Goal: Task Accomplishment & Management: Manage account settings

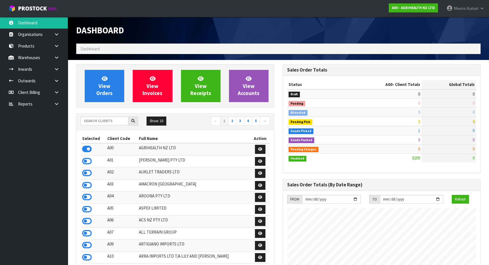
scroll to position [427, 206]
click at [104, 121] on input "text" at bounding box center [105, 120] width 48 height 9
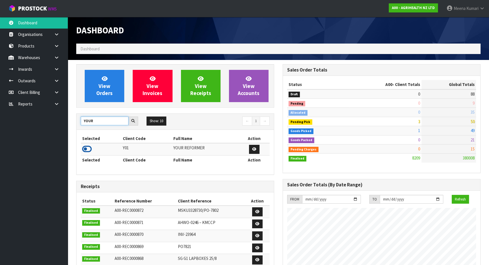
type input "YOUR"
click at [90, 148] on icon at bounding box center [87, 149] width 10 height 8
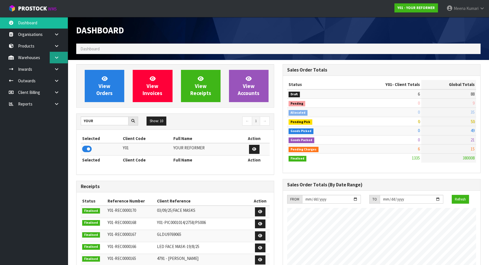
click at [58, 60] on link at bounding box center [59, 58] width 18 height 12
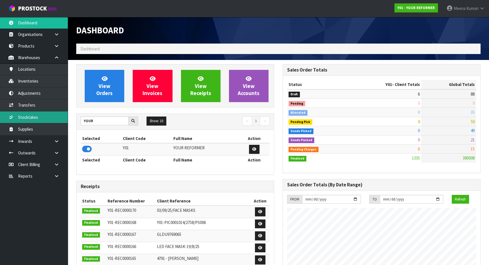
click at [50, 113] on link "Stocktakes" at bounding box center [34, 117] width 68 height 12
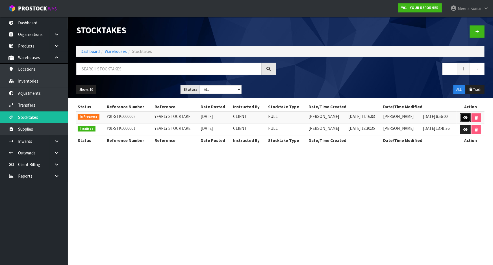
click at [465, 116] on icon at bounding box center [465, 118] width 4 height 4
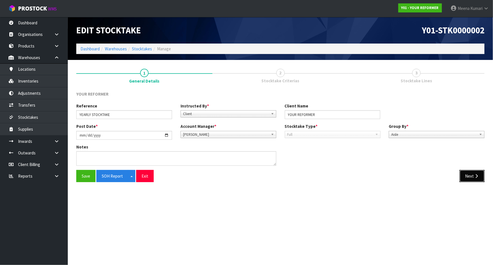
click at [468, 175] on button "Next" at bounding box center [472, 176] width 25 height 12
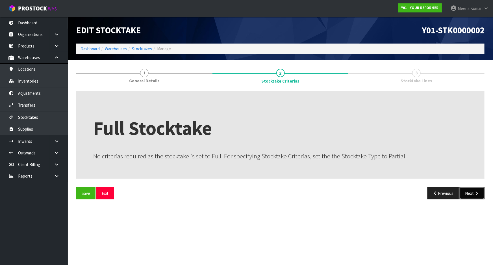
click at [469, 194] on button "Next" at bounding box center [472, 193] width 25 height 12
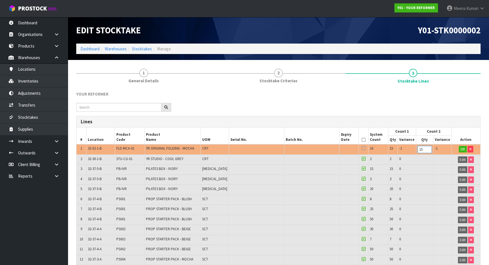
drag, startPoint x: 425, startPoint y: 148, endPoint x: 387, endPoint y: 148, distance: 38.1
click at [387, 148] on tr "1 32-02-1-B FLD-MCA-01 YR ORIGINAL FOLDING - MOCHA CRT 16 15 -1 15 -1 OK" at bounding box center [279, 149] width 404 height 10
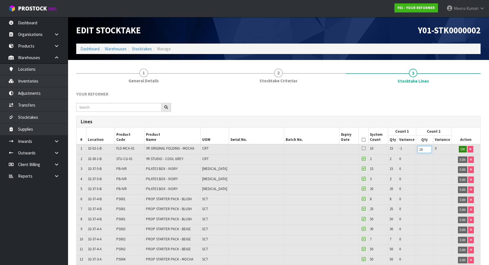
type input "16"
click at [463, 148] on span "OK" at bounding box center [463, 149] width 5 height 5
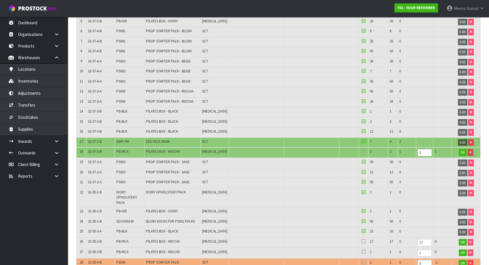
scroll to position [180, 0]
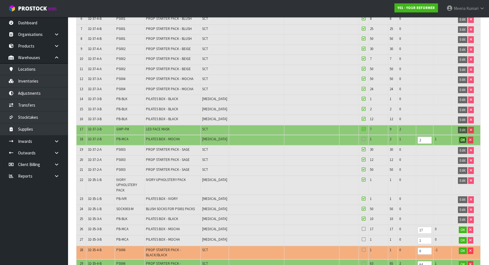
click at [461, 138] on span "OK" at bounding box center [463, 139] width 5 height 5
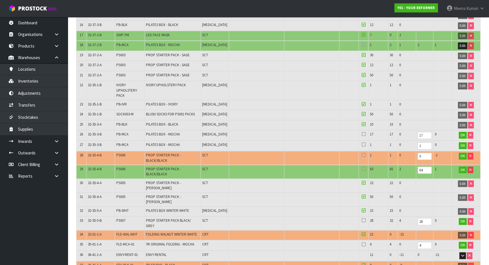
scroll to position [283, 0]
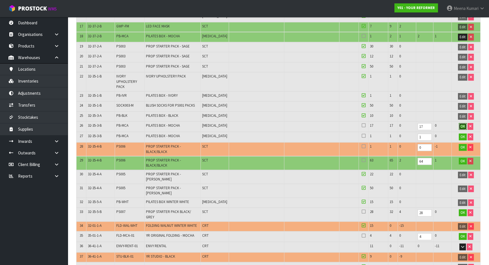
click at [461, 124] on span "OK" at bounding box center [463, 126] width 5 height 5
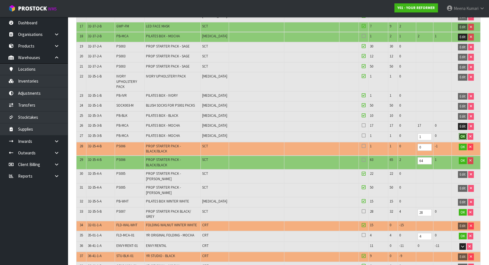
click at [461, 134] on span "OK" at bounding box center [463, 136] width 5 height 5
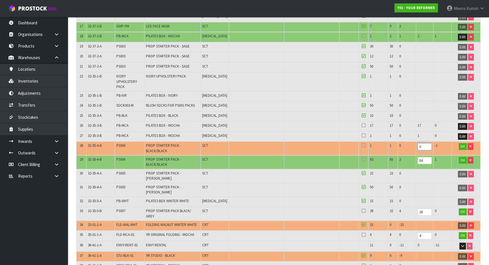
drag, startPoint x: 421, startPoint y: 145, endPoint x: 418, endPoint y: 144, distance: 3.2
click at [418, 144] on input "0" at bounding box center [425, 146] width 14 height 7
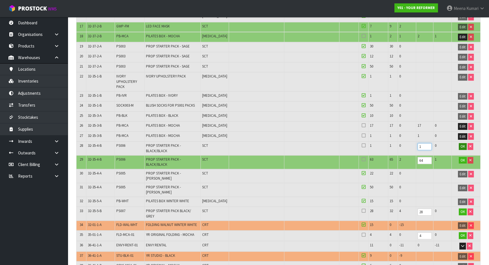
type input "1"
click at [461, 144] on span "OK" at bounding box center [463, 146] width 5 height 5
click at [461, 158] on span "OK" at bounding box center [463, 160] width 5 height 5
click at [120, 143] on span "PS006" at bounding box center [120, 145] width 9 height 5
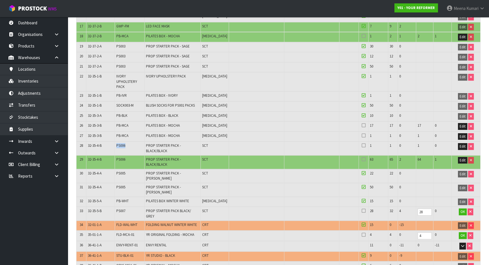
copy span "PS006"
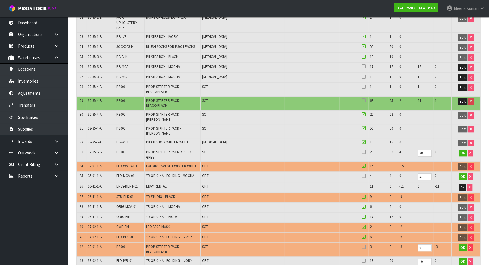
scroll to position [370, 0]
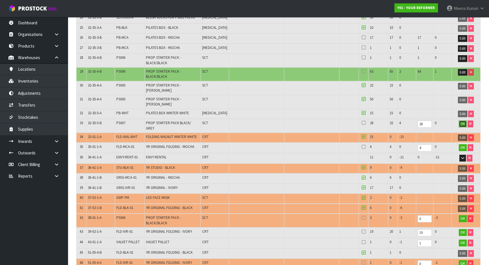
click at [461, 121] on span "OK" at bounding box center [463, 123] width 5 height 5
click at [130, 133] on td "FLD-WAL-WHT" at bounding box center [129, 138] width 29 height 10
click at [127, 134] on span "FLD-WAL-WHT" at bounding box center [126, 136] width 21 height 5
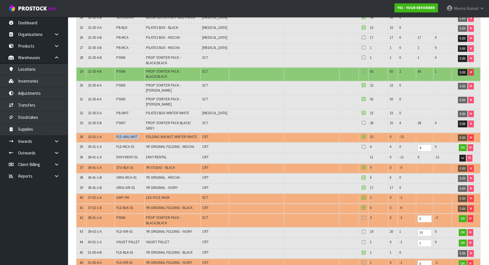
copy tr "FLD-WAL-WHT"
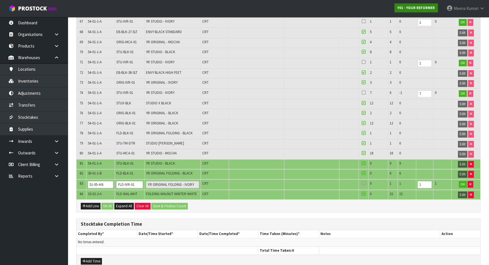
scroll to position [353, 0]
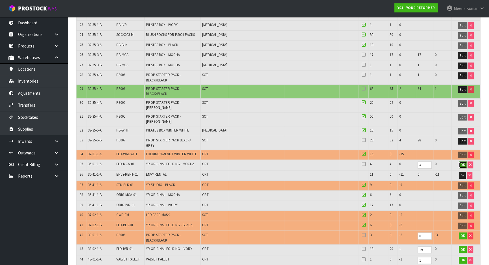
click at [462, 162] on span "OK" at bounding box center [463, 164] width 5 height 5
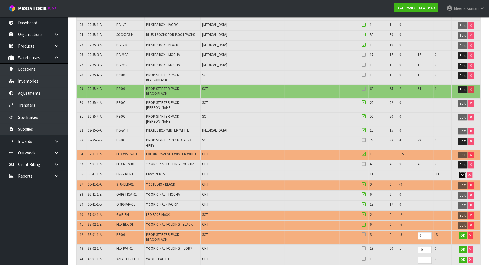
click at [463, 173] on icon "button" at bounding box center [462, 175] width 3 height 4
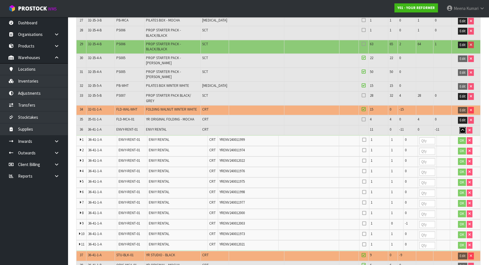
scroll to position [404, 0]
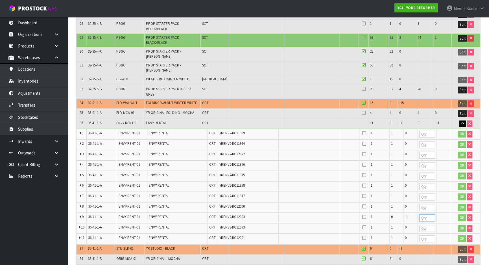
click at [424, 214] on input "number" at bounding box center [428, 217] width 16 height 7
drag, startPoint x: 424, startPoint y: 196, endPoint x: 413, endPoint y: 195, distance: 11.3
click at [413, 212] on tr "9 36-41-1-A ENVY-RENT-01 ENVY RENTAL CRT YRENV240012003 1 0 -1 -1 OK" at bounding box center [279, 217] width 404 height 10
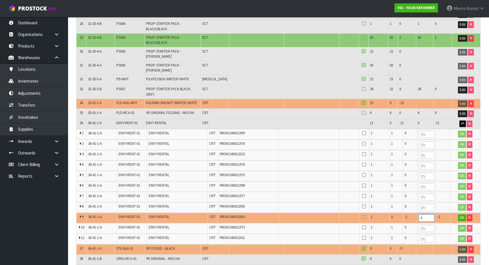
type input "0"
click at [423, 131] on input "number" at bounding box center [427, 134] width 16 height 7
type input "1"
click at [424, 141] on input "number" at bounding box center [427, 144] width 16 height 7
type input "1"
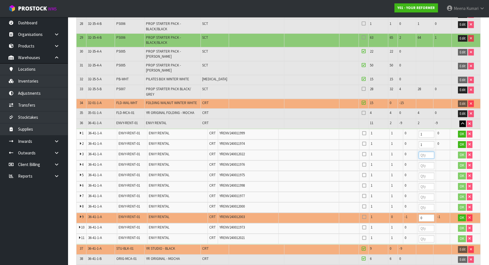
click at [424, 151] on input "number" at bounding box center [427, 154] width 16 height 7
type input "1"
click at [423, 162] on input "number" at bounding box center [427, 165] width 16 height 7
type input "1"
click at [424, 172] on input "number" at bounding box center [427, 175] width 16 height 7
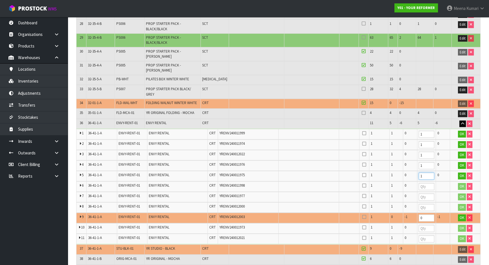
type input "1"
click at [423, 183] on input "number" at bounding box center [427, 186] width 16 height 7
type input "1"
click at [422, 193] on input "number" at bounding box center [427, 196] width 16 height 7
type input "1"
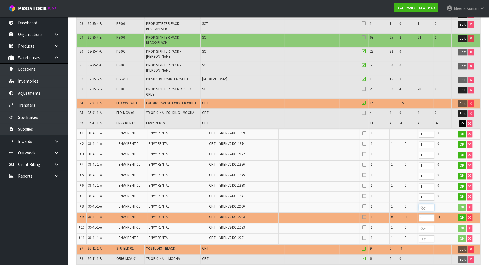
click at [424, 204] on input "number" at bounding box center [427, 207] width 16 height 7
type input "1"
click at [422, 225] on input "number" at bounding box center [427, 228] width 16 height 7
type input "1"
click at [424, 235] on input "number" at bounding box center [427, 238] width 16 height 7
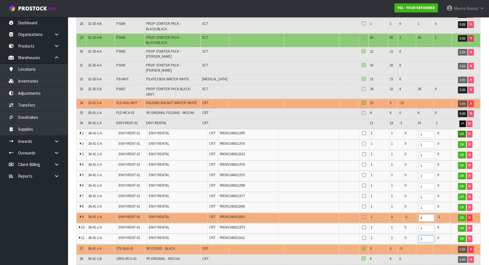
type input "1"
click at [461, 131] on span "OK" at bounding box center [462, 133] width 5 height 5
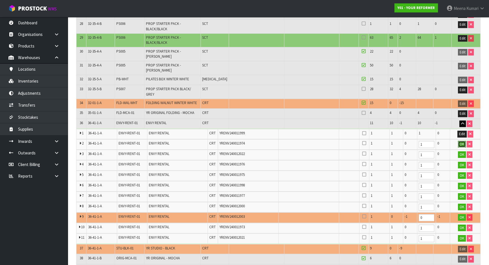
click at [461, 142] on span "OK" at bounding box center [462, 144] width 5 height 5
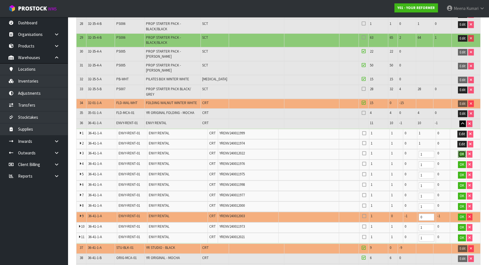
click at [460, 151] on span "OK" at bounding box center [462, 153] width 5 height 5
click at [461, 162] on span "OK" at bounding box center [462, 164] width 5 height 5
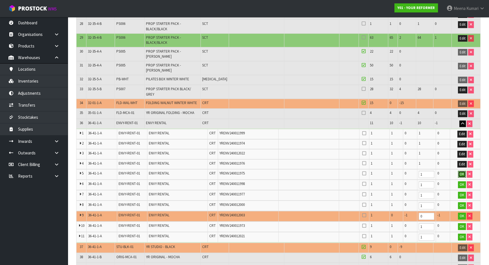
click at [460, 172] on span "OK" at bounding box center [462, 174] width 5 height 5
click at [461, 182] on span "OK" at bounding box center [462, 184] width 5 height 5
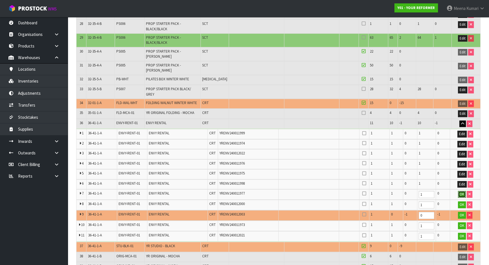
click at [461, 192] on span "OK" at bounding box center [462, 194] width 5 height 5
click at [462, 202] on span "OK" at bounding box center [462, 204] width 5 height 5
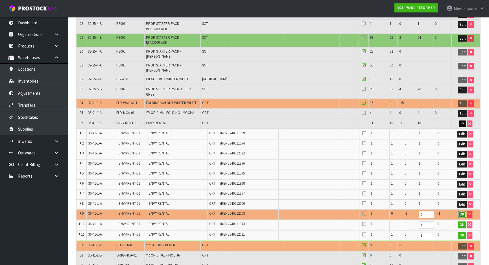
click at [463, 212] on span "OK" at bounding box center [462, 214] width 5 height 5
click at [462, 219] on td "OK" at bounding box center [465, 224] width 30 height 10
click at [461, 222] on span "OK" at bounding box center [462, 224] width 5 height 5
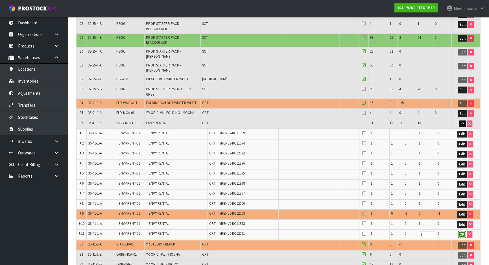
click at [459, 231] on button "OK" at bounding box center [462, 234] width 8 height 7
click at [363, 133] on icon at bounding box center [365, 133] width 4 height 0
click at [0, 0] on input "checkbox" at bounding box center [0, 0] width 0 height 0
click at [363, 133] on icon at bounding box center [365, 133] width 4 height 0
click at [0, 0] on input "checkbox" at bounding box center [0, 0] width 0 height 0
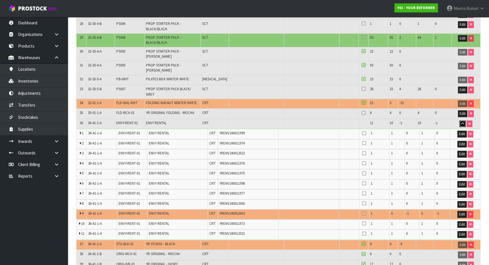
click at [461, 122] on icon "button" at bounding box center [462, 124] width 3 height 4
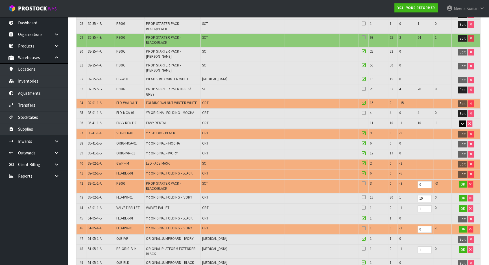
click at [99, 131] on span "36-41-1-A" at bounding box center [95, 133] width 14 height 5
copy tr "36-41-1-A"
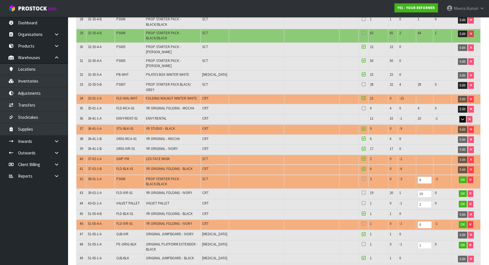
scroll to position [408, 0]
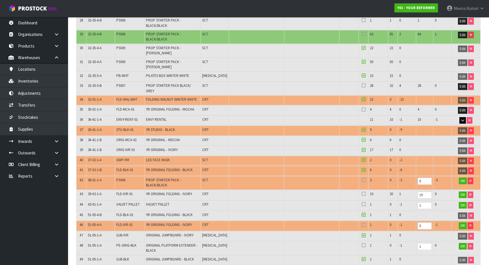
click at [127, 127] on span "STU-BLK-01" at bounding box center [124, 129] width 17 height 5
copy tr "STU-BLK-01"
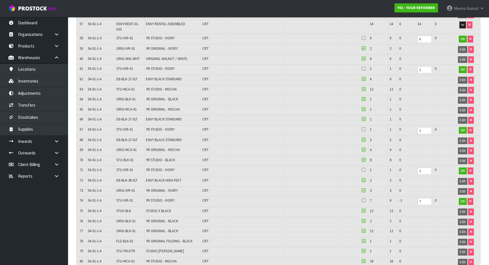
scroll to position [383, 0]
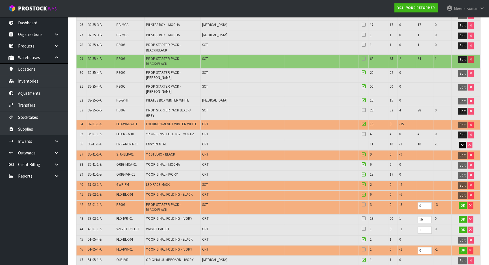
click at [130, 192] on span "FLD-BLK-01" at bounding box center [124, 194] width 17 height 5
copy tr "FLD-BLK-01"
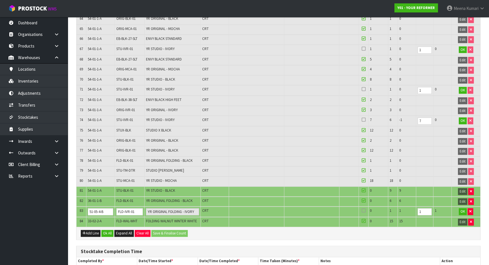
scroll to position [423, 0]
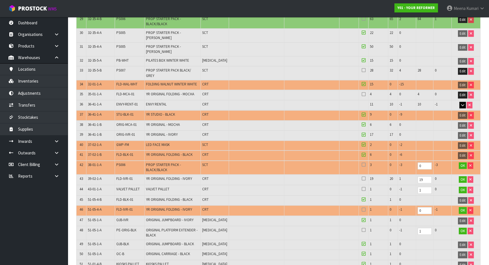
click at [120, 152] on span "FLD-BLK-01" at bounding box center [124, 154] width 17 height 5
copy tr "FLD-BLK-01"
click at [459, 176] on button "OK" at bounding box center [463, 179] width 8 height 7
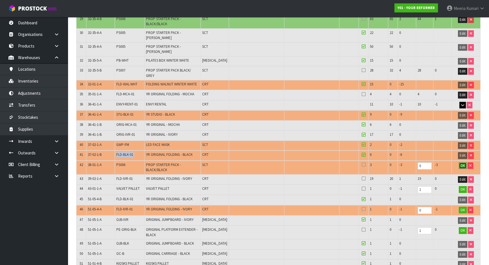
click at [459, 162] on button "OK" at bounding box center [463, 165] width 8 height 7
click at [461, 187] on span "OK" at bounding box center [463, 189] width 5 height 5
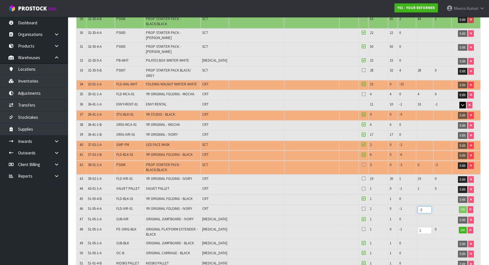
drag, startPoint x: 414, startPoint y: 184, endPoint x: 411, endPoint y: 184, distance: 3.4
click at [418, 206] on input "-2" at bounding box center [425, 209] width 14 height 7
drag, startPoint x: 424, startPoint y: 182, endPoint x: 411, endPoint y: 184, distance: 12.9
click at [411, 204] on tr "46 51-05-4-A FLD-IVR-01 YR ORIGINAL FOLDING - IVORY CRT 1 0 -1 -2 OK" at bounding box center [279, 209] width 404 height 10
type input "1"
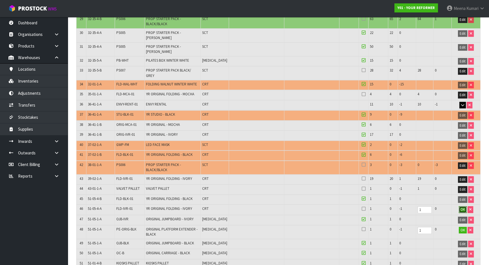
click at [461, 207] on span "OK" at bounding box center [463, 209] width 5 height 5
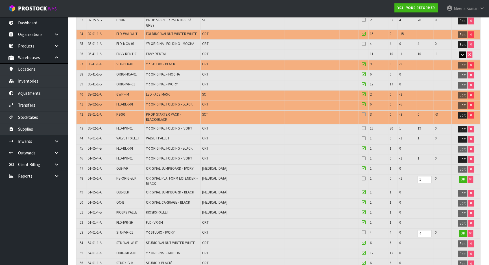
scroll to position [474, 0]
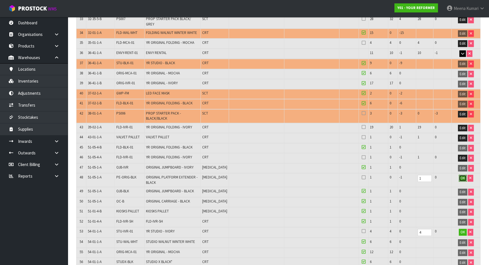
click at [461, 175] on span "OK" at bounding box center [463, 177] width 5 height 5
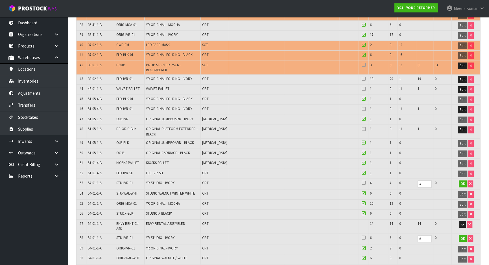
scroll to position [526, 0]
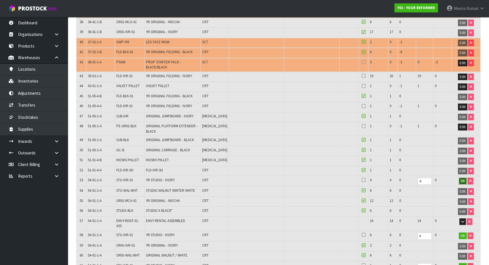
click at [461, 178] on span "OK" at bounding box center [463, 180] width 5 height 5
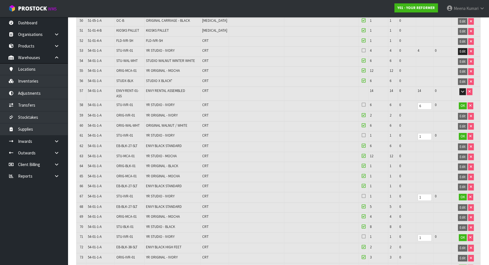
scroll to position [706, 0]
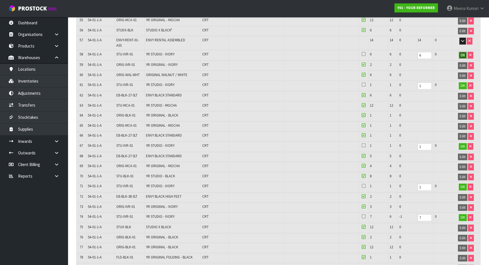
click at [462, 53] on span "OK" at bounding box center [463, 55] width 5 height 5
click at [461, 83] on span "OK" at bounding box center [463, 85] width 5 height 5
click at [459, 142] on button "OK" at bounding box center [463, 145] width 8 height 7
click at [462, 183] on span "OK" at bounding box center [463, 185] width 5 height 5
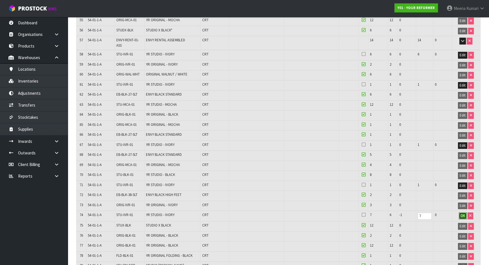
click at [461, 213] on span "OK" at bounding box center [463, 215] width 5 height 5
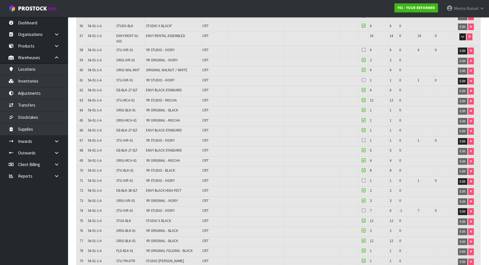
scroll to position [827, 0]
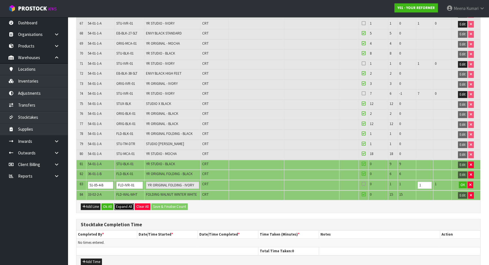
click at [125, 204] on span "Expand All" at bounding box center [124, 206] width 16 height 5
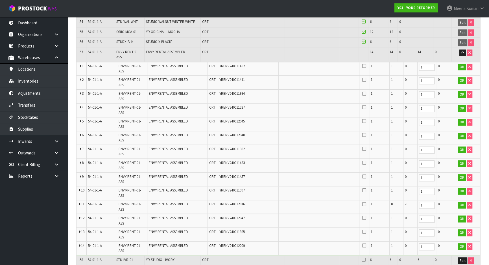
scroll to position [795, 0]
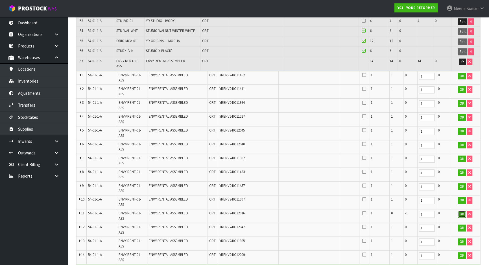
click at [461, 211] on span "OK" at bounding box center [462, 213] width 5 height 5
click at [460, 211] on span "Edit" at bounding box center [462, 213] width 6 height 5
drag, startPoint x: 426, startPoint y: 186, endPoint x: 407, endPoint y: 186, distance: 18.7
click at [407, 209] on tr "11 54-01-1-A ENVY-RENT-01-ASS ENVY RENTAL ASSEMBLED CRT YRENV240012016 1 0 -1 1…" at bounding box center [279, 216] width 404 height 14
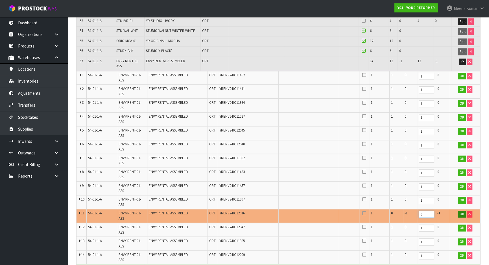
type input "0"
click at [463, 211] on span "OK" at bounding box center [462, 213] width 5 height 5
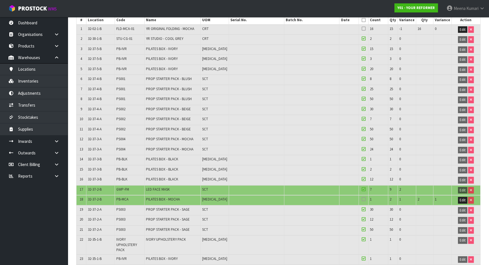
scroll to position [0, 0]
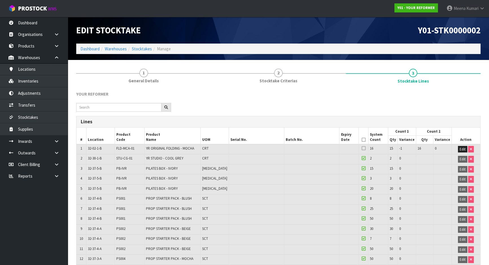
click at [365, 140] on icon at bounding box center [364, 140] width 4 height 0
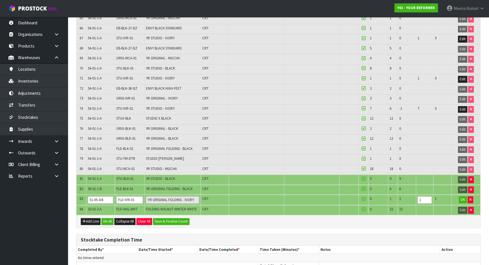
scroll to position [1129, 0]
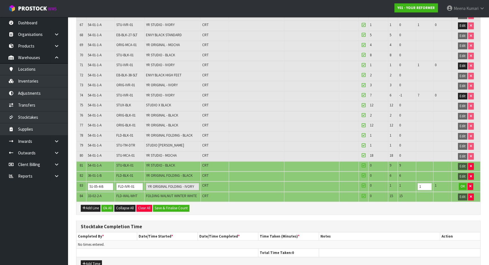
click at [125, 163] on span "STU-BLK-01" at bounding box center [124, 165] width 17 height 5
copy tr "STU-BLK-01"
click at [123, 173] on span "FLD-BLK-01" at bounding box center [124, 175] width 17 height 5
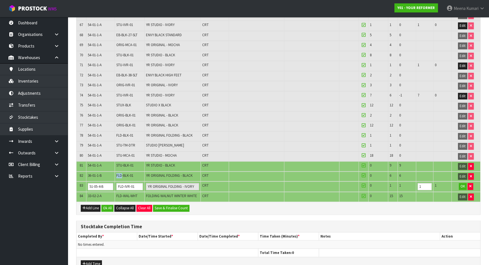
click at [123, 173] on span "FLD-BLK-01" at bounding box center [124, 175] width 17 height 5
copy tr "FLD-BLK-01"
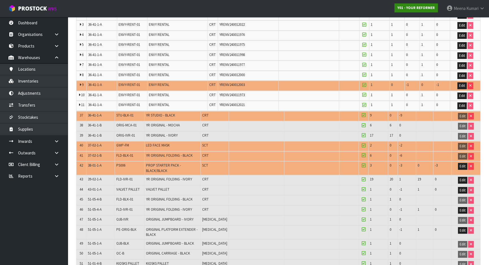
scroll to position [1102, 0]
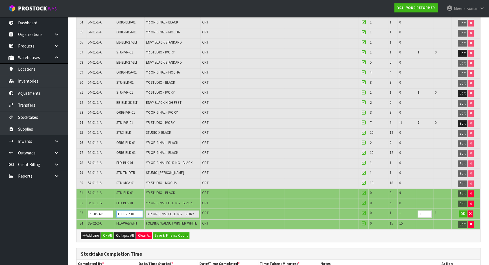
click at [133, 210] on input "FLD-IVR-01" at bounding box center [129, 213] width 26 height 7
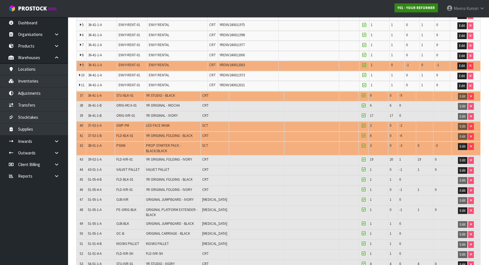
scroll to position [1129, 0]
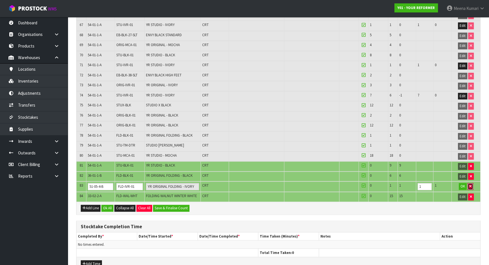
click at [470, 184] on icon "button" at bounding box center [471, 186] width 2 height 4
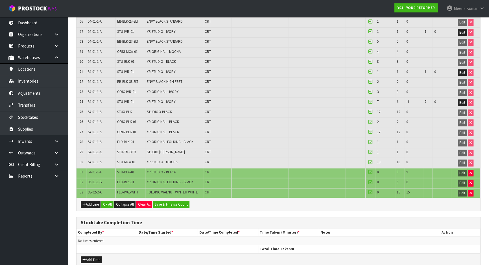
scroll to position [553, 0]
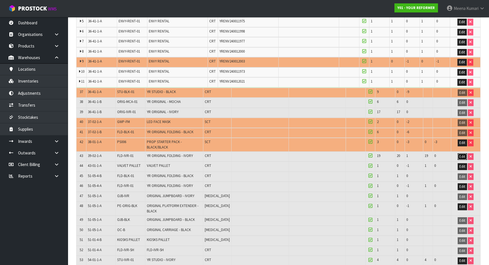
click at [462, 154] on span "Edit" at bounding box center [463, 156] width 6 height 5
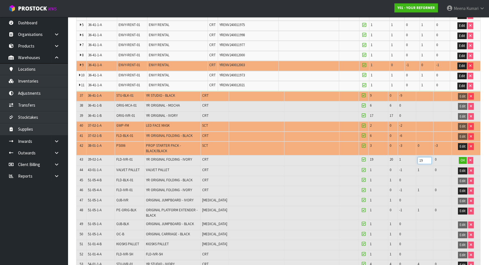
drag, startPoint x: 425, startPoint y: 135, endPoint x: 413, endPoint y: 136, distance: 11.4
click at [413, 155] on tr "43 39-02-1-A FLD-IVR-01 YR ORIGINAL FOLDING - IVORY CRT 19 20 1 19 0 OK" at bounding box center [279, 160] width 404 height 10
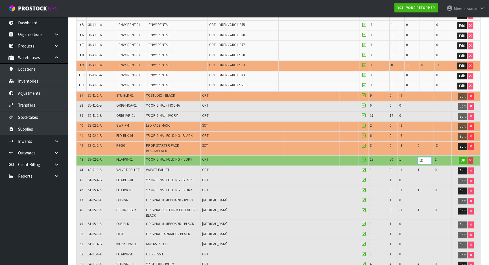
drag, startPoint x: 426, startPoint y: 133, endPoint x: 407, endPoint y: 136, distance: 19.2
click at [418, 157] on input "18" at bounding box center [425, 160] width 14 height 7
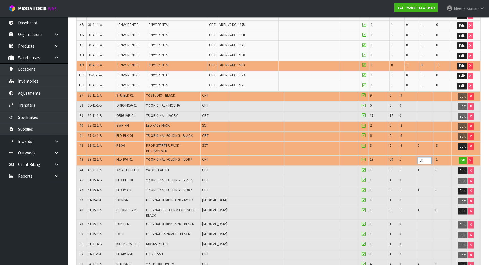
drag, startPoint x: 425, startPoint y: 133, endPoint x: 415, endPoint y: 135, distance: 10.1
click at [415, 155] on tr "43 39-02-1-A FLD-IVR-01 YR ORIGINAL FOLDING - IVORY CRT 19 20 1 18 -1 OK" at bounding box center [279, 160] width 404 height 10
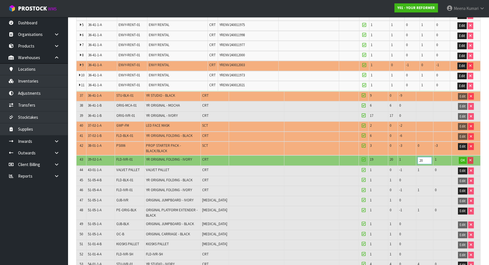
drag, startPoint x: 424, startPoint y: 133, endPoint x: 397, endPoint y: 136, distance: 26.9
click at [397, 155] on tr "43 39-02-1-A FLD-IVR-01 YR ORIGINAL FOLDING - IVORY CRT 19 20 1 20 1 OK" at bounding box center [279, 160] width 404 height 10
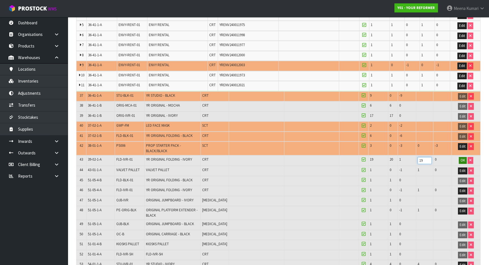
type input "19"
click at [462, 158] on span "OK" at bounding box center [463, 160] width 5 height 5
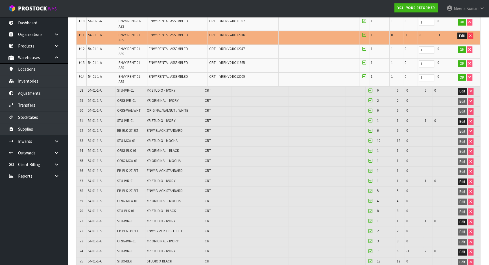
scroll to position [1066, 0]
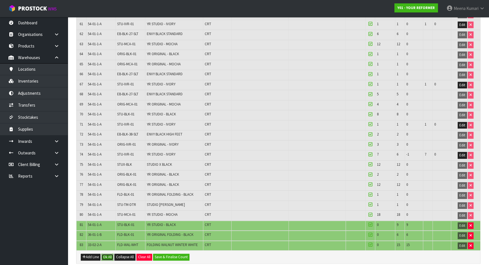
click at [107, 253] on button "Ok All" at bounding box center [107, 256] width 12 height 7
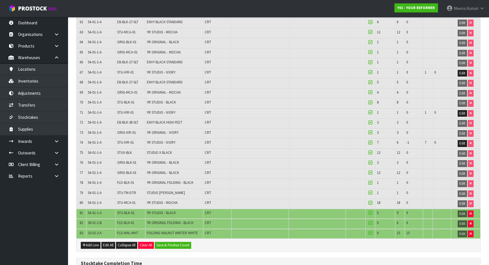
scroll to position [1119, 0]
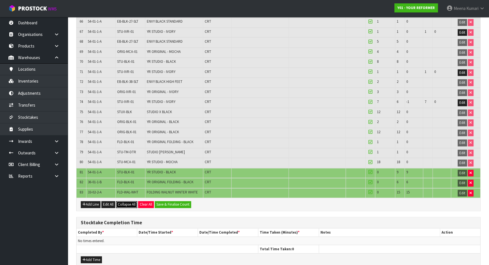
click at [131, 202] on span "Collapse All" at bounding box center [127, 204] width 18 height 5
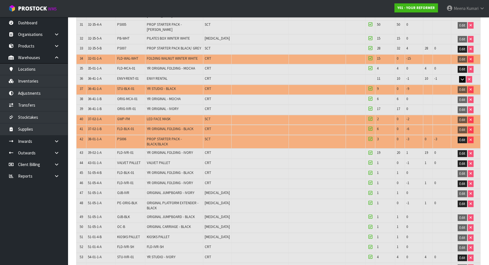
scroll to position [457, 0]
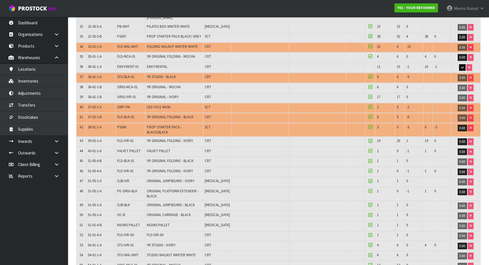
click at [123, 125] on span "PS006" at bounding box center [121, 127] width 9 height 5
copy span "PS006"
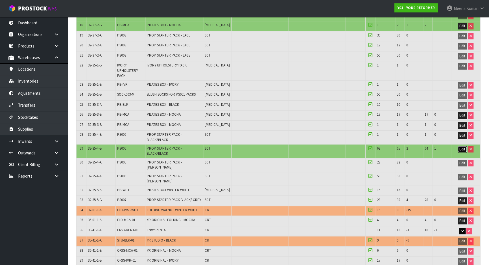
click at [461, 147] on span "Edit" at bounding box center [463, 149] width 6 height 5
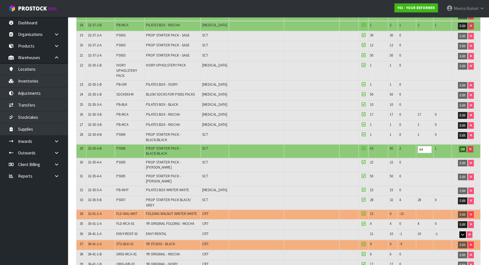
click at [462, 147] on span "OK" at bounding box center [463, 149] width 5 height 5
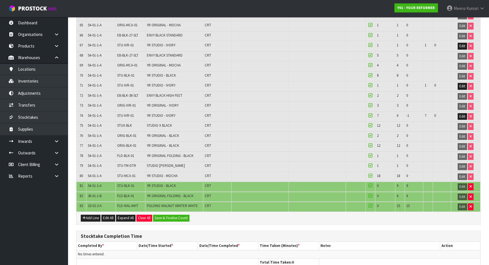
scroll to position [817, 0]
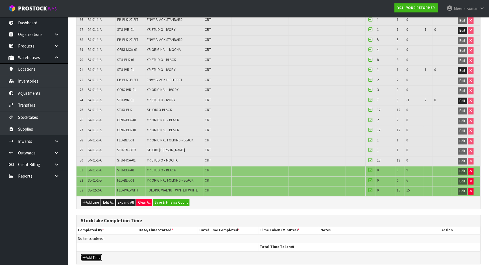
click at [88, 254] on button "Add Time" at bounding box center [91, 257] width 21 height 7
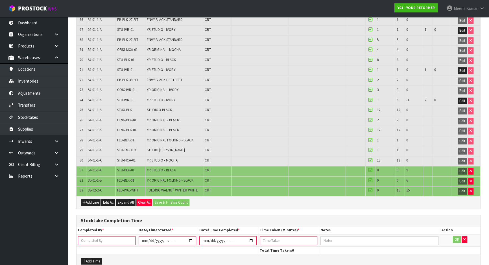
click at [93, 236] on input "text" at bounding box center [107, 240] width 58 height 9
type input "[PERSON_NAME]"
click at [189, 236] on input "datetime-local" at bounding box center [168, 240] width 58 height 9
click at [165, 236] on input "datetime-local" at bounding box center [168, 240] width 58 height 9
type input "[DATE]T22:00"
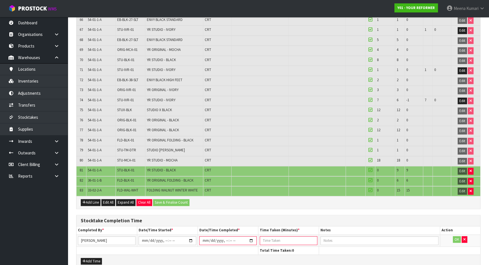
click at [251, 236] on input "datetime-local" at bounding box center [228, 240] width 58 height 9
click at [229, 236] on input "datetime-local" at bounding box center [228, 240] width 58 height 9
type input "[DATE]T14:00"
click at [269, 236] on input "number" at bounding box center [289, 240] width 58 height 9
click at [277, 236] on input "number" at bounding box center [289, 240] width 58 height 9
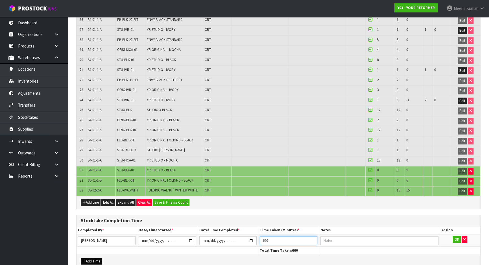
type input "660"
click at [95, 258] on button "Add Time" at bounding box center [91, 261] width 21 height 7
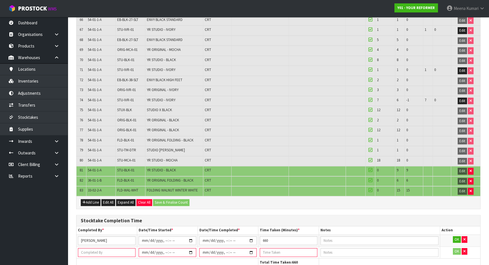
click at [97, 248] on input "text" at bounding box center [107, 252] width 58 height 9
type input "MA EPI MANA"
click at [190, 248] on input "datetime-local" at bounding box center [168, 252] width 58 height 9
click at [164, 248] on input "datetime-local" at bounding box center [168, 252] width 58 height 9
click at [170, 248] on input "datetime-local" at bounding box center [168, 252] width 58 height 9
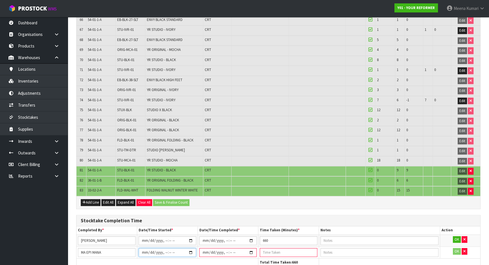
click at [170, 248] on input "datetime-local" at bounding box center [168, 252] width 58 height 9
type input "[DATE]T13:00"
click at [253, 248] on input "datetime-local" at bounding box center [228, 252] width 58 height 9
click at [229, 248] on input "datetime-local" at bounding box center [228, 252] width 58 height 9
type input "[DATE]T14:00"
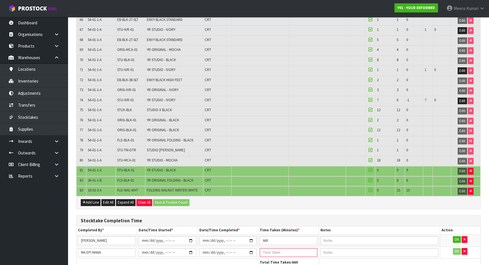
click at [270, 248] on input "number" at bounding box center [289, 252] width 58 height 9
type input "60"
click at [177, 199] on button "Save & Finalise Count" at bounding box center [171, 202] width 36 height 7
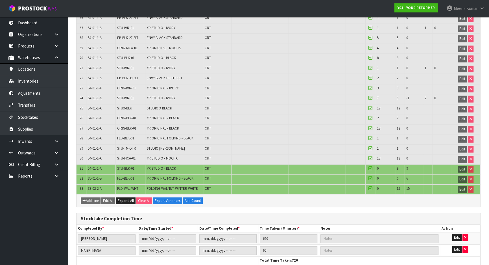
scroll to position [852, 0]
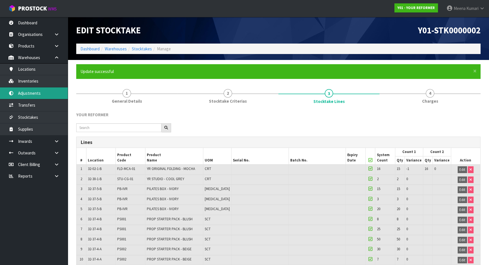
click at [47, 91] on link "Adjustments" at bounding box center [34, 93] width 68 height 12
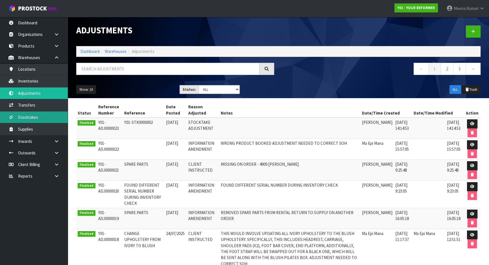
click at [46, 118] on link "Stocktakes" at bounding box center [34, 117] width 68 height 12
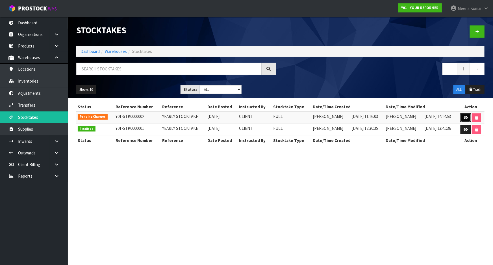
click at [463, 116] on link at bounding box center [466, 117] width 10 height 9
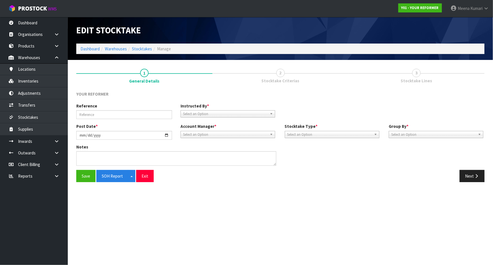
type input "YEARLY STOCKTAKE"
type input "[DATE]"
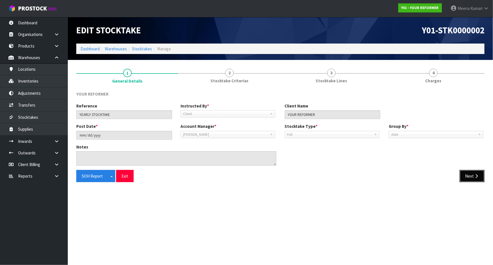
click at [482, 177] on button "Next" at bounding box center [472, 176] width 25 height 12
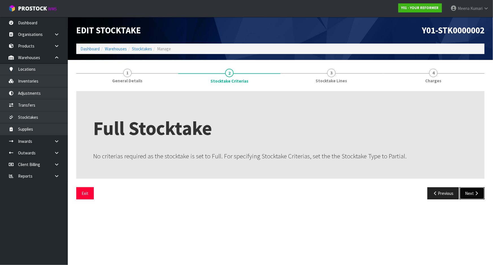
click at [474, 190] on button "Next" at bounding box center [472, 193] width 25 height 12
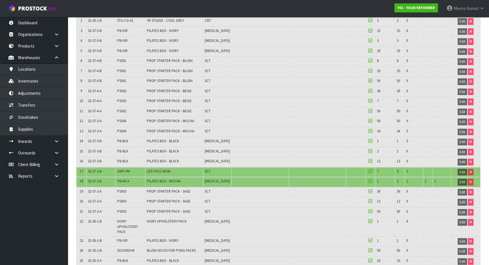
scroll to position [541, 0]
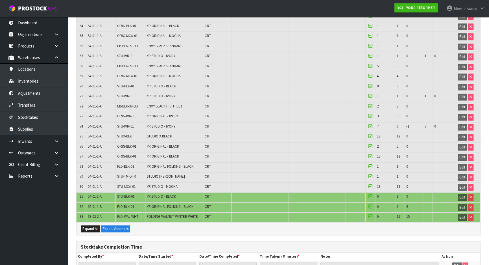
scroll to position [819, 0]
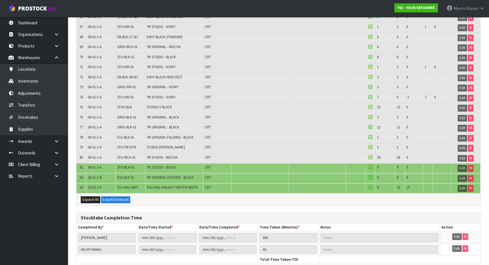
click at [58, 175] on icon at bounding box center [56, 176] width 5 height 4
click at [46, 189] on link "Client" at bounding box center [34, 188] width 68 height 12
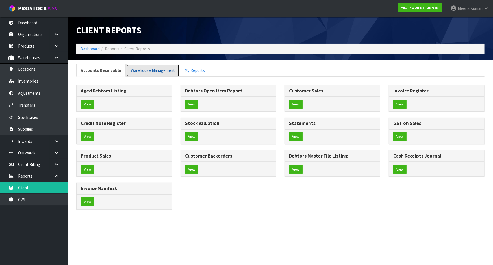
click at [159, 69] on link "Warehouse Management" at bounding box center [152, 70] width 53 height 12
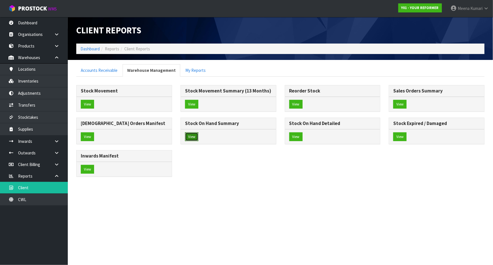
click at [192, 136] on button "View" at bounding box center [191, 136] width 13 height 9
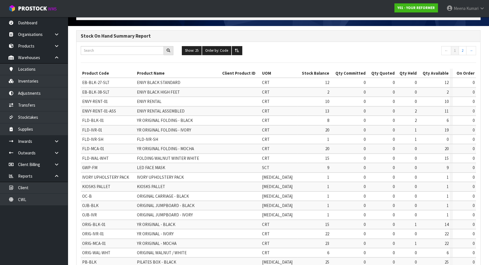
scroll to position [126, 0]
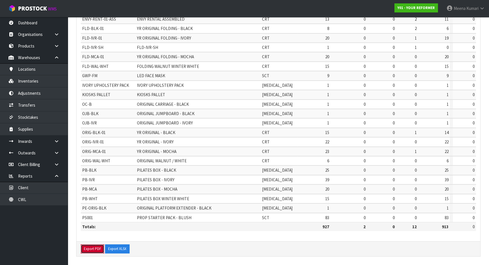
click at [90, 249] on button "Export PDF" at bounding box center [92, 248] width 23 height 9
click at [122, 248] on button "Export XLSX" at bounding box center [117, 248] width 25 height 9
click at [33, 198] on link "CWL" at bounding box center [34, 200] width 68 height 12
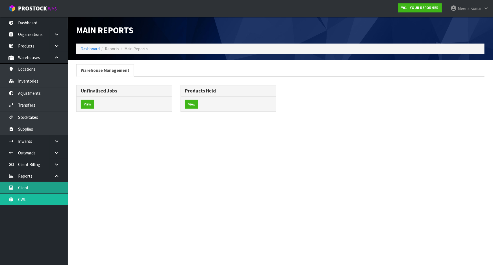
click at [31, 187] on section "Main Reports Dashboard Reports Main Reports Warehouse Management Unfinalised Jo…" at bounding box center [246, 132] width 493 height 265
click at [40, 187] on link "Client" at bounding box center [34, 188] width 68 height 12
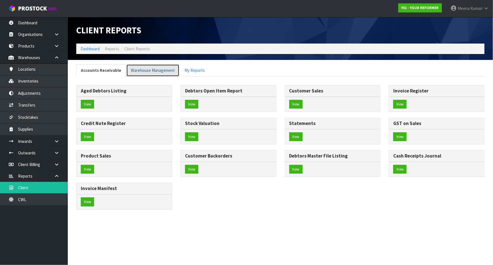
click at [153, 75] on link "Warehouse Management" at bounding box center [152, 70] width 53 height 12
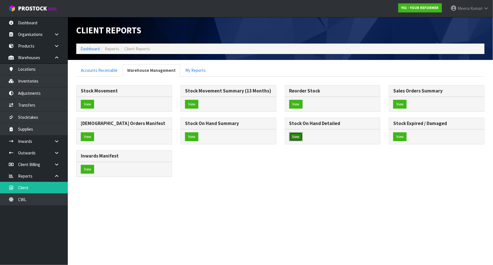
click at [297, 135] on button "View" at bounding box center [295, 136] width 13 height 9
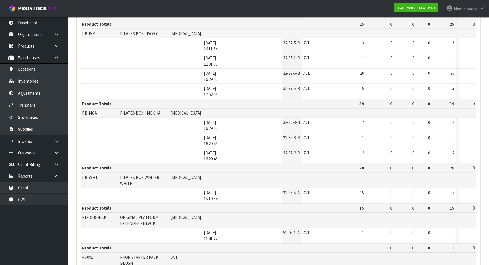
scroll to position [1446, 0]
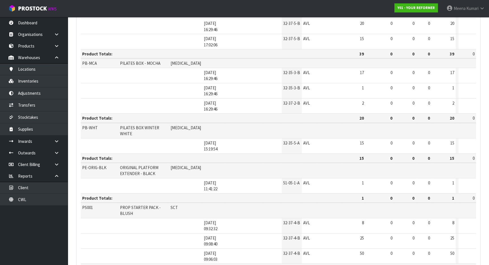
click at [35, 81] on link "Inventories" at bounding box center [34, 81] width 68 height 12
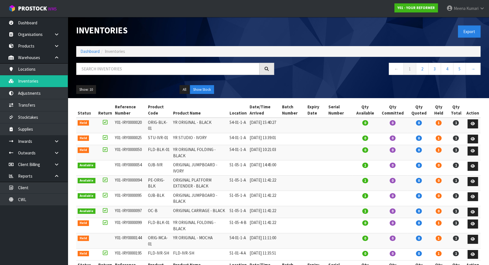
click at [338, 20] on div "Export" at bounding box center [382, 31] width 207 height 29
click at [54, 188] on link "Client" at bounding box center [34, 188] width 68 height 12
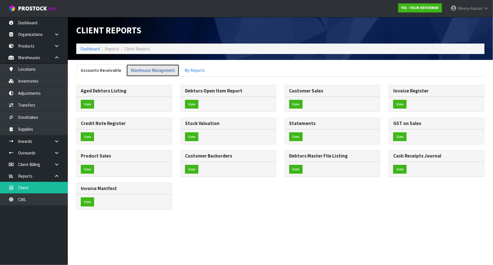
click at [156, 72] on link "Warehouse Management" at bounding box center [152, 70] width 53 height 12
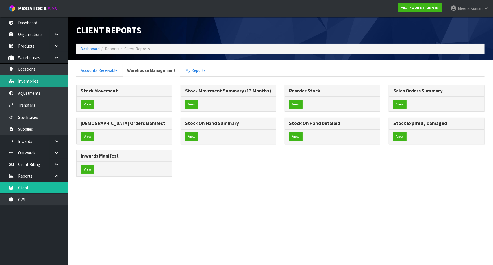
click at [21, 83] on link "Inventories" at bounding box center [34, 81] width 68 height 12
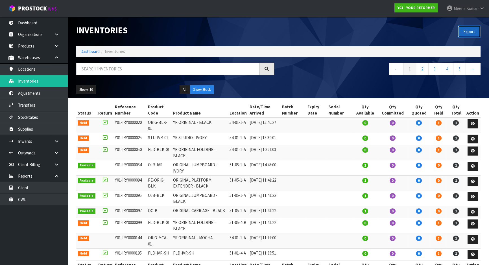
click at [463, 34] on button "Export" at bounding box center [469, 31] width 23 height 12
click at [91, 50] on link "Dashboard" at bounding box center [90, 51] width 19 height 5
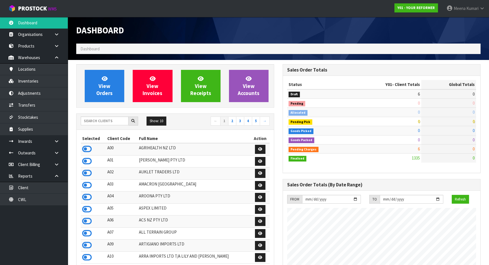
scroll to position [427, 206]
click at [96, 122] on input "text" at bounding box center [105, 120] width 48 height 9
type input "C11"
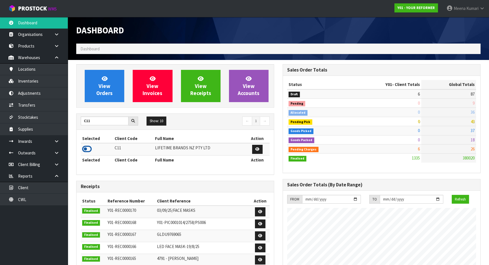
click at [87, 150] on icon at bounding box center [87, 149] width 10 height 8
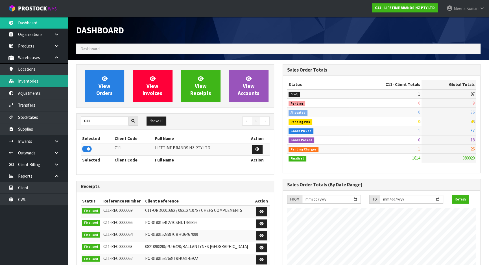
click at [44, 82] on link "Inventories" at bounding box center [34, 81] width 68 height 12
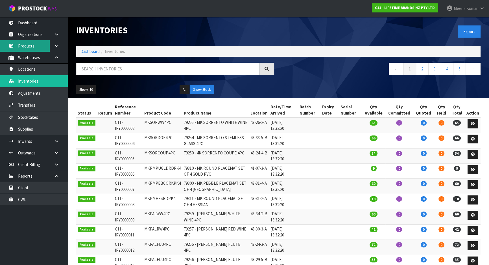
click at [42, 47] on body "Toggle navigation ProStock WMS C11 - LIFETIME BRANDS NZ PTY LTD [PERSON_NAME] L…" at bounding box center [244, 132] width 489 height 265
click at [25, 40] on link "Organisations" at bounding box center [34, 35] width 68 height 12
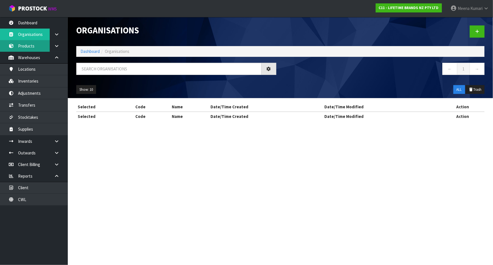
click at [26, 50] on div "Organisations Dashboard Organisations ← 1 → Show: 10 5 10 25 50 ALL Trash Selec…" at bounding box center [246, 65] width 493 height 131
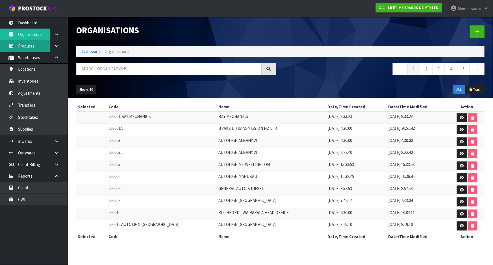
click at [30, 47] on link "Products" at bounding box center [34, 46] width 68 height 12
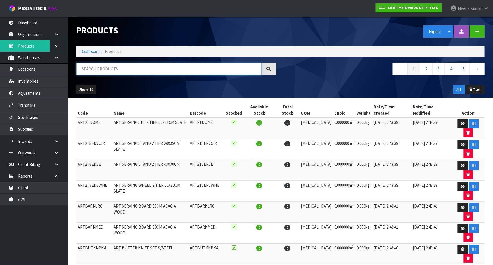
click at [128, 74] on input "text" at bounding box center [168, 69] width 185 height 12
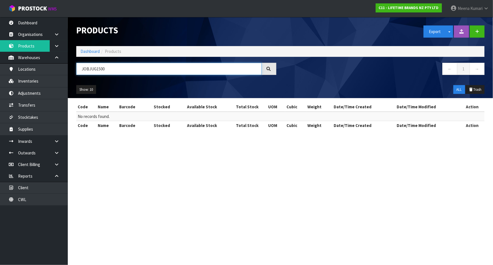
click at [90, 68] on input "JOBJUG1500" at bounding box center [168, 69] width 185 height 12
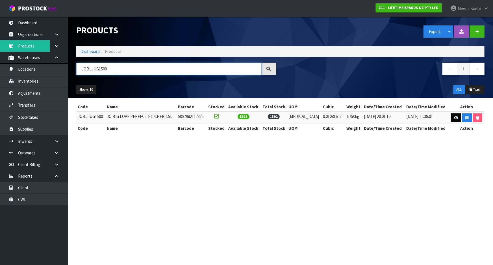
type input "JOBLJUG1500"
click at [455, 116] on icon at bounding box center [456, 118] width 4 height 4
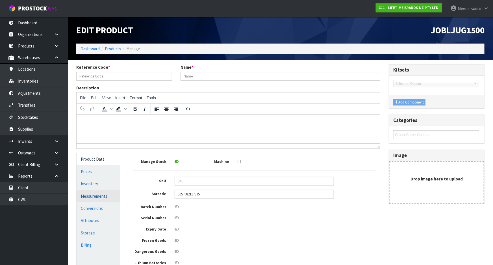
type input "JOBLJUG1500"
type input "JO BIG LOVE PERFECT PITCHER 1.5L"
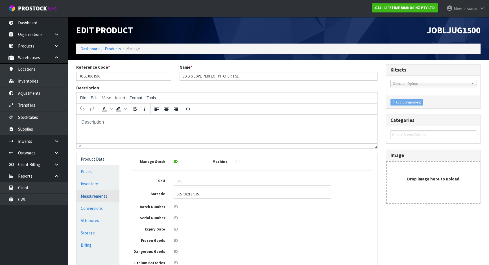
click at [103, 197] on link "Measurements" at bounding box center [98, 196] width 43 height 12
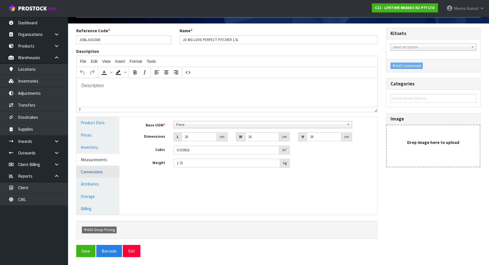
scroll to position [37, 0]
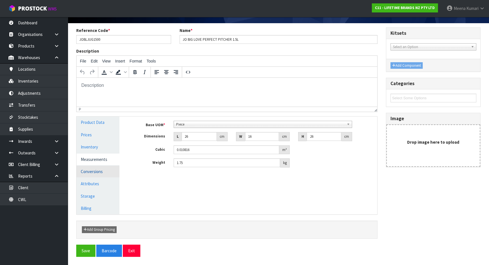
click at [88, 170] on link "Conversions" at bounding box center [98, 172] width 43 height 12
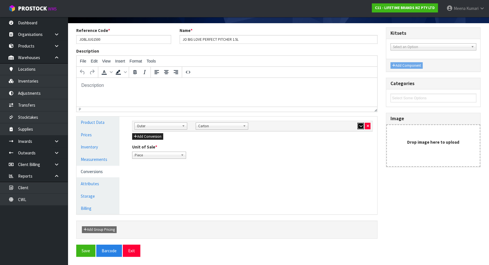
click at [358, 126] on button "button" at bounding box center [361, 126] width 6 height 7
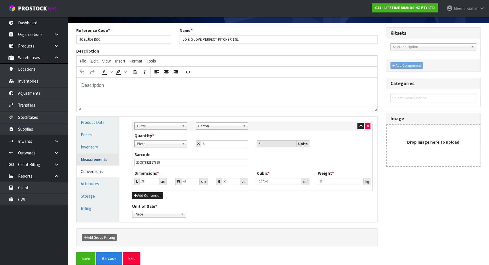
click at [100, 157] on link "Measurements" at bounding box center [98, 159] width 43 height 12
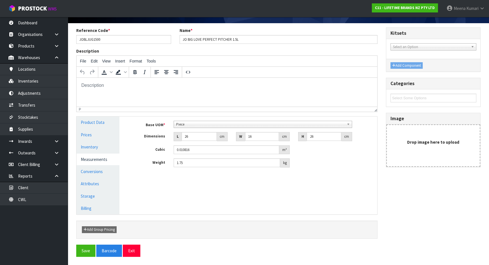
click at [187, 123] on span "Piece" at bounding box center [260, 124] width 168 height 7
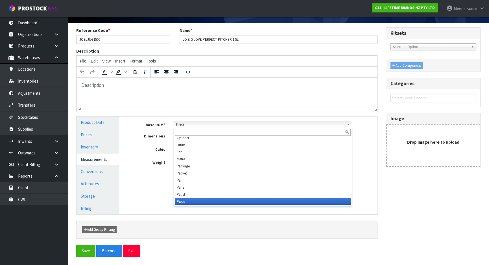
scroll to position [106, 0]
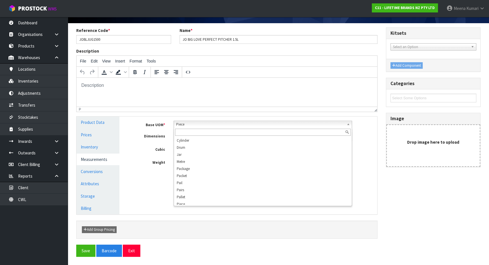
click at [187, 133] on input "text" at bounding box center [263, 132] width 176 height 7
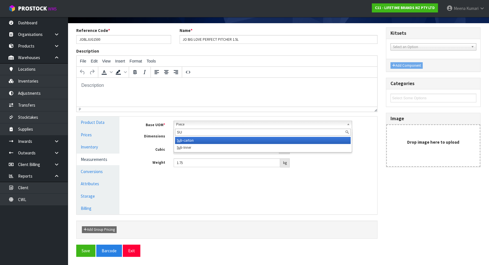
type input "SU"
click at [189, 141] on li "Su b-carton" at bounding box center [263, 140] width 176 height 7
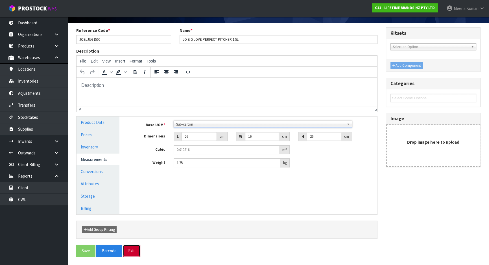
click at [127, 251] on button "Exit" at bounding box center [132, 250] width 18 height 12
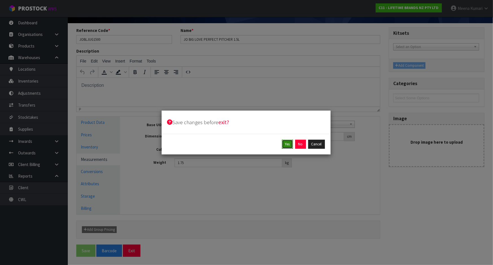
click at [288, 147] on button "Yes" at bounding box center [287, 144] width 11 height 9
click at [301, 142] on button "Yes" at bounding box center [300, 144] width 11 height 9
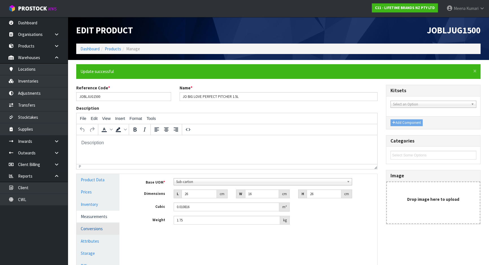
click at [109, 225] on link "Conversions" at bounding box center [98, 229] width 43 height 12
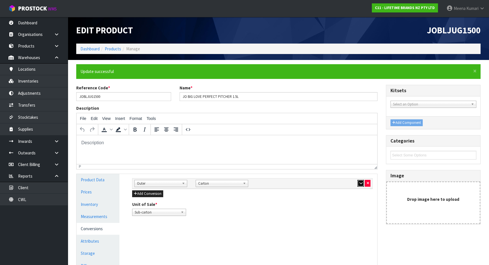
drag, startPoint x: 361, startPoint y: 184, endPoint x: 355, endPoint y: 186, distance: 6.8
click at [361, 184] on icon "button" at bounding box center [360, 183] width 3 height 4
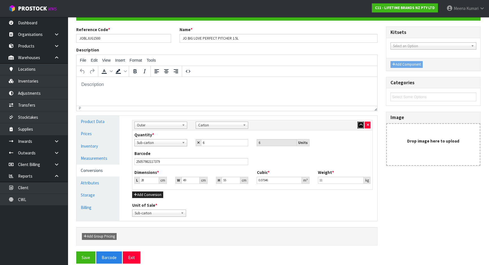
scroll to position [64, 0]
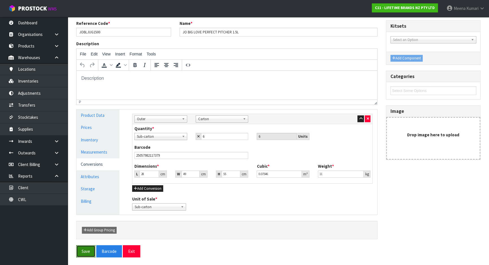
click at [82, 251] on button "Save" at bounding box center [85, 251] width 19 height 12
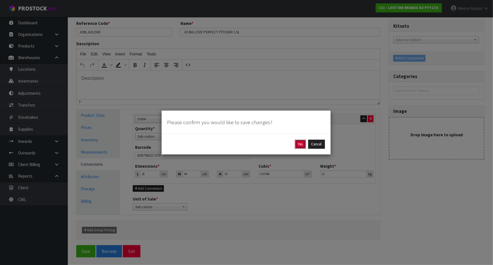
click at [298, 145] on button "Yes" at bounding box center [300, 144] width 11 height 9
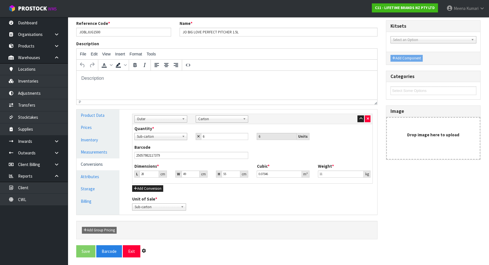
scroll to position [0, 0]
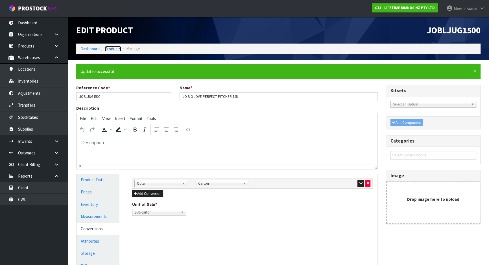
click at [110, 50] on link "Products" at bounding box center [113, 48] width 16 height 5
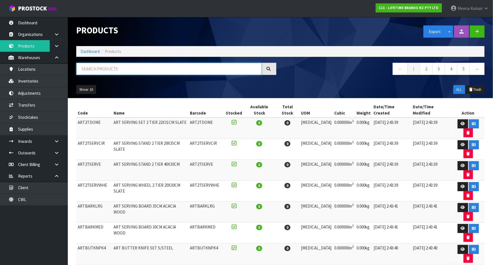
click at [104, 70] on input "text" at bounding box center [168, 69] width 185 height 12
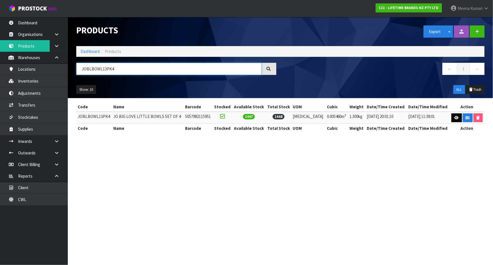
type input "JOBLBOWL13PK4"
click at [454, 115] on link at bounding box center [457, 117] width 10 height 9
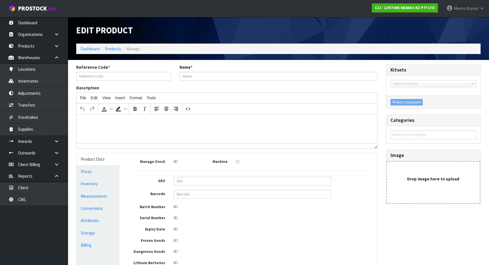
type input "JOBLBOWL13PK4"
type input "JO BIG LOVE LITTLE BOWLS SET OF 4"
type input "5057982115951"
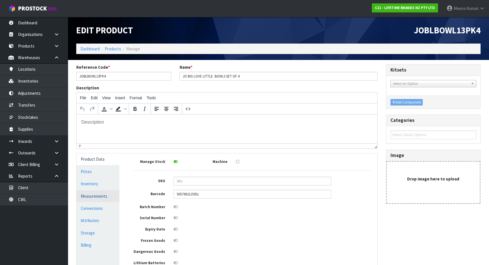
click at [118, 197] on link "Measurements" at bounding box center [98, 196] width 43 height 12
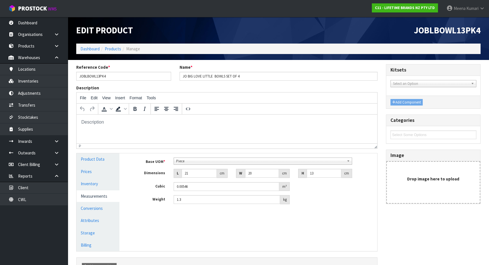
click at [104, 196] on link "Measurements" at bounding box center [98, 196] width 43 height 12
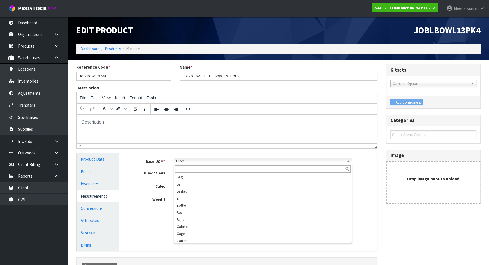
scroll to position [109, 0]
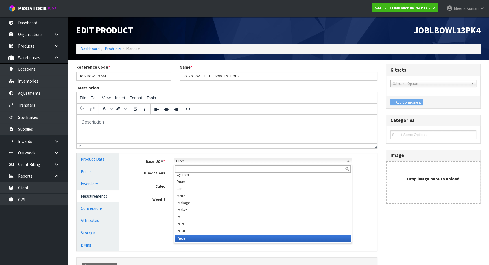
click at [215, 162] on span "Piece" at bounding box center [260, 161] width 168 height 7
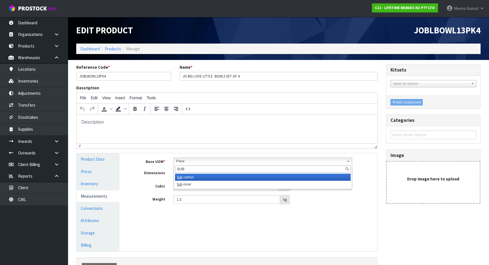
type input "SUB"
click at [214, 177] on li "Sub -carton" at bounding box center [263, 176] width 176 height 7
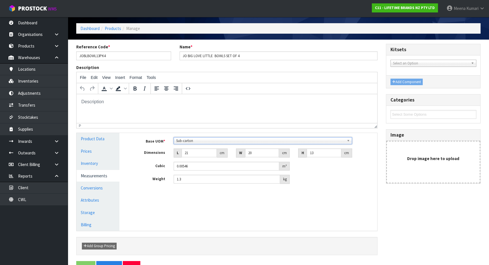
scroll to position [37, 0]
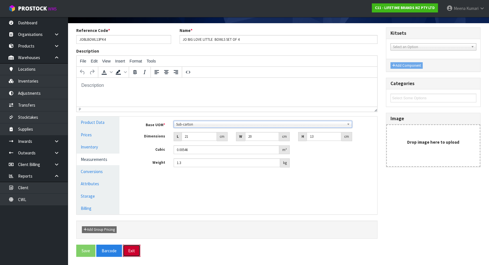
click at [128, 251] on button "Exit" at bounding box center [132, 250] width 18 height 12
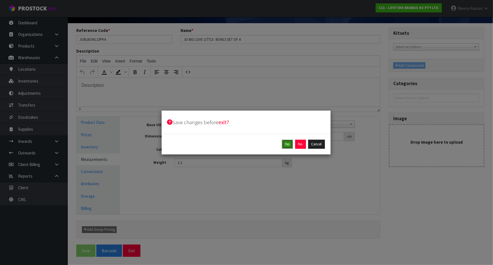
click at [286, 146] on button "Yes" at bounding box center [287, 144] width 11 height 9
click at [301, 146] on button "Yes" at bounding box center [300, 144] width 11 height 9
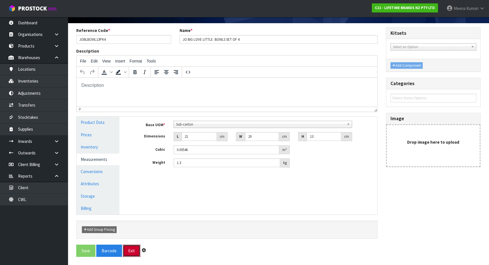
scroll to position [0, 0]
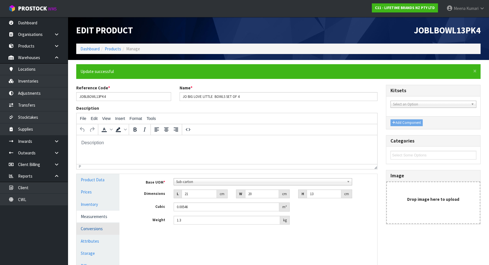
click at [94, 231] on link "Conversions" at bounding box center [98, 229] width 43 height 12
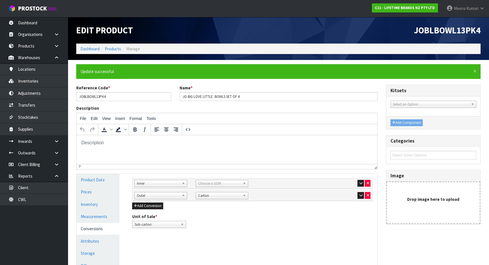
click at [362, 179] on div "Sub Inner Inner Outer Pallet Inner Bag Bar Basket Bin Bottle Box Bundle Cabinet…" at bounding box center [253, 183] width 240 height 10
click at [214, 184] on span "Choose a UOM" at bounding box center [219, 183] width 43 height 7
click at [361, 195] on icon "button" at bounding box center [360, 195] width 3 height 4
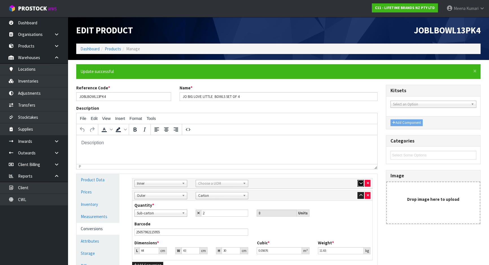
click at [361, 182] on icon "button" at bounding box center [360, 183] width 3 height 4
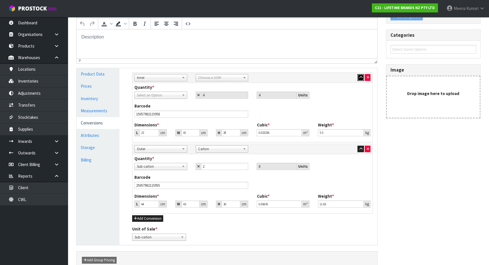
scroll to position [136, 0]
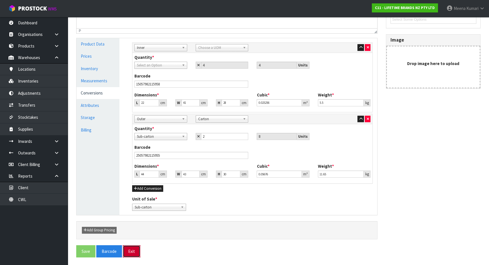
click at [132, 248] on button "Exit" at bounding box center [132, 251] width 18 height 12
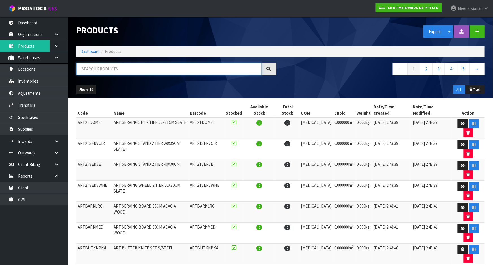
click at [109, 71] on input "text" at bounding box center [168, 69] width 185 height 12
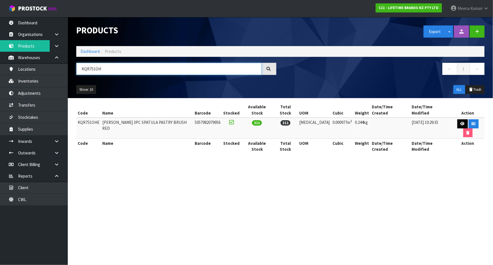
type input "KQR751OH"
click at [461, 122] on icon at bounding box center [463, 124] width 4 height 4
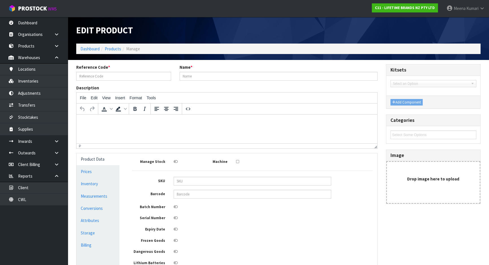
type input "KQR751OHE"
type input "[PERSON_NAME] 3PC SPATULA PASTRY BRUSH RED"
type input "5057982079956"
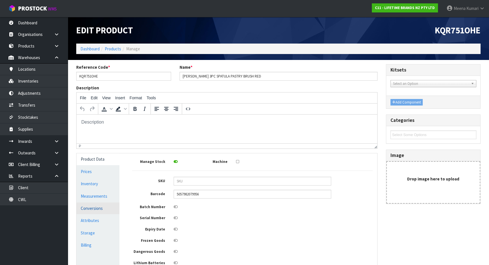
click at [83, 206] on link "Conversions" at bounding box center [98, 208] width 43 height 12
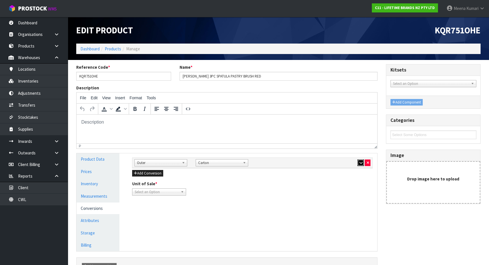
click at [361, 165] on button "button" at bounding box center [361, 162] width 6 height 7
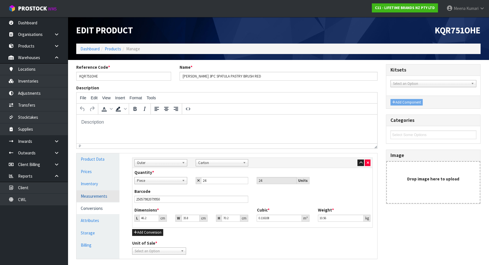
click at [94, 194] on link "Measurements" at bounding box center [98, 196] width 43 height 12
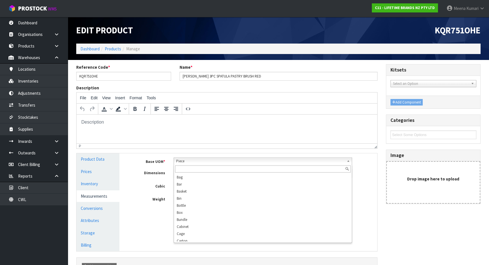
scroll to position [109, 0]
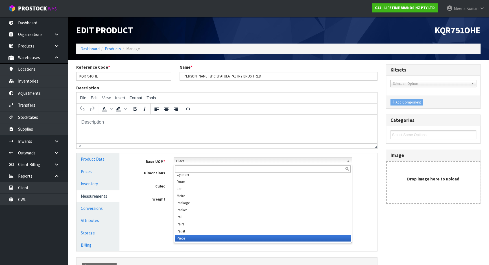
click at [210, 160] on span "Piece" at bounding box center [260, 161] width 168 height 7
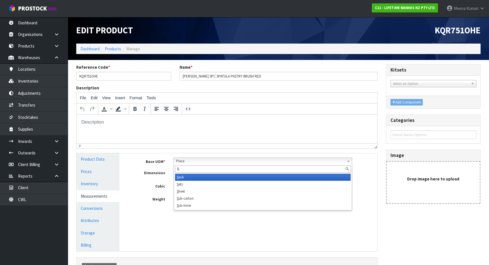
scroll to position [0, 0]
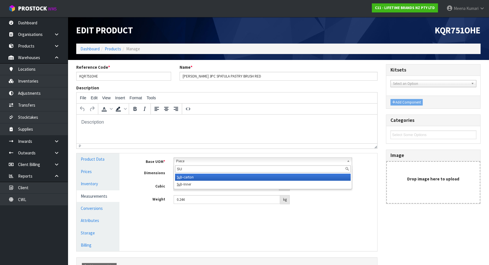
type input "SU"
click at [211, 175] on li "Su b-carton" at bounding box center [263, 176] width 176 height 7
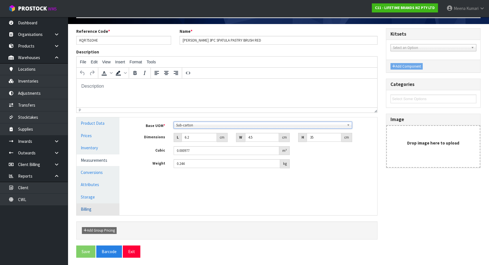
scroll to position [37, 0]
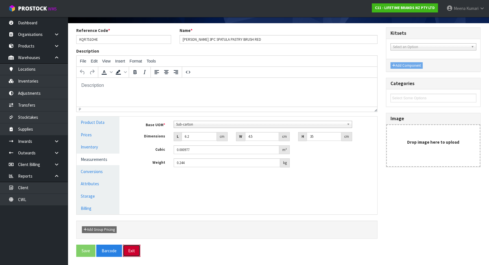
click at [131, 248] on button "Exit" at bounding box center [132, 250] width 18 height 12
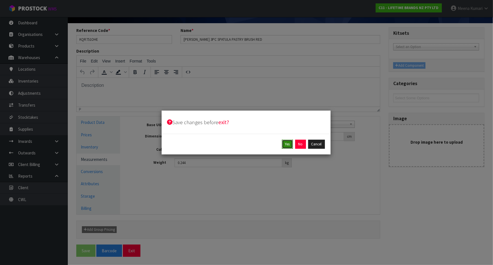
click at [287, 142] on button "Yes" at bounding box center [287, 144] width 11 height 9
click at [297, 144] on button "Yes" at bounding box center [300, 144] width 11 height 9
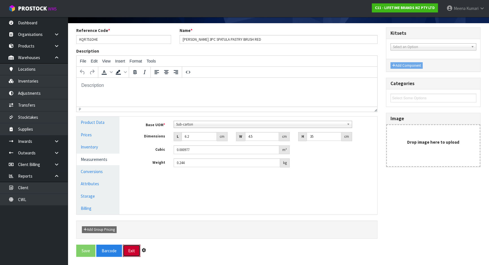
scroll to position [0, 0]
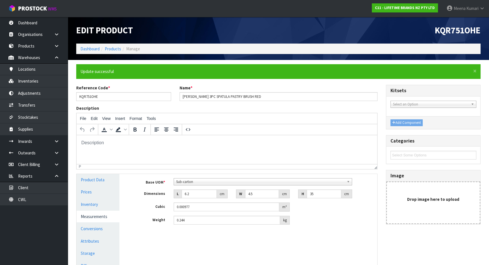
click at [87, 235] on ul "Product Data Prices Inventory Measurements Conversions Attributes Storage Billi…" at bounding box center [98, 222] width 43 height 97
click at [89, 231] on link "Conversions" at bounding box center [98, 229] width 43 height 12
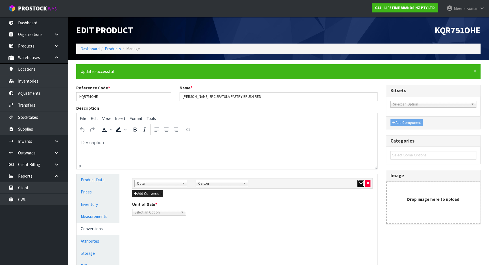
click at [361, 183] on icon "button" at bounding box center [360, 183] width 3 height 4
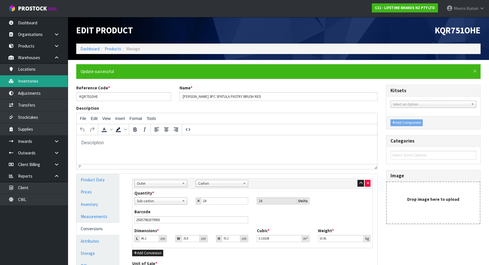
click at [42, 83] on link "Inventories" at bounding box center [34, 81] width 68 height 12
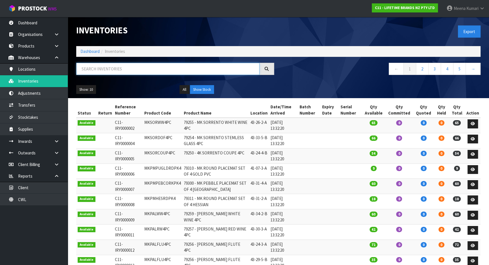
click at [131, 70] on input "text" at bounding box center [167, 69] width 183 height 12
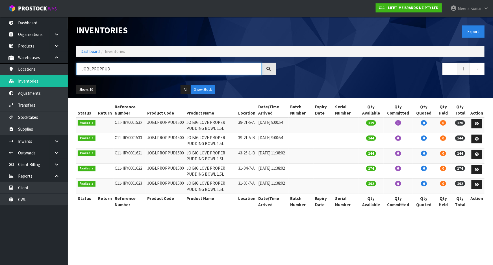
type input "JOBLPROPPUD"
click at [157, 122] on td "JOBLPROPPUD1500" at bounding box center [165, 125] width 39 height 15
copy td "JOBLPROPPUD1500"
click at [25, 46] on link "Products" at bounding box center [34, 46] width 68 height 12
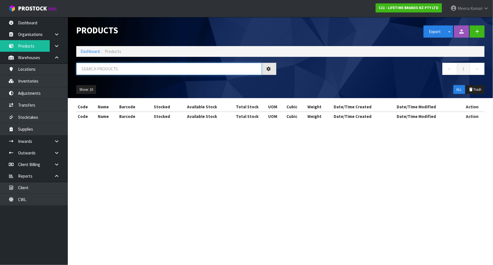
click at [125, 69] on input "text" at bounding box center [168, 69] width 185 height 12
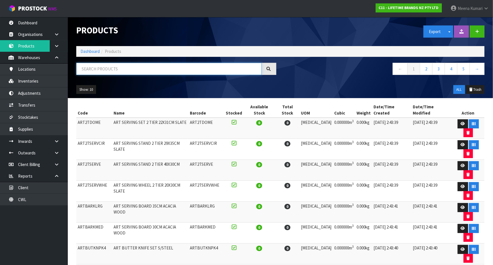
paste input "JOBLPROPPUD1500"
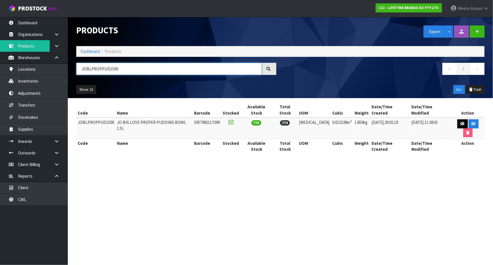
type input "JOBLPROPPUD1500"
click at [461, 122] on icon at bounding box center [463, 124] width 4 height 4
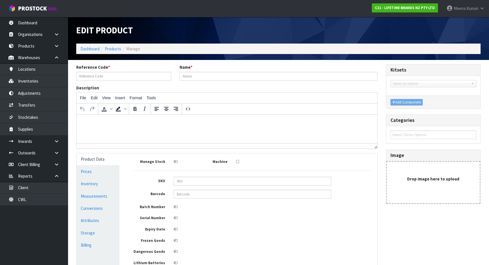
type input "JOBLPROPPUD1500"
type input "JO BIG LOVE PROPER PUDDING BOWL 1.5L"
type input "5057982117399"
type input "28"
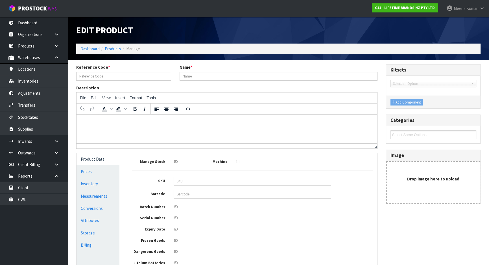
type input "17"
type input "0.013328"
type input "1.85"
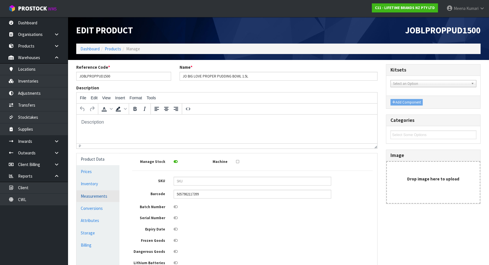
click at [95, 196] on link "Measurements" at bounding box center [98, 196] width 43 height 12
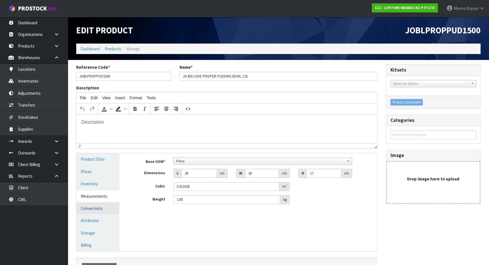
click at [94, 205] on link "Conversions" at bounding box center [98, 208] width 43 height 12
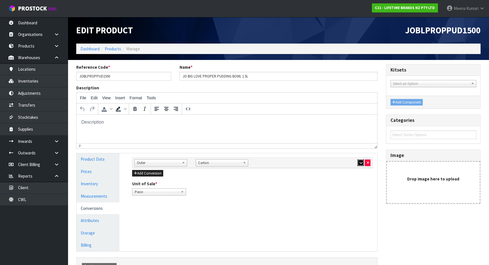
click at [359, 164] on button "button" at bounding box center [361, 162] width 6 height 7
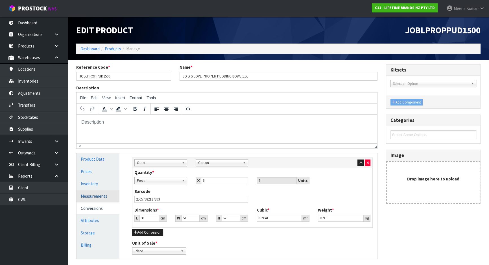
click at [85, 191] on link "Measurements" at bounding box center [98, 196] width 43 height 12
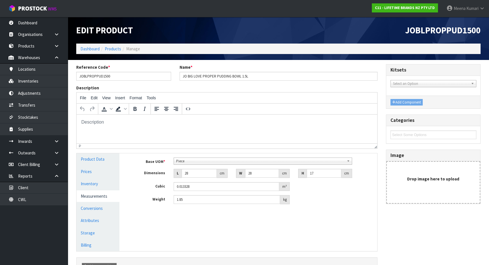
scroll to position [109, 0]
click at [191, 160] on span "Piece" at bounding box center [260, 161] width 168 height 7
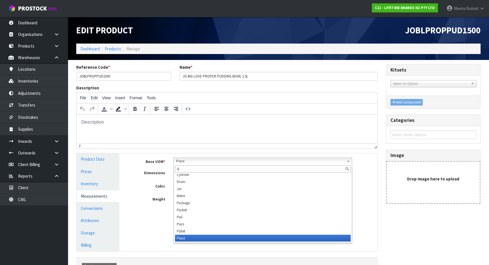
scroll to position [0, 0]
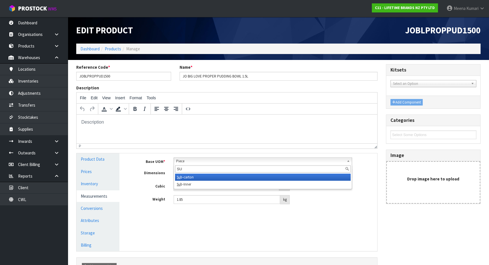
type input "SU"
click at [188, 175] on li "Su b-carton" at bounding box center [263, 176] width 176 height 7
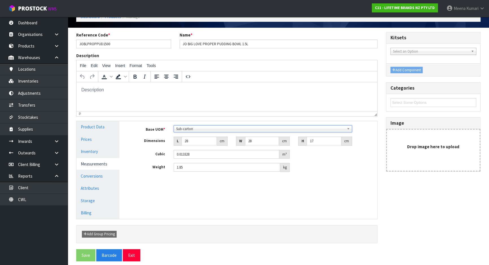
scroll to position [37, 0]
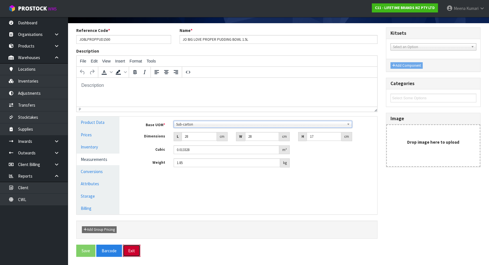
click at [130, 249] on button "Exit" at bounding box center [132, 250] width 18 height 12
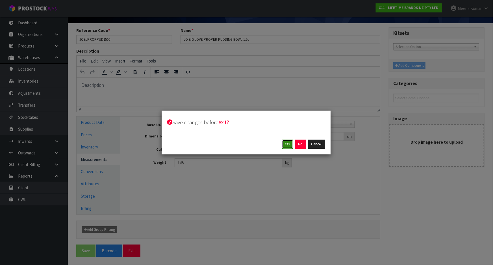
click at [289, 144] on button "Yes" at bounding box center [287, 144] width 11 height 9
click at [301, 144] on button "Yes" at bounding box center [300, 144] width 11 height 9
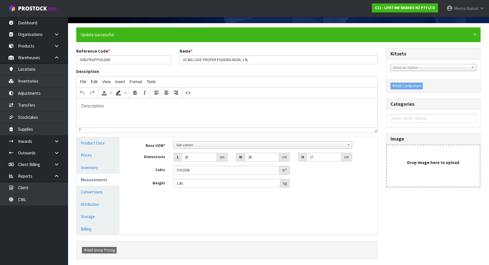
scroll to position [0, 0]
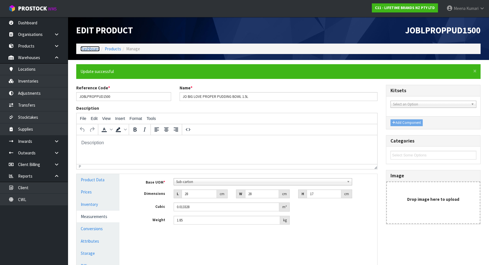
click at [96, 49] on link "Dashboard" at bounding box center [90, 48] width 19 height 5
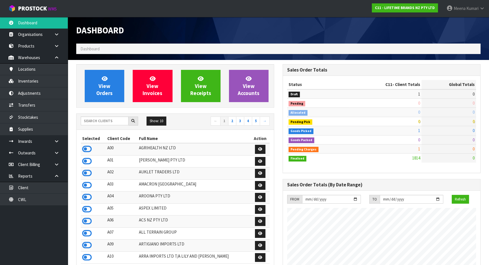
scroll to position [427, 206]
click at [109, 119] on input "text" at bounding box center [105, 120] width 48 height 9
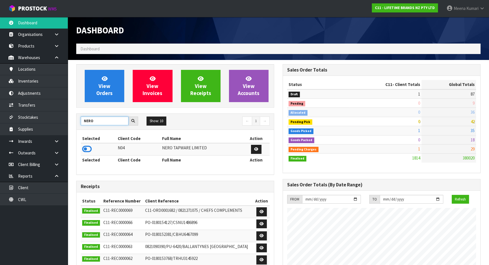
type input "NERO"
drag, startPoint x: 84, startPoint y: 144, endPoint x: 86, endPoint y: 147, distance: 3.7
click at [85, 147] on td at bounding box center [99, 149] width 36 height 12
click at [86, 147] on icon at bounding box center [87, 149] width 10 height 8
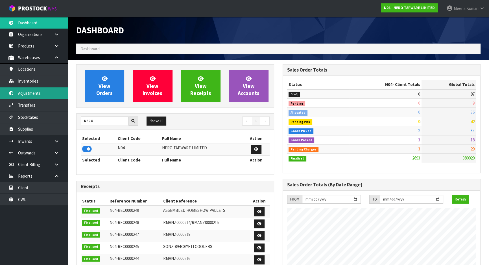
scroll to position [439, 206]
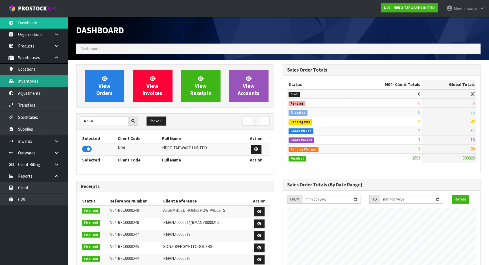
click at [55, 85] on link "Inventories" at bounding box center [34, 81] width 68 height 12
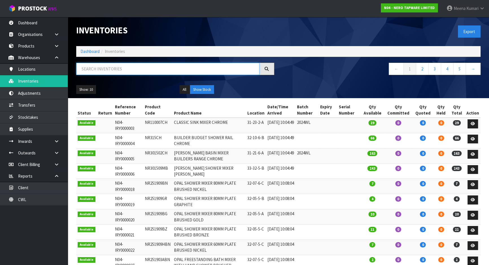
click at [96, 65] on input "text" at bounding box center [167, 69] width 183 height 12
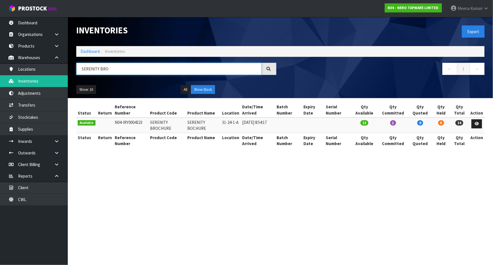
type input "SERENITY BRO"
click at [157, 122] on td "SERENITY BROCHURE" at bounding box center [167, 125] width 37 height 15
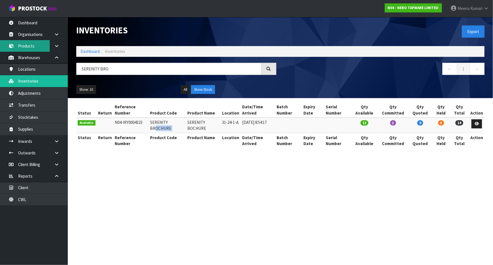
click at [18, 42] on link "Products" at bounding box center [34, 46] width 68 height 12
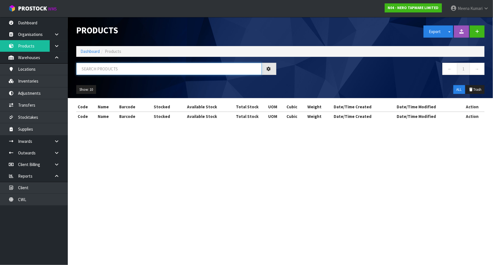
click at [90, 65] on input "text" at bounding box center [168, 69] width 185 height 12
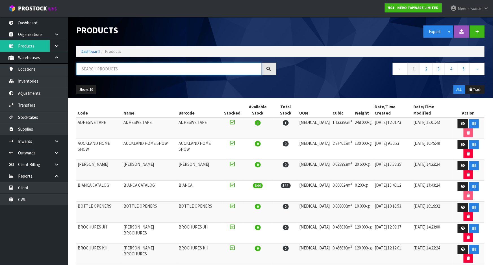
paste input "SERENITY BROCHURE"
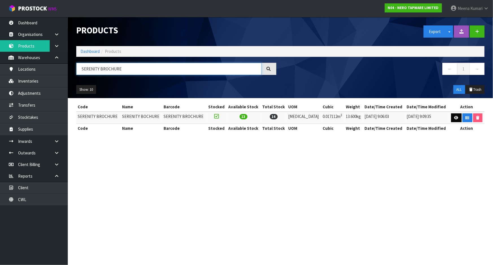
type input "SERENITY BROCHURE"
click at [455, 116] on icon at bounding box center [456, 118] width 4 height 4
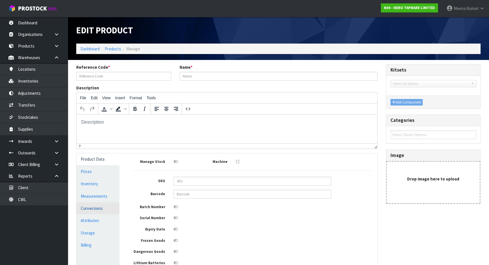
type input "SERENITY BROCHURE"
type input "SERENITY BOCHURE"
type input "31"
type input "24"
type input "23"
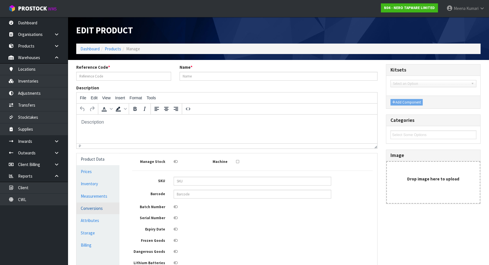
type input "0.017112"
type input "13.6"
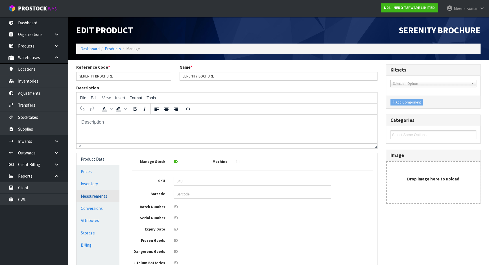
click at [101, 197] on link "Measurements" at bounding box center [98, 196] width 43 height 12
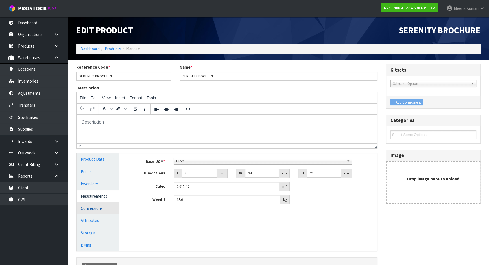
click at [99, 209] on link "Conversions" at bounding box center [98, 208] width 43 height 12
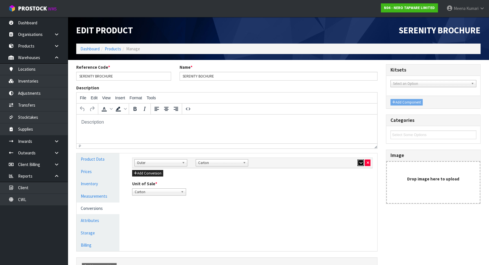
click at [362, 164] on button "button" at bounding box center [361, 162] width 6 height 7
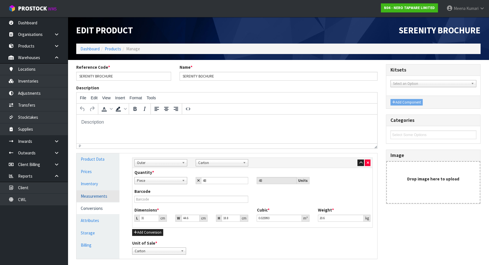
click at [107, 194] on link "Measurements" at bounding box center [98, 196] width 43 height 12
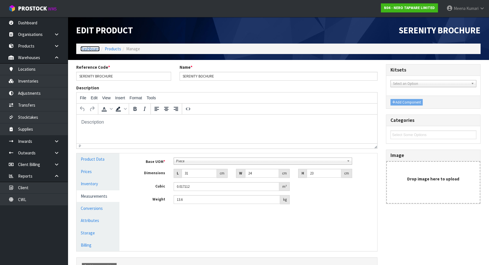
click at [84, 49] on link "Dashboard" at bounding box center [90, 48] width 19 height 5
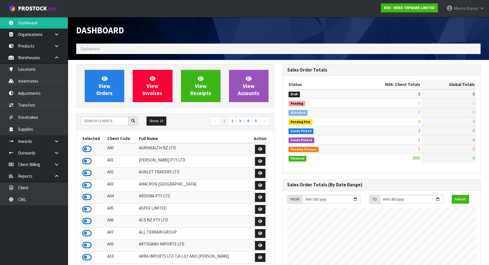
scroll to position [445, 206]
click at [93, 121] on input "text" at bounding box center [105, 120] width 48 height 9
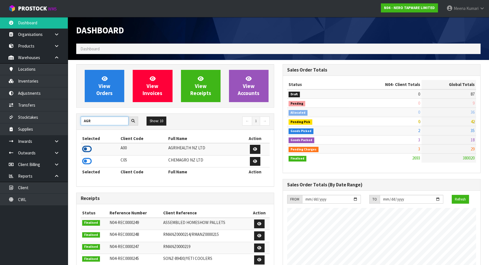
type input "AGR"
click at [88, 150] on icon at bounding box center [87, 149] width 10 height 8
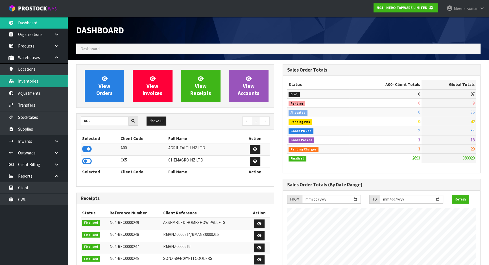
scroll to position [352, 206]
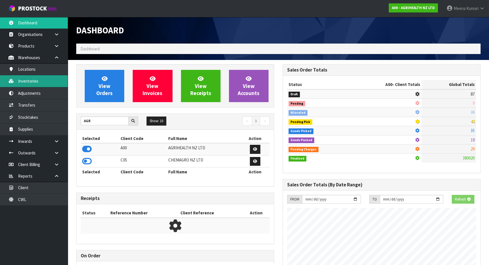
click at [48, 84] on link "Inventories" at bounding box center [34, 81] width 68 height 12
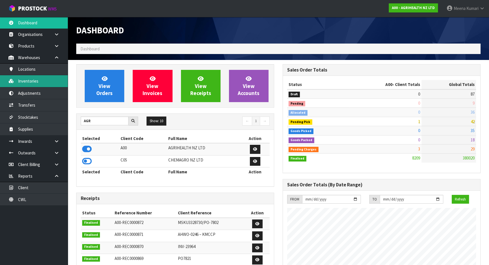
scroll to position [427, 206]
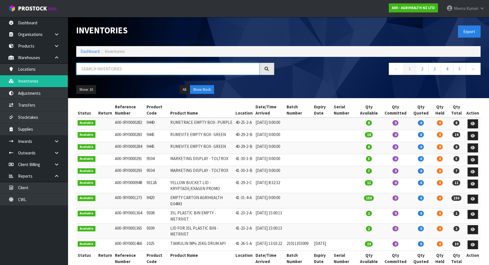
click at [126, 68] on input "text" at bounding box center [167, 69] width 183 height 12
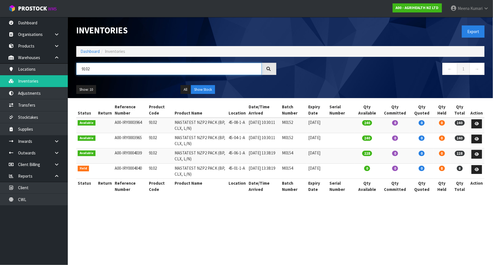
type input "9102"
click at [90, 69] on input "9102" at bounding box center [168, 69] width 185 height 12
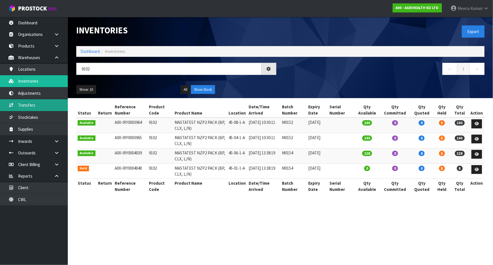
click at [16, 107] on link "Transfers" at bounding box center [34, 105] width 68 height 12
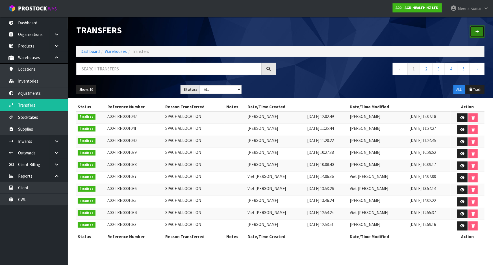
click at [474, 32] on link at bounding box center [477, 31] width 15 height 12
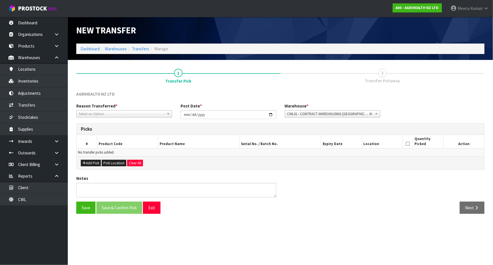
click at [126, 112] on span "Select an Option" at bounding box center [122, 113] width 86 height 7
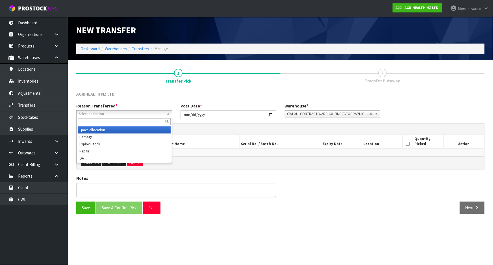
click at [120, 128] on li "Space Allocation" at bounding box center [124, 129] width 93 height 7
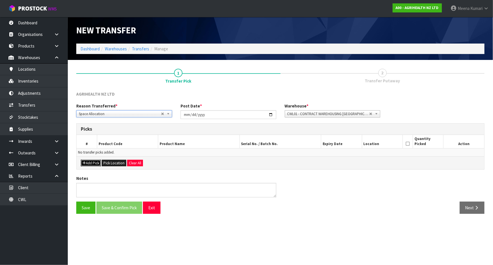
click at [89, 162] on button "Add Pick" at bounding box center [91, 163] width 20 height 7
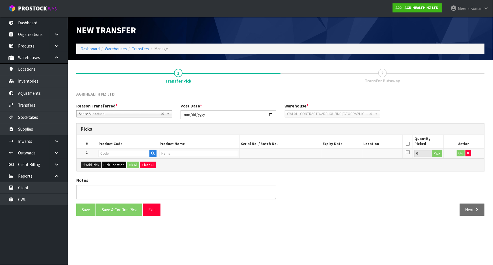
click at [111, 149] on td at bounding box center [127, 153] width 61 height 10
click at [110, 153] on input "text" at bounding box center [124, 153] width 51 height 7
paste input "9102"
type input "9102"
type input "MASTATEST NZP2 PACK (BP, CLX, L/N)"
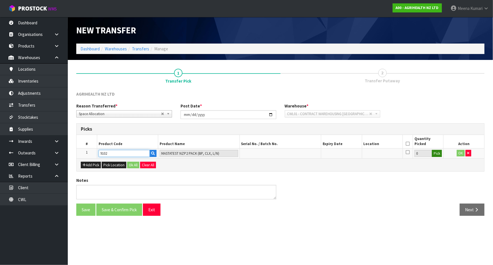
type input "9102"
click at [438, 155] on button "Pick" at bounding box center [437, 153] width 10 height 7
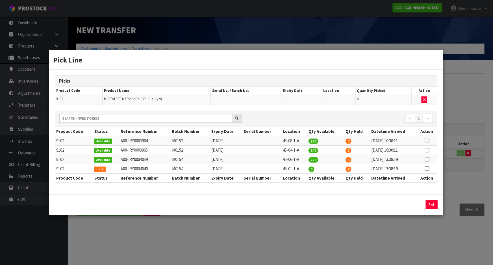
click at [425, 168] on icon at bounding box center [427, 168] width 5 height 0
drag, startPoint x: 361, startPoint y: 207, endPoint x: 312, endPoint y: 214, distance: 49.7
click at [312, 214] on div "Pick Line Picks Product Code Product Name Serial No. / Batch No. Expiry Date Lo…" at bounding box center [246, 132] width 394 height 165
type input "6"
click at [415, 205] on button "Assign Pick" at bounding box center [412, 204] width 23 height 9
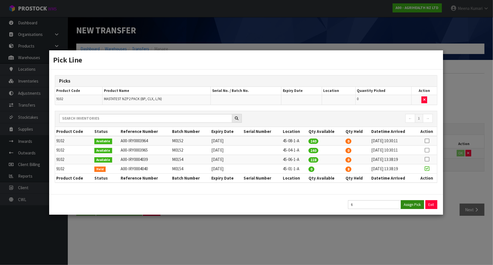
type input "6"
click at [293, 160] on td "45-06-1-A" at bounding box center [294, 159] width 26 height 9
click at [365, 230] on div "Pick Line Picks Product Code Product Name Serial No. / Batch No. Expiry Date Lo…" at bounding box center [246, 132] width 493 height 265
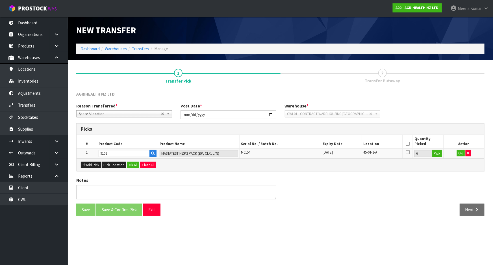
click at [407, 144] on icon at bounding box center [408, 144] width 4 height 0
click at [460, 152] on button "OK" at bounding box center [461, 153] width 8 height 7
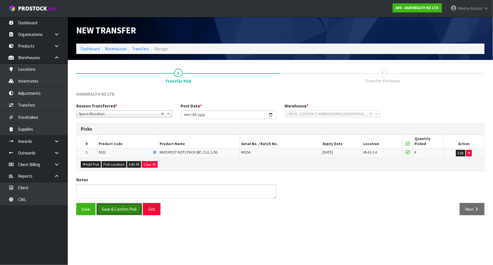
click at [122, 212] on button "Save & Confirm Pick" at bounding box center [119, 209] width 46 height 12
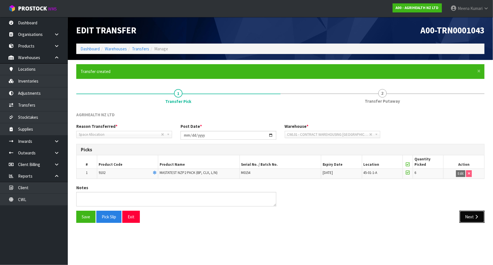
click at [474, 218] on icon "button" at bounding box center [476, 216] width 5 height 4
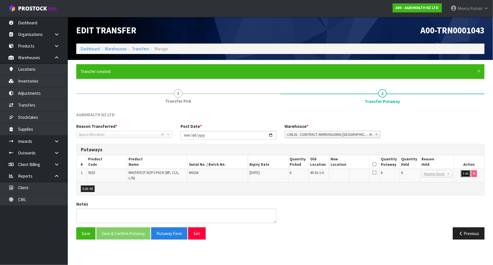
click at [465, 173] on button "Edit" at bounding box center [465, 173] width 9 height 7
click at [340, 175] on input "text" at bounding box center [346, 173] width 31 height 7
paste input "45-06-1-A"
type input "45-06-1-A"
click at [408, 173] on input "6" at bounding box center [410, 173] width 17 height 7
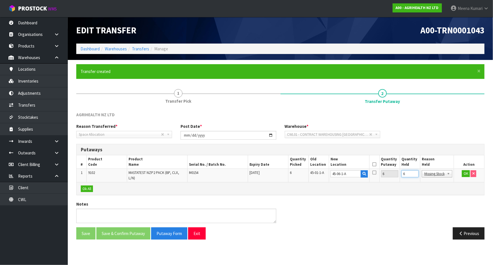
type input "0"
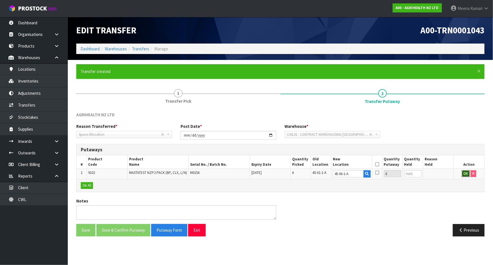
click at [469, 173] on button "OK" at bounding box center [466, 173] width 8 height 7
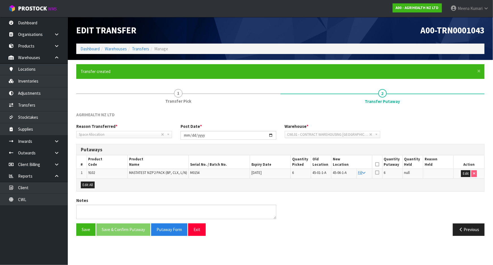
click at [378, 164] on icon at bounding box center [377, 164] width 4 height 0
click at [109, 220] on div "Notes" at bounding box center [280, 210] width 417 height 26
click at [117, 227] on button "Save & Confirm Putaway" at bounding box center [123, 229] width 54 height 12
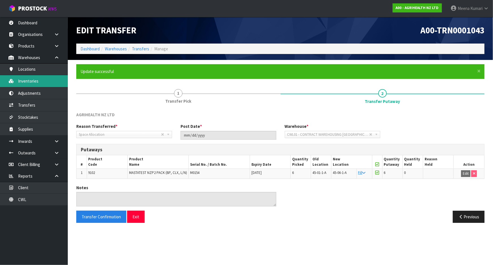
click at [43, 82] on link "Inventories" at bounding box center [34, 81] width 68 height 12
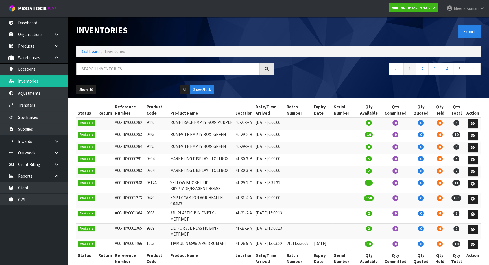
click at [163, 75] on div at bounding box center [175, 71] width 207 height 16
click at [162, 75] on div at bounding box center [175, 71] width 207 height 16
click at [161, 73] on input "text" at bounding box center [167, 69] width 183 height 12
paste input "45-06-1-A"
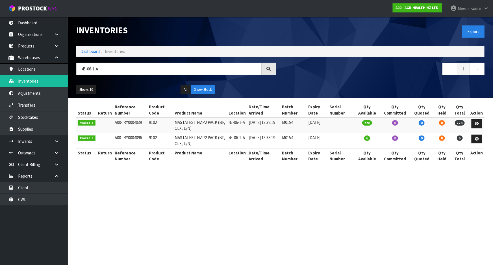
click at [151, 122] on td "9102" at bounding box center [161, 125] width 26 height 15
click at [101, 68] on input "45-06-1-A" at bounding box center [168, 69] width 185 height 12
click at [101, 69] on input "45-06-1-A" at bounding box center [168, 69] width 185 height 12
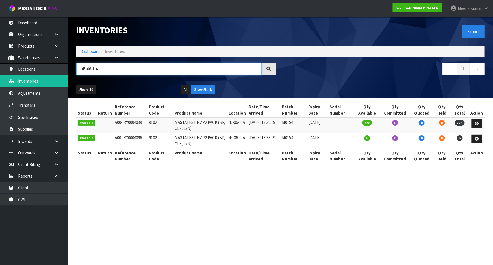
paste input "9102"
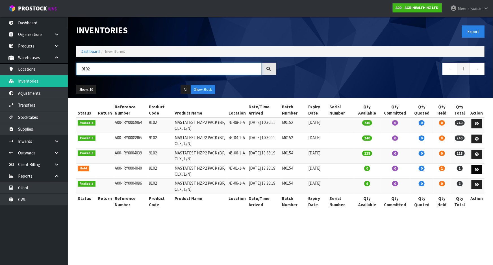
type input "9102"
click at [477, 168] on icon at bounding box center [477, 170] width 4 height 4
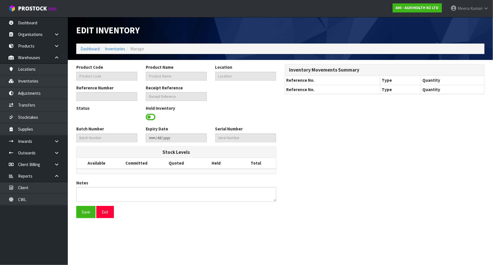
type input "9102"
type input "MASTATEST NZP2 PACK (BP, CLX, L/N)"
type input "45-01-1-A"
type input "A00-IRY0004040"
type input "A00-REC0000856"
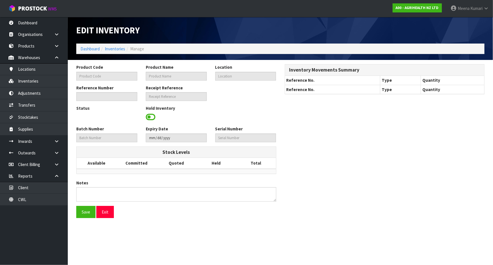
type input "M0154"
type input "[DATE]"
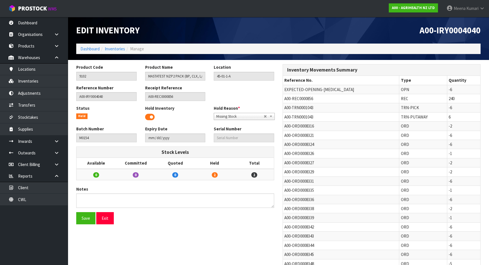
click at [146, 116] on span at bounding box center [150, 117] width 10 height 8
click at [80, 221] on button "Save" at bounding box center [85, 218] width 19 height 12
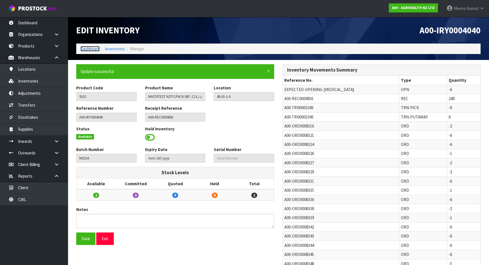
click at [88, 49] on link "Dashboard" at bounding box center [90, 48] width 19 height 5
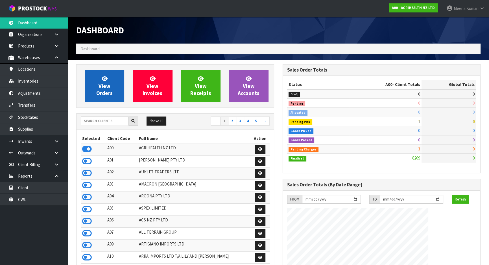
scroll to position [427, 206]
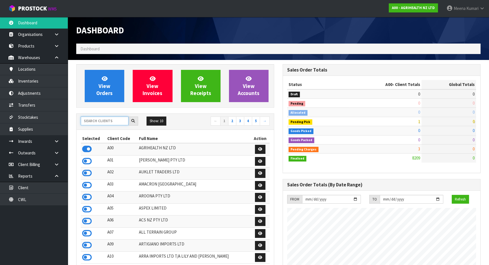
click at [107, 122] on input "text" at bounding box center [105, 120] width 48 height 9
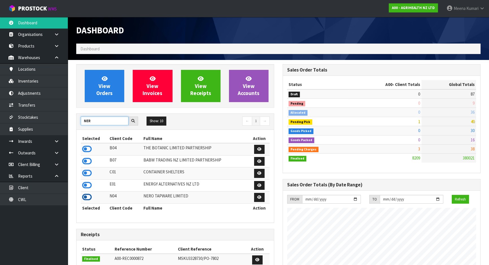
type input "NER"
click at [86, 197] on icon at bounding box center [87, 197] width 10 height 8
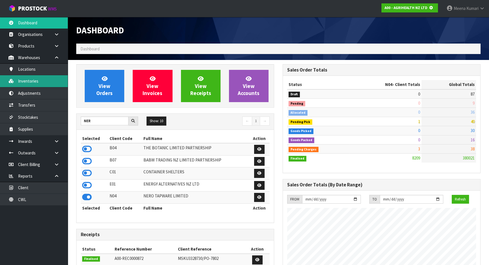
click at [31, 77] on link "Inventories" at bounding box center [34, 81] width 68 height 12
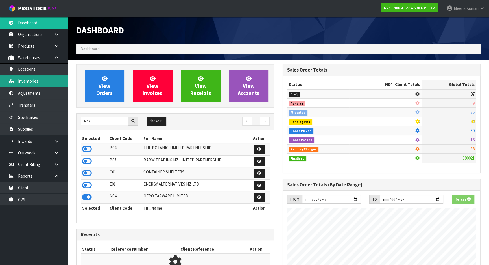
scroll to position [282219, 282364]
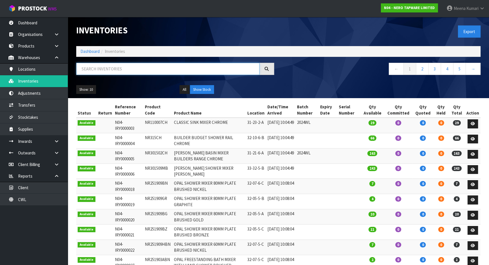
click at [155, 71] on input "text" at bounding box center [167, 69] width 183 height 12
paste input "NR162205ABN"
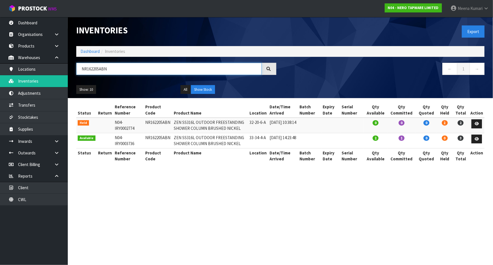
type input "NR162205ABN"
click at [343, 215] on section "Inventories Export Dashboard Inventories NR162205ABN ← 1 → Show: 10 5 10 25 50 …" at bounding box center [246, 132] width 493 height 265
click at [479, 123] on icon at bounding box center [477, 124] width 4 height 4
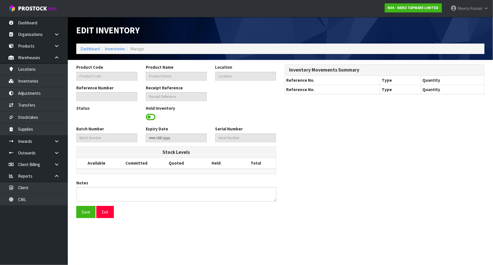
type input "NR162205ABN"
type input "ZEN SS316L OUTDOOR FREESTANDING SHOWER COLUMN BRUSHED NICKEL"
type input "32-20-6-A"
type input "N04-IRY0002774"
type input "N04-REC0000023"
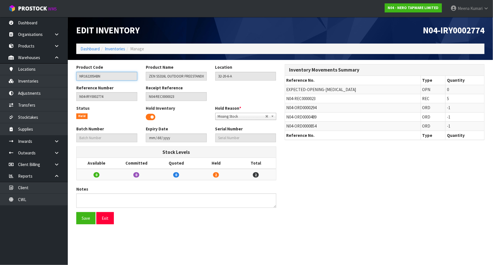
click at [118, 79] on input "NR162205ABN" at bounding box center [106, 76] width 61 height 9
click at [117, 79] on input "NR162205ABN" at bounding box center [106, 76] width 61 height 9
click at [309, 97] on span "N04-REC0000023" at bounding box center [301, 98] width 29 height 5
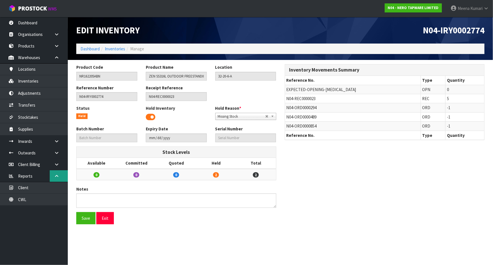
click at [53, 174] on link at bounding box center [59, 176] width 18 height 12
click at [51, 174] on link at bounding box center [59, 176] width 18 height 12
click at [57, 147] on link at bounding box center [59, 153] width 18 height 12
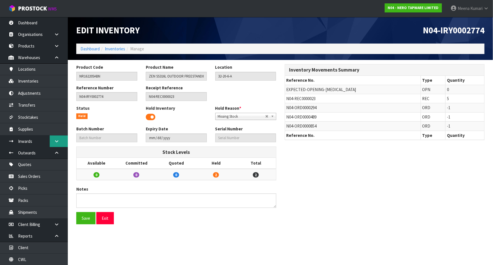
click at [60, 140] on link at bounding box center [59, 141] width 18 height 12
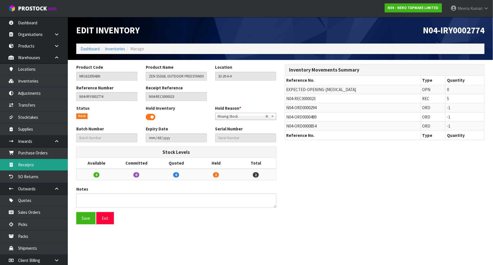
click at [49, 163] on link "Receipts" at bounding box center [34, 165] width 68 height 12
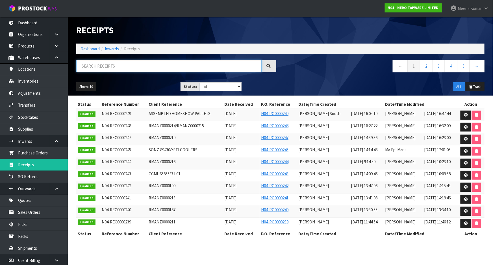
click at [132, 67] on input "text" at bounding box center [168, 66] width 185 height 12
paste input "N04-REC0000023"
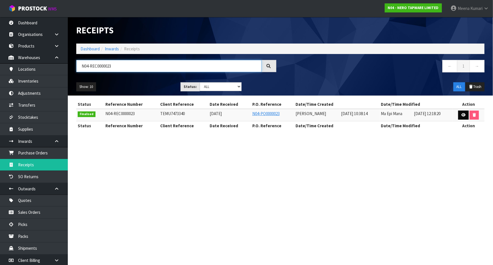
type input "N04-REC0000023"
click at [463, 113] on icon at bounding box center [463, 115] width 4 height 4
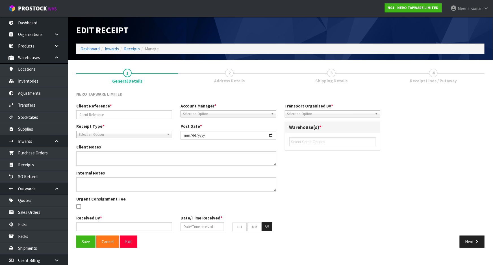
click at [345, 75] on link "3 Shipping Details" at bounding box center [332, 75] width 102 height 22
type input "TEMU7473340"
type input "[DATE]"
type textarea "5 HOME SHOW PALLETS HAVE BEEN CREATED AND LABELLED PALLET 1 TO PALLET 5. 10 CRA…"
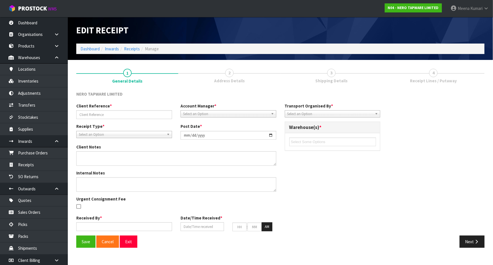
type input "[PERSON_NAME]"
type input "[DATE]"
type input "10"
type input "38"
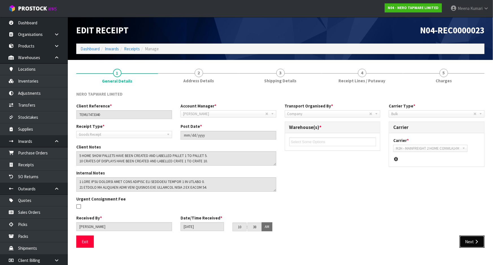
click at [478, 241] on icon "button" at bounding box center [476, 241] width 5 height 4
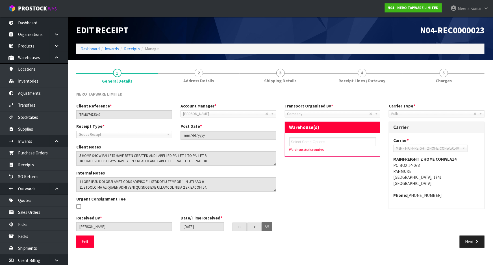
click at [375, 205] on div "Client Reference * TEMU7473340 Account Manager * [PERSON_NAME] [PERSON_NAME] [P…" at bounding box center [280, 169] width 417 height 133
click at [468, 238] on button "Next" at bounding box center [472, 241] width 25 height 12
click at [334, 241] on div "Next" at bounding box center [385, 241] width 209 height 12
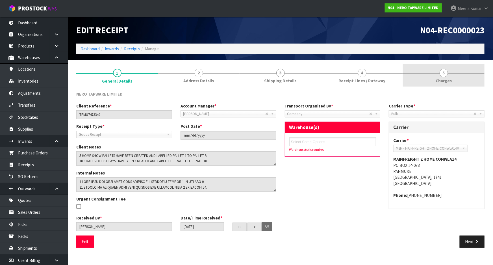
click at [443, 81] on span "Charges" at bounding box center [444, 81] width 16 height 6
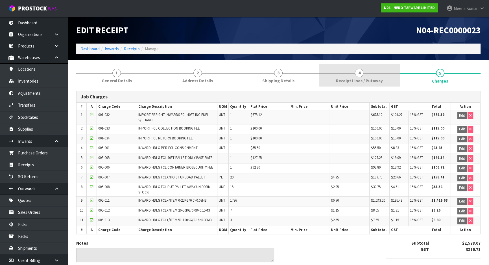
click at [359, 81] on span "Receipt Lines / Putaway" at bounding box center [359, 81] width 47 height 6
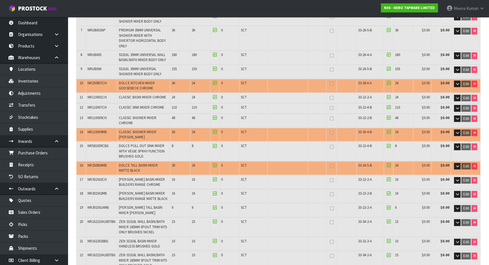
scroll to position [283, 0]
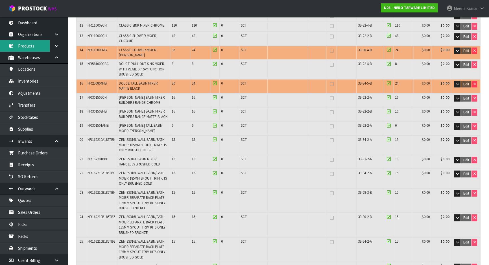
click at [37, 47] on link "Products" at bounding box center [34, 46] width 68 height 12
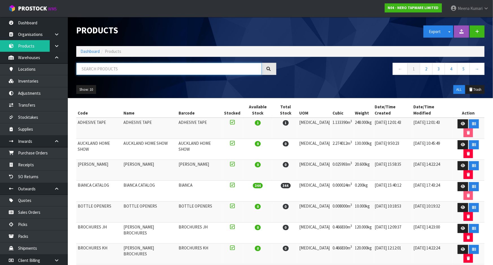
click at [133, 72] on input "text" at bounding box center [168, 69] width 185 height 12
paste input "NR162205ABN"
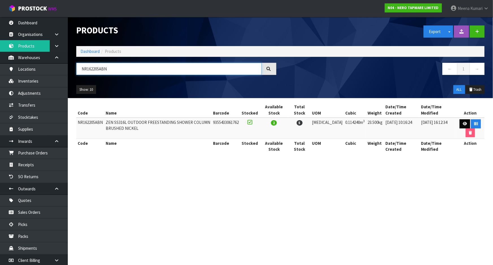
type input "NR162205ABN"
click at [463, 123] on icon at bounding box center [465, 124] width 4 height 4
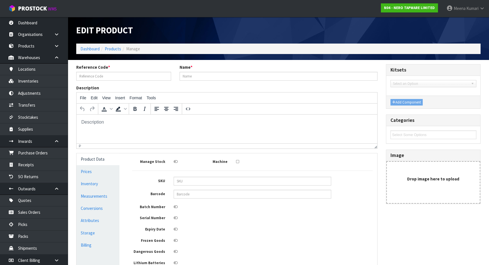
type input "NR162205ABN"
type input "ZEN SS316L OUTDOOR FREESTANDING SHOWER COLUMN BRUSHED NICKEL"
type input "9355433061762"
type input "140"
type input "68"
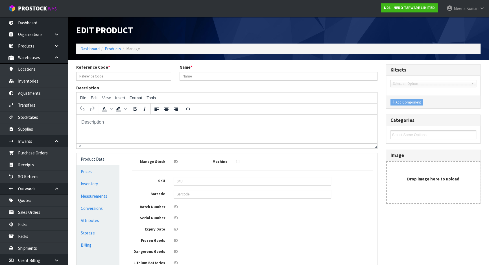
type input "12"
type input "0.11424"
type input "23.5"
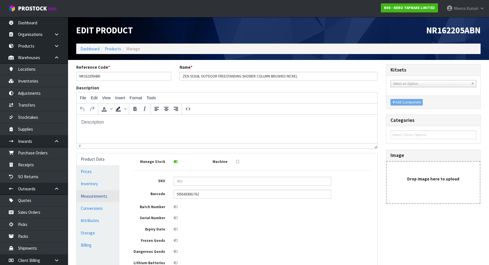
click at [103, 199] on link "Measurements" at bounding box center [98, 196] width 43 height 12
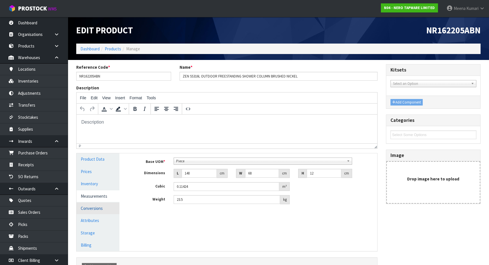
click at [101, 206] on link "Conversions" at bounding box center [98, 208] width 43 height 12
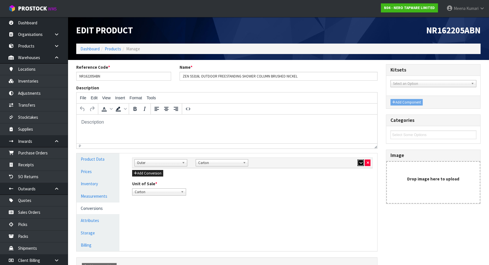
click at [361, 161] on icon "button" at bounding box center [360, 163] width 3 height 4
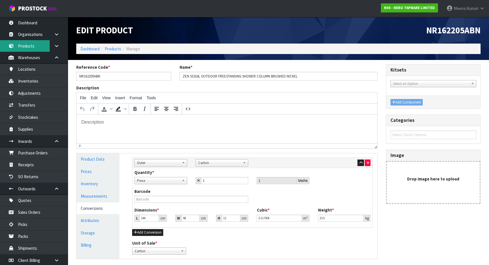
click at [42, 43] on link "Products" at bounding box center [34, 46] width 68 height 12
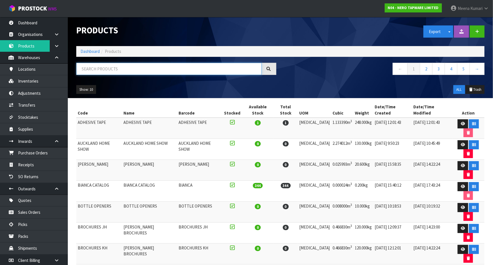
click at [134, 69] on input "text" at bounding box center [168, 69] width 185 height 12
paste input "NR162205C02GR"
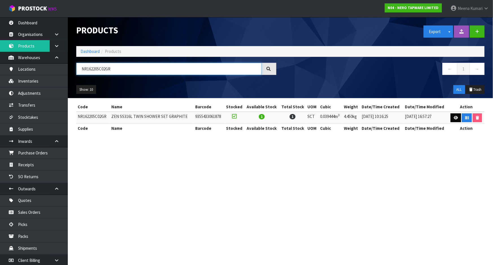
type input "NR162205C02GR"
drag, startPoint x: 456, startPoint y: 116, endPoint x: 452, endPoint y: 116, distance: 4.0
click at [456, 116] on icon at bounding box center [456, 118] width 4 height 4
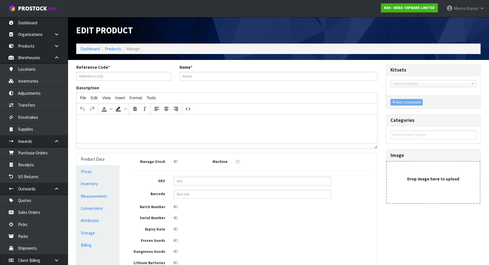
type input "NR162205C02GR"
type input "ZEN SS316L TWIN SHOWER SET GRAPHITE"
type input "9355433061878"
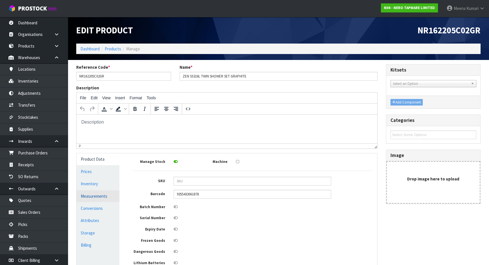
click at [96, 198] on link "Measurements" at bounding box center [98, 196] width 43 height 12
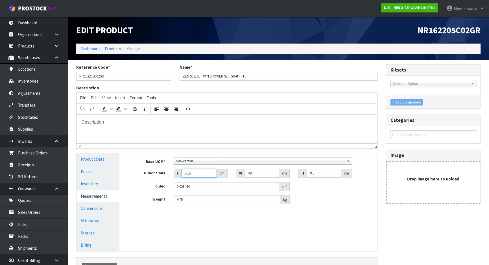
drag, startPoint x: 201, startPoint y: 173, endPoint x: 145, endPoint y: 168, distance: 56.2
click at [145, 169] on div "Dimensions L 86.5 cm W 48 cm H 9.5 cm" at bounding box center [252, 173] width 249 height 9
type input "8"
type input "0.003648"
type input "87"
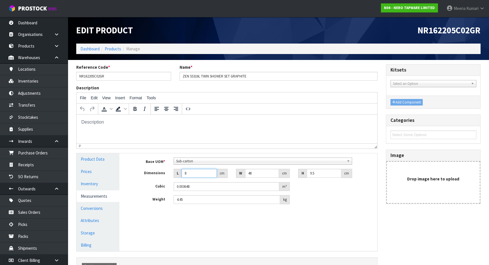
type input "0.039672"
type input "87"
type input "1"
type input "0.004176"
type input "10"
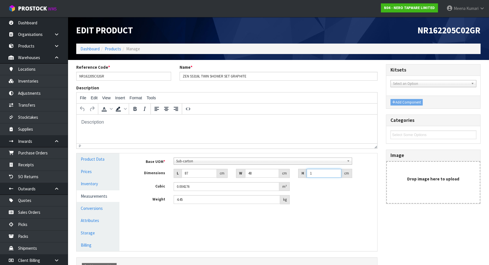
type input "0.04176"
type input "10"
type input "7"
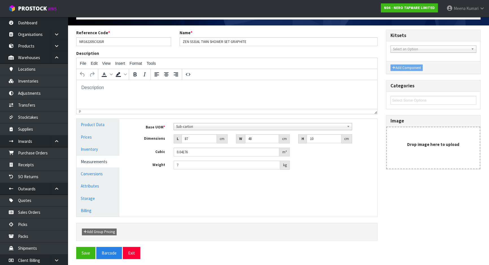
scroll to position [37, 0]
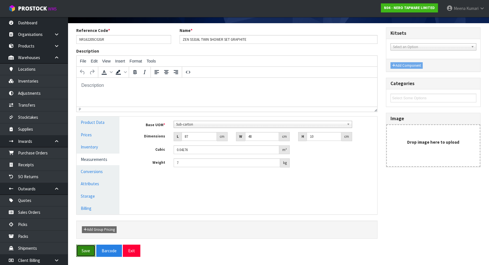
click at [87, 251] on button "Save" at bounding box center [85, 250] width 19 height 12
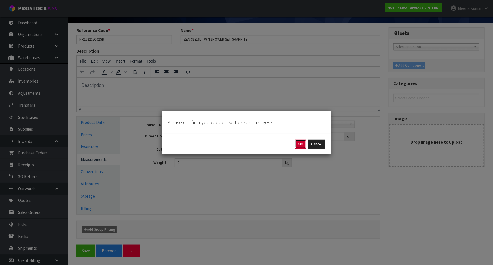
click at [298, 145] on button "Yes" at bounding box center [300, 144] width 11 height 9
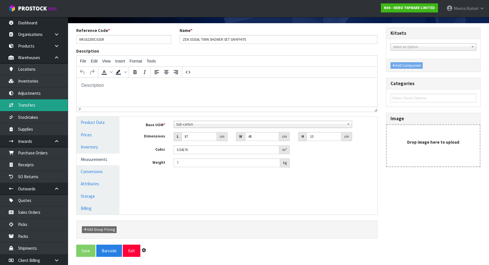
scroll to position [0, 0]
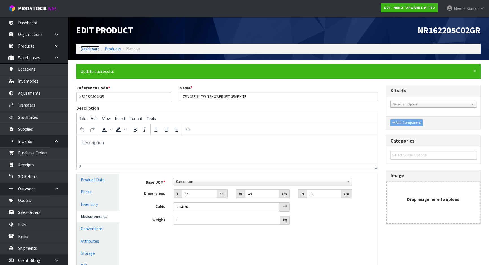
click at [85, 50] on link "Dashboard" at bounding box center [90, 48] width 19 height 5
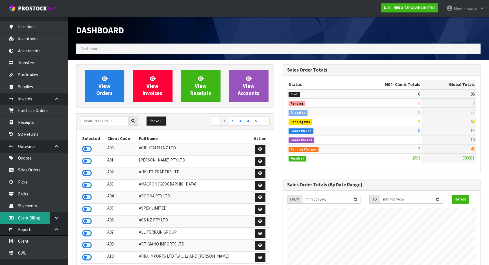
scroll to position [47, 0]
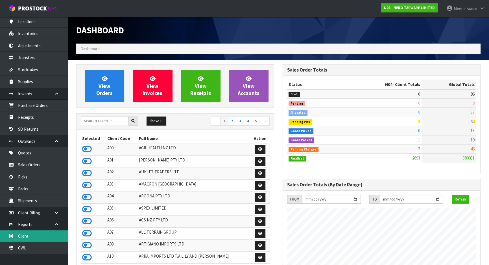
click at [49, 234] on link "Client" at bounding box center [34, 236] width 68 height 12
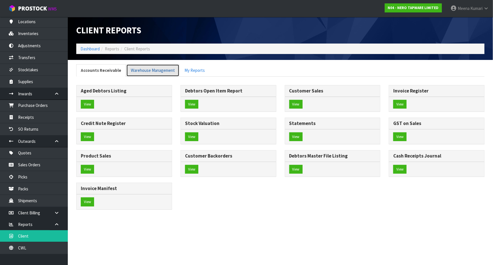
click at [164, 69] on link "Warehouse Management" at bounding box center [152, 70] width 53 height 12
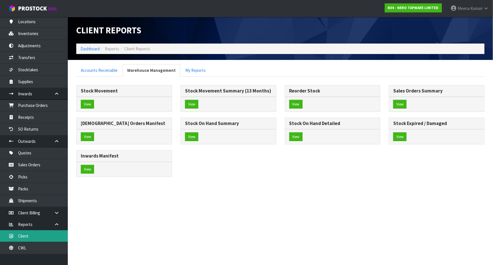
click at [49, 240] on link "Client" at bounding box center [34, 236] width 68 height 12
click at [44, 247] on link "CWL" at bounding box center [34, 248] width 68 height 12
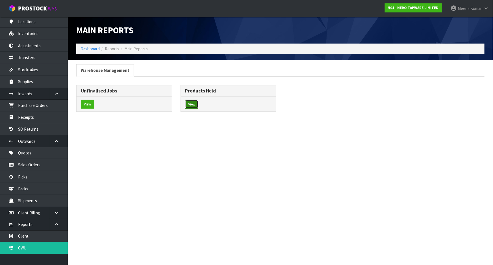
click at [192, 103] on button "View" at bounding box center [191, 104] width 13 height 9
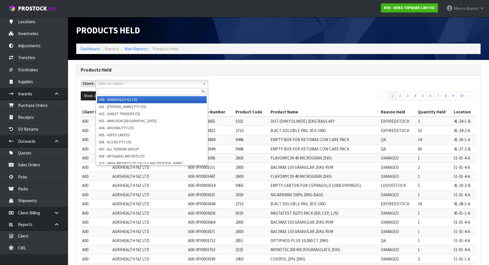
click at [132, 84] on span "Select an Option" at bounding box center [149, 83] width 102 height 7
click at [285, 89] on div "Client: A00 - AGRIHEALTH NZ LTD A01 - [PERSON_NAME] PTY LTD A02 - AUKLET TRADER…" at bounding box center [279, 85] width 404 height 11
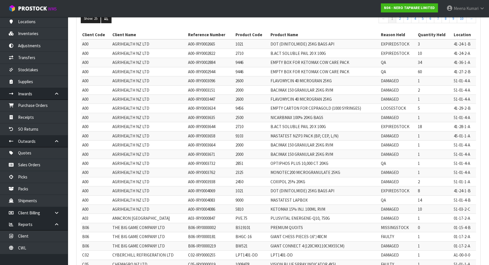
scroll to position [124, 0]
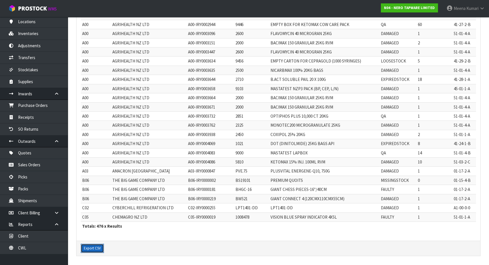
click at [96, 244] on button "Export CSV" at bounding box center [92, 248] width 23 height 9
click at [88, 248] on button "Export CSV" at bounding box center [92, 248] width 23 height 9
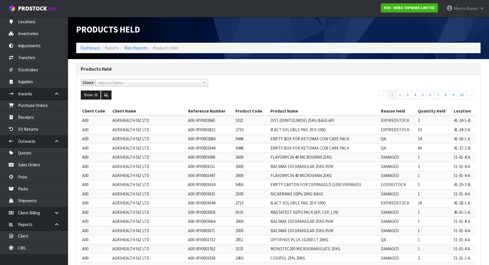
scroll to position [0, 0]
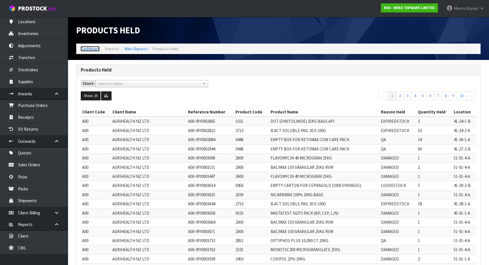
click at [95, 49] on link "Dashboard" at bounding box center [90, 48] width 19 height 5
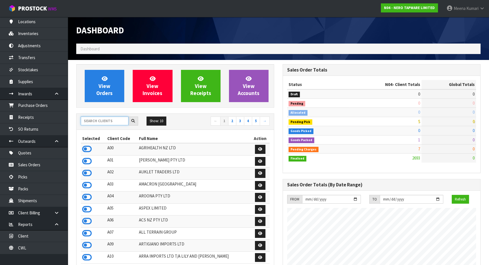
scroll to position [439, 206]
click at [102, 122] on input "text" at bounding box center [105, 120] width 48 height 9
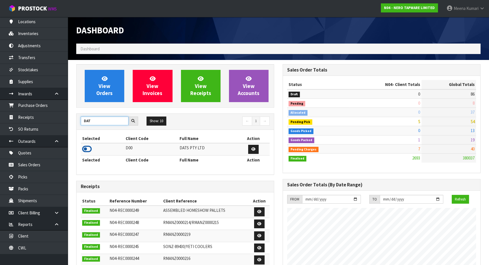
type input "DAT"
click at [86, 145] on icon at bounding box center [87, 149] width 10 height 8
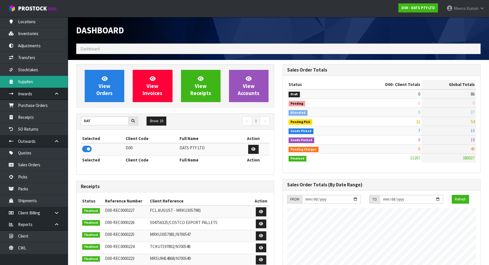
scroll to position [433, 206]
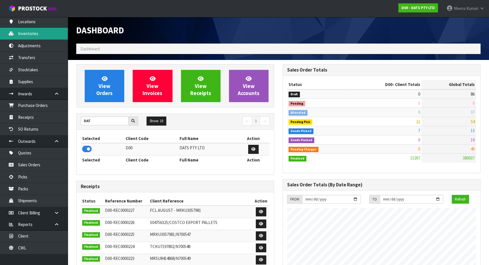
click at [43, 36] on link "Inventories" at bounding box center [34, 34] width 68 height 12
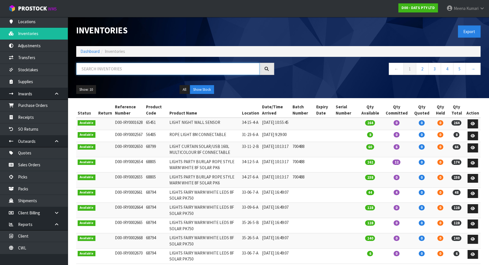
click at [99, 69] on input "text" at bounding box center [167, 69] width 183 height 12
paste input "62934"
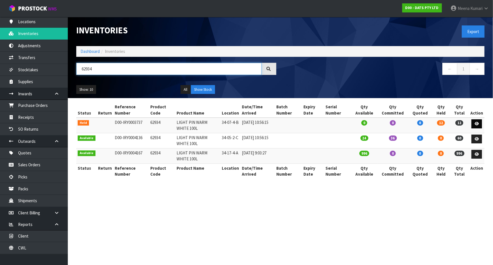
type input "62934"
click at [480, 123] on link at bounding box center [477, 123] width 10 height 9
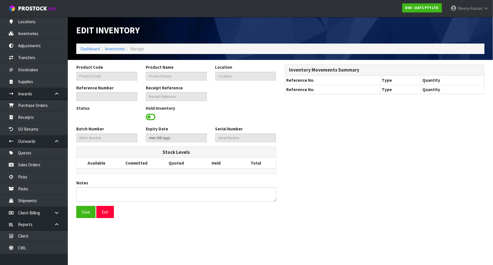
type input "62934"
type input "LIGHT PIN WARM WHITE 100L"
type input "34-07-4-B"
type input "D00-IRY0003737"
type input "D00-REC0000210"
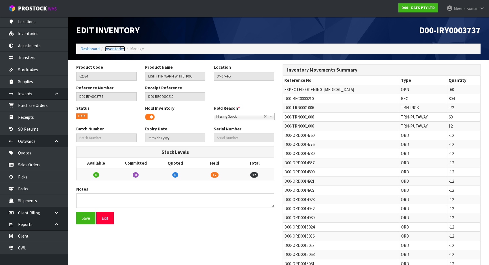
click at [118, 50] on link "Inventories" at bounding box center [115, 48] width 20 height 5
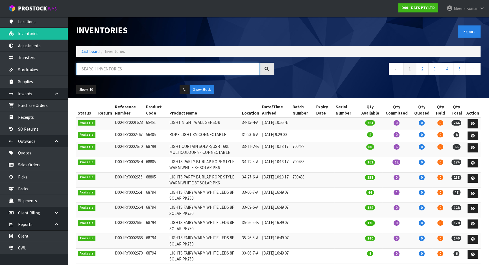
click at [118, 69] on input "text" at bounding box center [167, 69] width 183 height 12
paste input "64858"
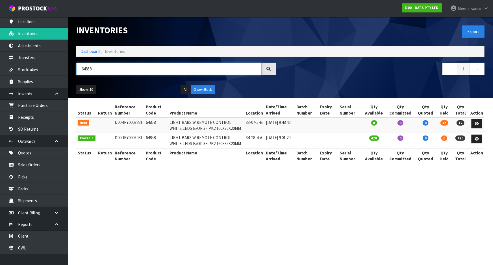
type input "64858"
click at [150, 122] on td "64858" at bounding box center [155, 125] width 23 height 15
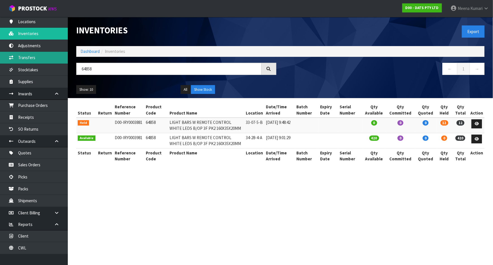
click at [43, 60] on link "Transfers" at bounding box center [34, 58] width 68 height 12
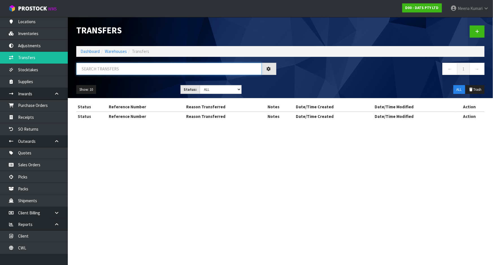
click at [93, 68] on input "text" at bounding box center [168, 69] width 185 height 12
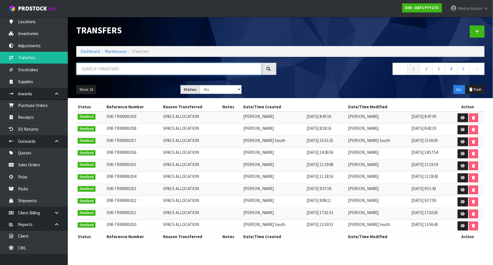
paste input "64858"
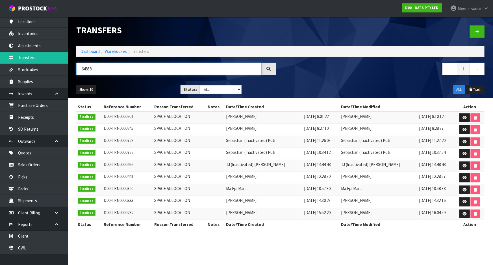
click at [121, 66] on input "64858" at bounding box center [168, 69] width 185 height 12
paste input "8232"
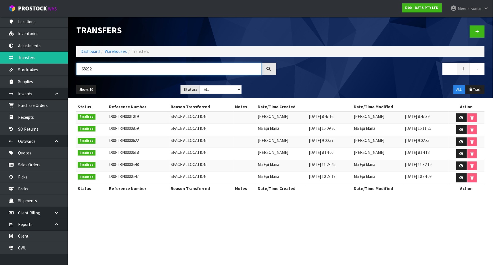
click at [103, 72] on input "68232" at bounding box center [168, 69] width 185 height 12
paste input "2934"
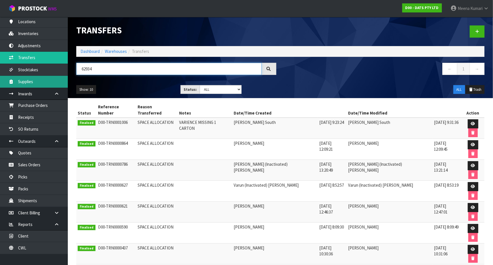
type input "62934"
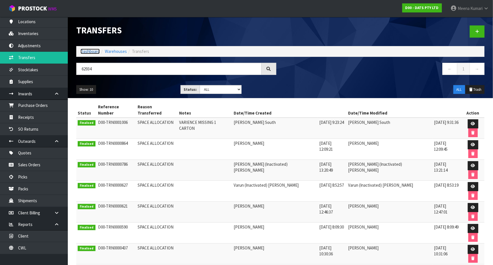
click at [88, 52] on link "Dashboard" at bounding box center [90, 51] width 19 height 5
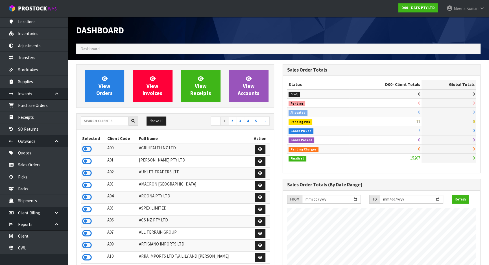
scroll to position [352, 206]
click at [99, 122] on input "text" at bounding box center [105, 120] width 48 height 9
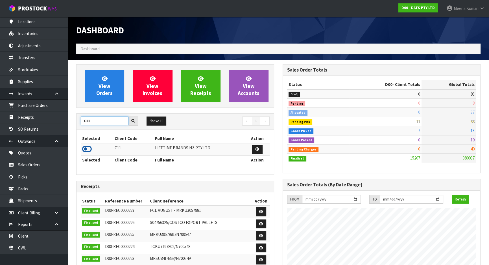
type input "C11"
click at [88, 148] on icon at bounding box center [87, 149] width 10 height 8
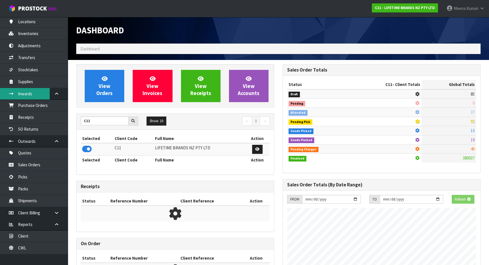
scroll to position [427, 206]
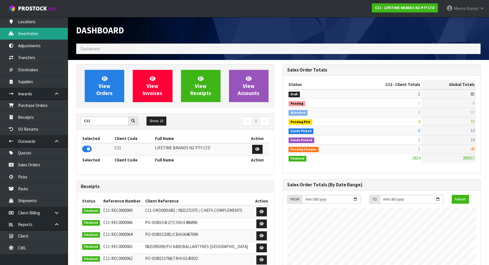
click at [42, 34] on link "Inventories" at bounding box center [34, 34] width 68 height 12
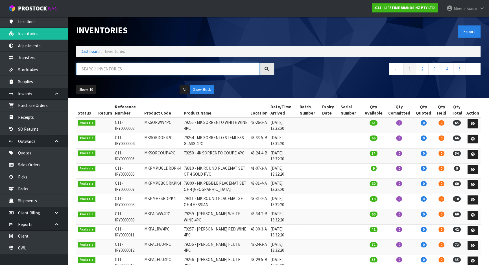
click at [118, 68] on input "text" at bounding box center [167, 69] width 183 height 12
paste input "KES010OHOBW"
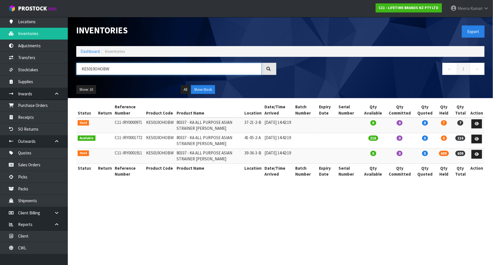
click at [128, 64] on input "KES010OHOBW" at bounding box center [168, 69] width 185 height 12
paste input "CBOWL18"
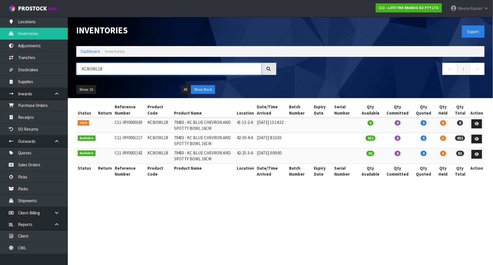
click at [140, 69] on input "KCBOWL18" at bounding box center [168, 69] width 185 height 12
paste input "ES031OHOBW"
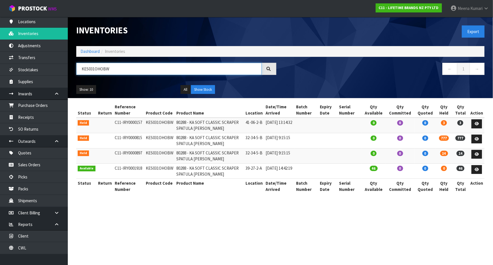
click at [124, 70] on input "KES031OHOBW" at bounding box center [168, 69] width 185 height 12
paste input "CBOWL29"
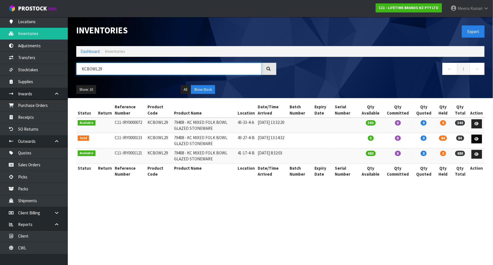
type input "KCBOWL29"
click at [480, 138] on link at bounding box center [477, 139] width 10 height 9
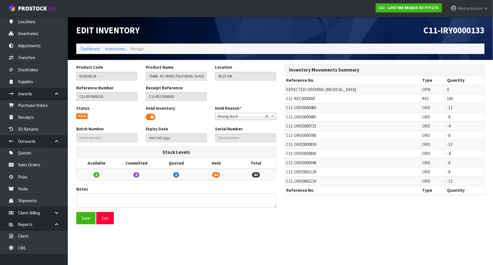
click at [297, 103] on td "C11-ORD0000460" at bounding box center [353, 107] width 136 height 9
click at [301, 98] on span "C11-REC0000005" at bounding box center [301, 98] width 29 height 5
click at [24, 120] on link "Receipts" at bounding box center [34, 117] width 68 height 12
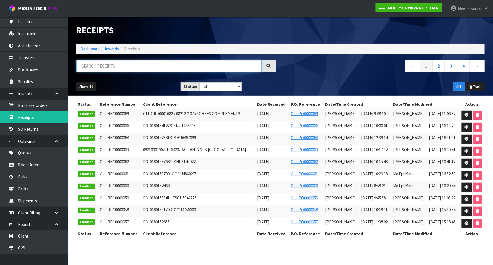
click at [122, 68] on input "text" at bounding box center [168, 66] width 185 height 12
paste input "C11-REC0000005"
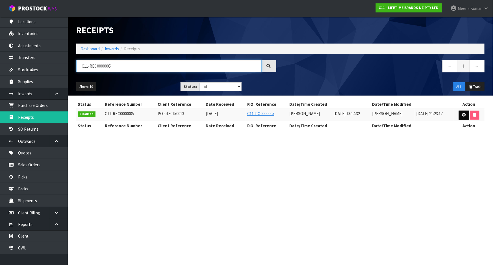
type input "C11-REC0000005"
click at [463, 114] on icon at bounding box center [464, 115] width 4 height 4
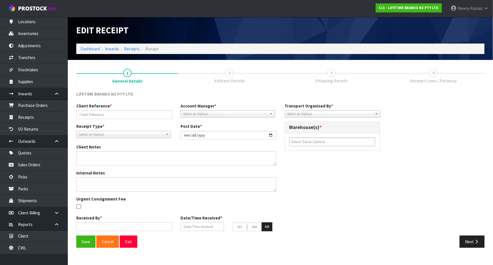
type input "PO-0180150013"
type input "[DATE]"
type textarea "CODES: KCMCHB94SH, MCVITHB72SH, BCLLMIXSP, HK1941 WERE FOUND WITH OUTER CARTON …"
type input "[PERSON_NAME]"
type input "[DATE]"
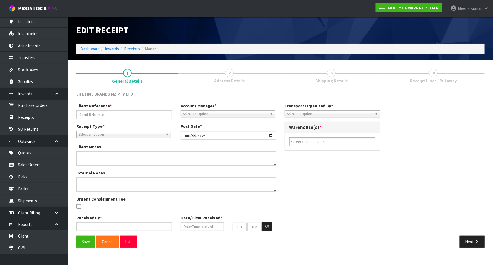
type input "01"
type input "14"
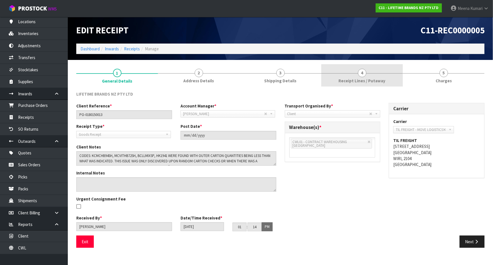
click at [353, 84] on link "4 Receipt Lines / Putaway" at bounding box center [362, 75] width 82 height 22
click at [378, 74] on link "4 Receipt Lines / Putaway" at bounding box center [362, 75] width 82 height 22
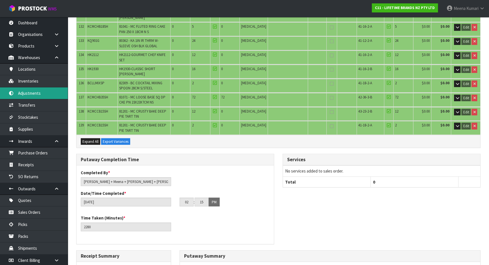
scroll to position [1947, 0]
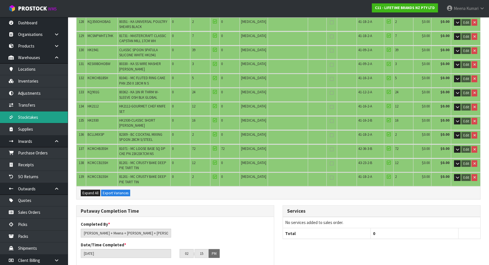
click at [33, 122] on link "Stocktakes" at bounding box center [34, 117] width 68 height 12
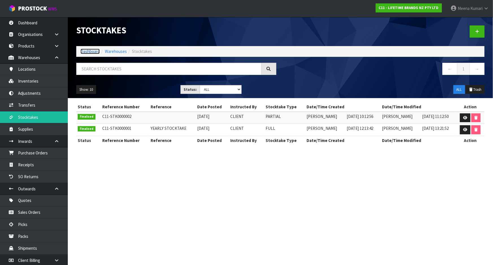
click at [92, 52] on link "Dashboard" at bounding box center [90, 51] width 19 height 5
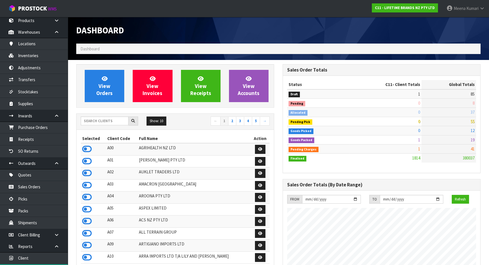
scroll to position [47, 0]
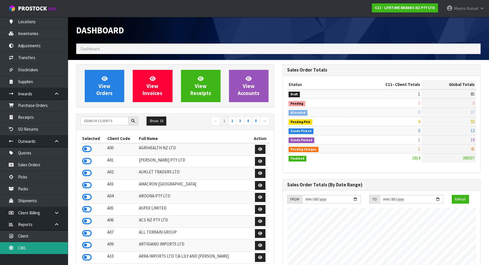
click at [45, 251] on link "CWL" at bounding box center [34, 248] width 68 height 12
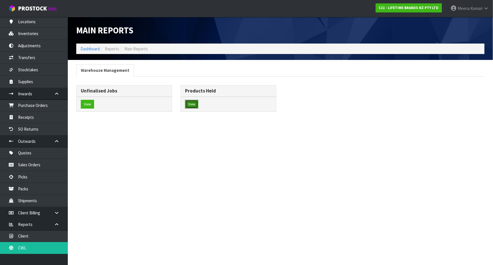
drag, startPoint x: 195, startPoint y: 106, endPoint x: 185, endPoint y: 106, distance: 10.2
click at [195, 106] on button "View" at bounding box center [191, 104] width 13 height 9
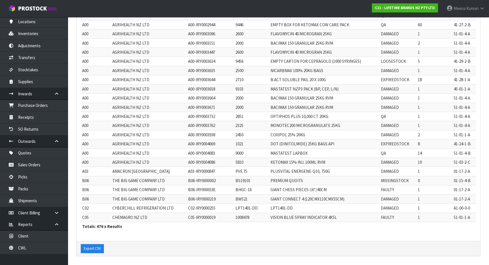
scroll to position [124, 0]
click at [90, 249] on button "Export CSV" at bounding box center [92, 248] width 23 height 9
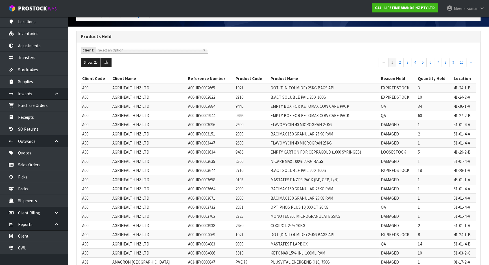
scroll to position [0, 0]
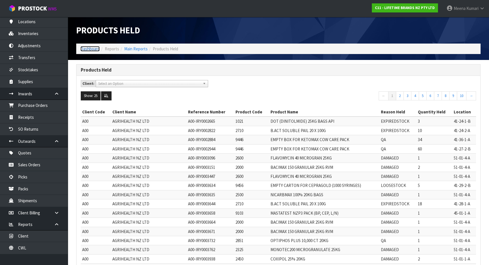
click at [86, 50] on link "Dashboard" at bounding box center [90, 48] width 19 height 5
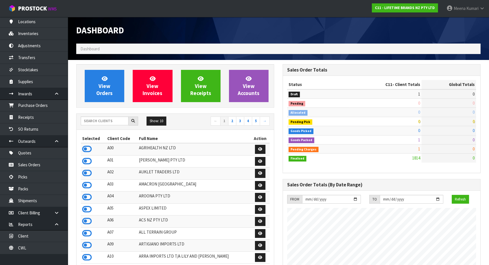
scroll to position [427, 206]
click at [106, 123] on input "text" at bounding box center [105, 120] width 48 height 9
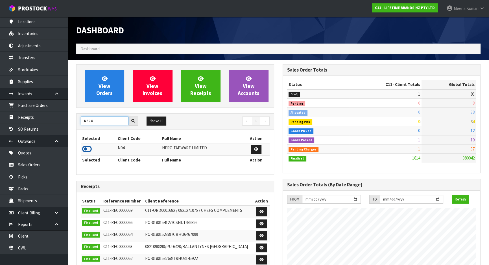
type input "NERO"
click at [88, 149] on icon at bounding box center [87, 149] width 10 height 8
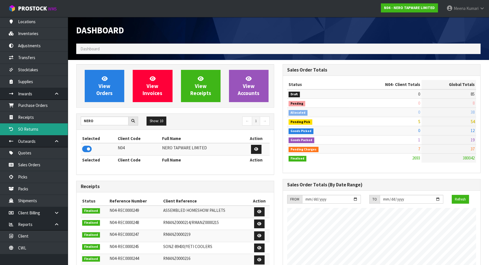
scroll to position [439, 206]
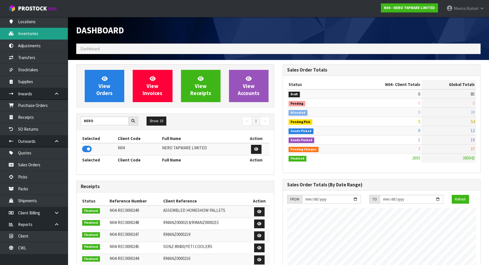
click at [47, 31] on link "Inventories" at bounding box center [34, 34] width 68 height 12
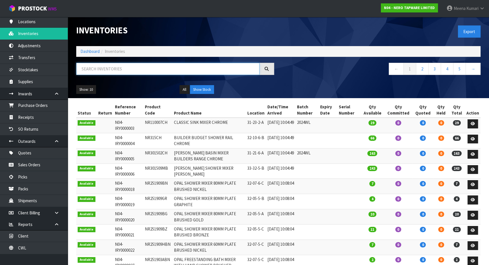
click at [96, 64] on input "text" at bounding box center [167, 69] width 183 height 12
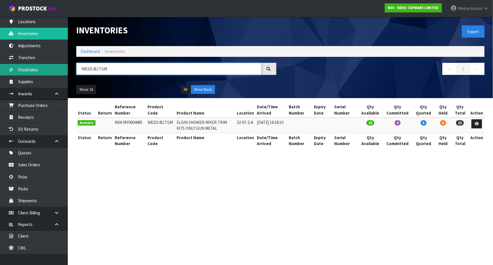
type input "NR231411TGM"
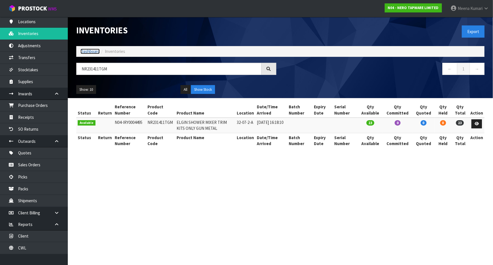
click at [91, 53] on link "Dashboard" at bounding box center [90, 51] width 19 height 5
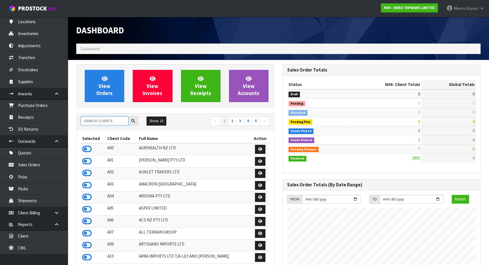
scroll to position [451, 206]
click at [102, 119] on input "text" at bounding box center [105, 120] width 48 height 9
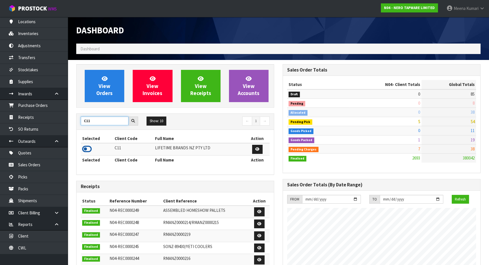
type input "C11"
click at [88, 149] on icon at bounding box center [87, 149] width 10 height 8
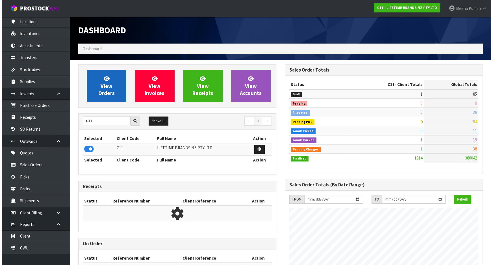
scroll to position [427, 206]
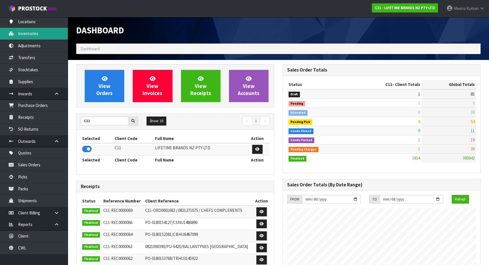
click at [31, 29] on link "Inventories" at bounding box center [34, 34] width 68 height 12
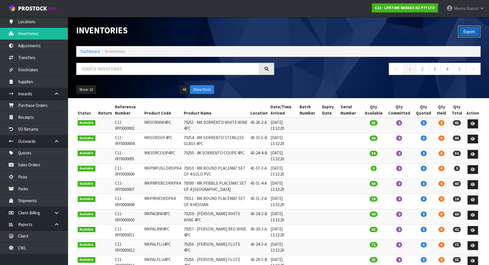
click at [480, 34] on button "Export" at bounding box center [469, 31] width 23 height 12
click at [99, 70] on input "text" at bounding box center [167, 69] width 183 height 12
paste input "KEG008OHWHA"
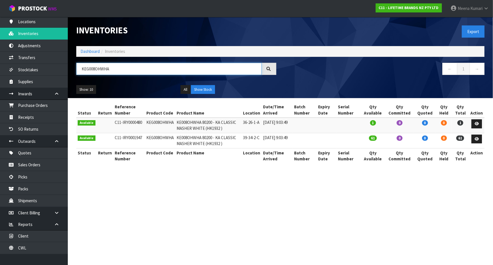
click at [112, 72] on input "KEG008OHWHA" at bounding box center [168, 69] width 185 height 12
click at [112, 71] on input "KEG008OHWHA" at bounding box center [168, 69] width 185 height 12
paste input "MKPBOWLSTANDBOX2"
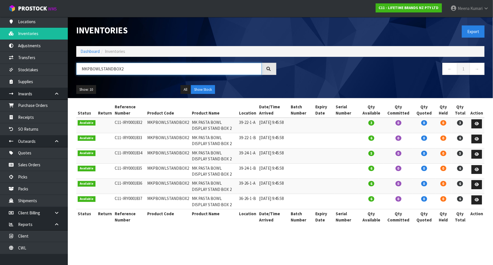
click at [138, 68] on input "MKPBOWLSTANDBOX2" at bounding box center [168, 69] width 185 height 12
paste input "KCMCCB54SH"
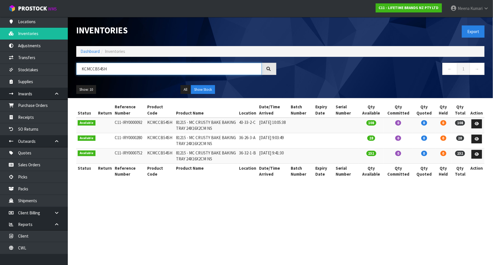
click at [114, 64] on input "KCMCCB54SH" at bounding box center [168, 69] width 185 height 12
paste input "BCPAILACR"
click at [117, 64] on input "KCBCPAILACR" at bounding box center [168, 69] width 185 height 12
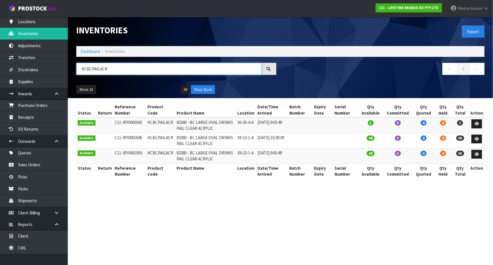
paste input "O8IBKSOHOBAU"
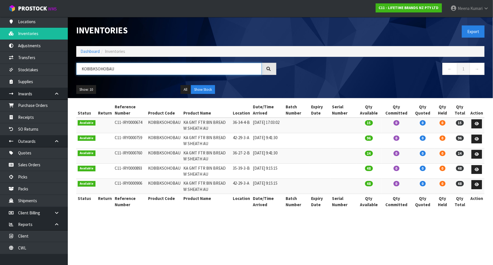
click at [128, 69] on input "KO8IBKSOHOBAU" at bounding box center [168, 69] width 185 height 12
paste input "MCSNPOMBGRY17"
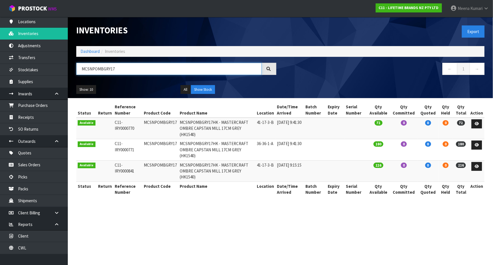
type input "MCSNPOMBGRY17"
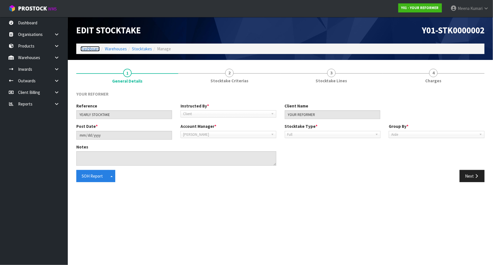
click at [85, 49] on link "Dashboard" at bounding box center [90, 48] width 19 height 5
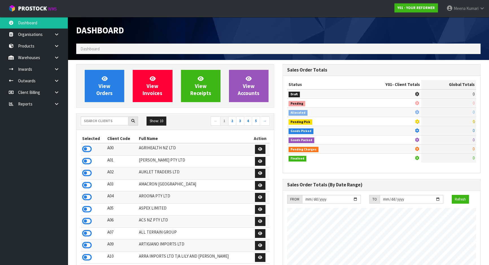
scroll to position [427, 206]
click at [107, 122] on input "text" at bounding box center [105, 120] width 48 height 9
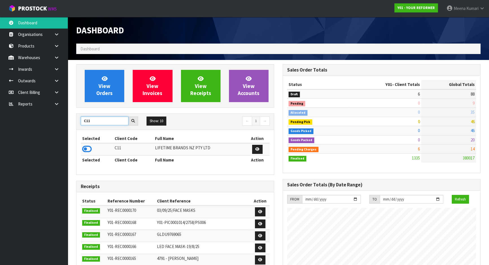
type input "C11"
click at [92, 149] on td at bounding box center [97, 149] width 32 height 12
click at [89, 148] on icon at bounding box center [87, 149] width 10 height 8
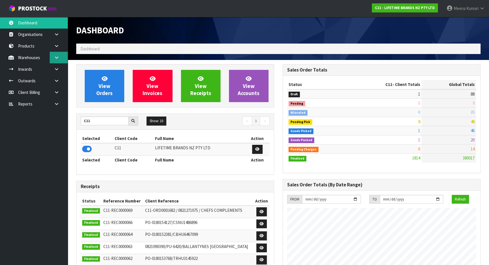
click at [62, 57] on link at bounding box center [59, 58] width 18 height 12
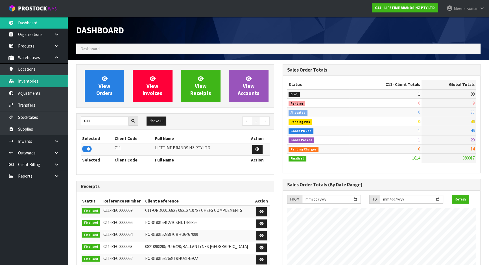
click at [45, 83] on link "Inventories" at bounding box center [34, 81] width 68 height 12
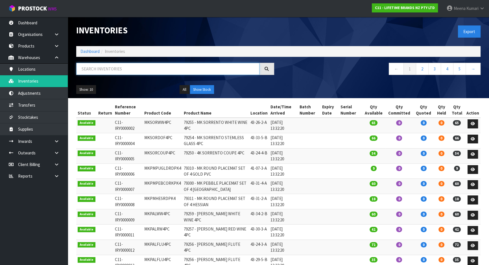
click at [125, 68] on input "text" at bounding box center [167, 69] width 183 height 12
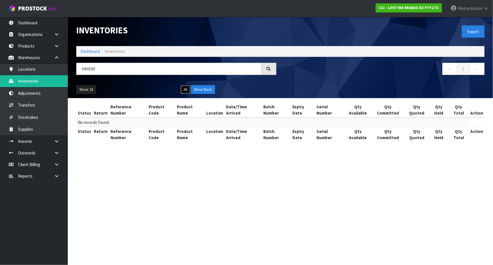
click at [185, 88] on button "All" at bounding box center [186, 89] width 10 height 9
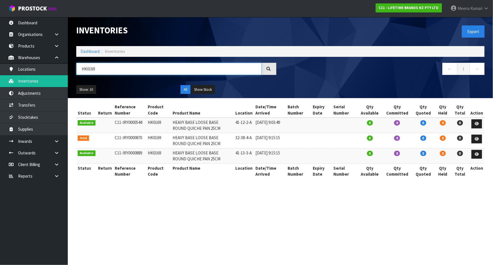
click at [123, 69] on input "HK0169" at bounding box center [168, 69] width 185 height 12
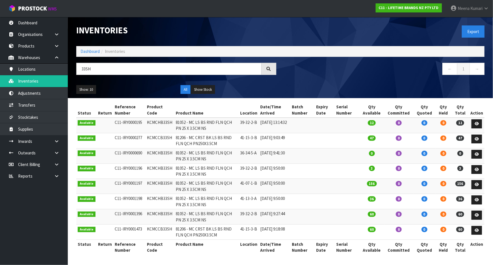
click at [159, 123] on td "KCMCHB33SH" at bounding box center [160, 125] width 29 height 15
copy td "KCMCHB33SH"
click at [128, 66] on input "33SH" at bounding box center [168, 69] width 185 height 12
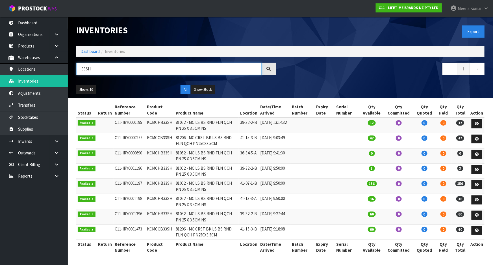
paste input "KCMCHB"
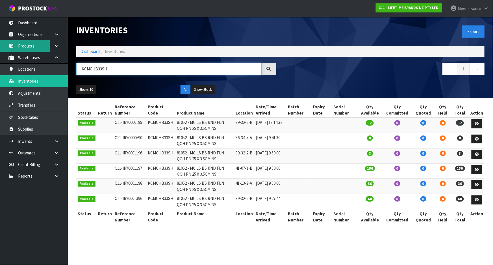
type input "KCMCHB33SH"
click at [34, 44] on link "Products" at bounding box center [34, 46] width 68 height 12
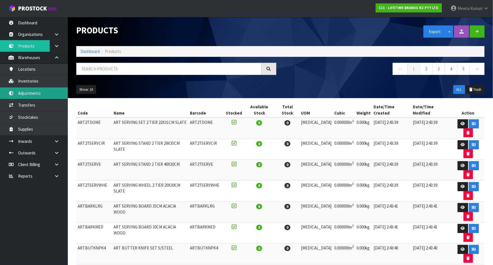
click at [44, 93] on link "Adjustments" at bounding box center [34, 93] width 68 height 12
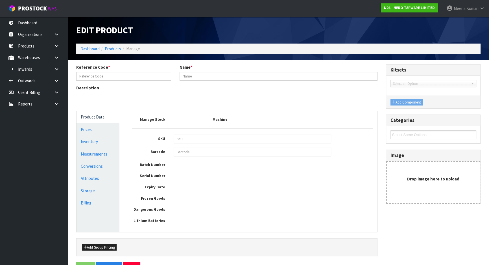
type input "NR162205ABN"
type input "ZEN SS316L OUTDOOR FREESTANDING SHOWER COLUMN BRUSHED NICKEL"
type input "9355433061762"
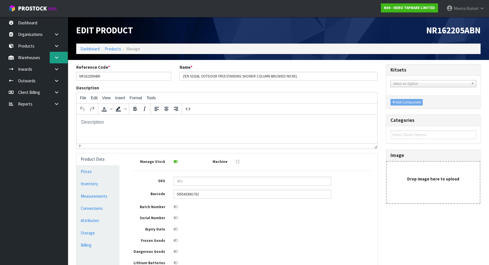
click at [57, 60] on link at bounding box center [59, 58] width 18 height 12
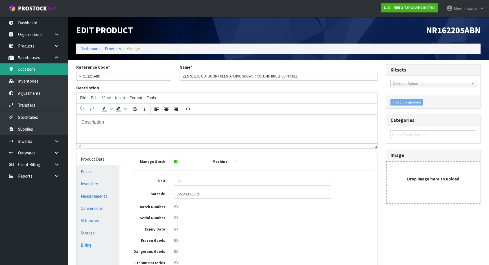
click at [51, 70] on link "Locations" at bounding box center [34, 69] width 68 height 12
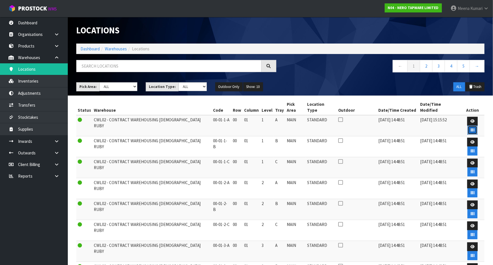
click at [478, 125] on button "button" at bounding box center [473, 129] width 10 height 9
click at [94, 48] on link "Dashboard" at bounding box center [90, 48] width 19 height 5
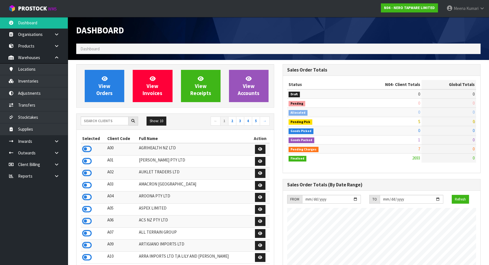
scroll to position [445, 206]
click at [116, 118] on input "text" at bounding box center [105, 120] width 48 height 9
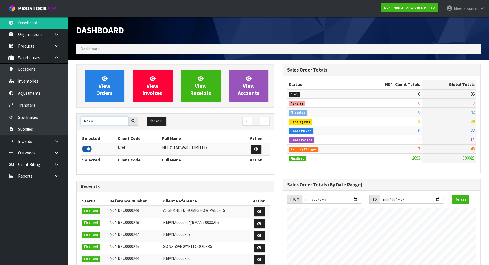
type input "NERO"
click at [88, 148] on icon at bounding box center [87, 149] width 10 height 8
click at [54, 84] on link "Inventories" at bounding box center [34, 81] width 68 height 12
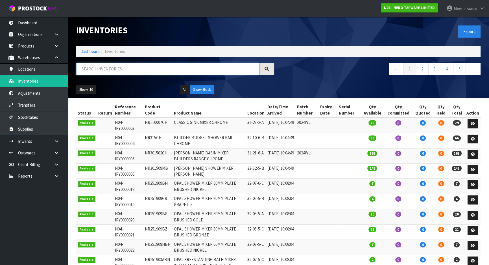
click at [183, 68] on input "text" at bounding box center [167, 69] width 183 height 12
paste input "NR162205ABN"
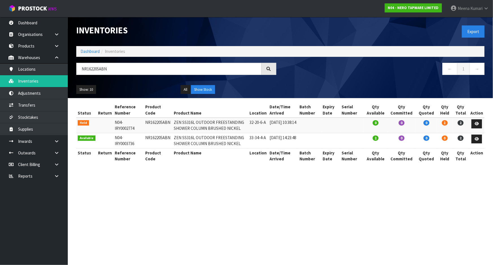
click at [259, 122] on td "32-20-6-A" at bounding box center [258, 125] width 20 height 15
copy tr "32-20-6-A"
click at [131, 65] on input "NR162205ABN" at bounding box center [168, 69] width 185 height 12
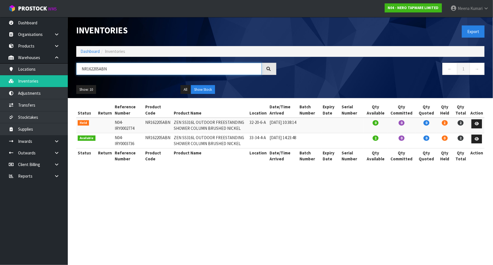
click at [132, 66] on input "NR162205ABN" at bounding box center [168, 69] width 185 height 12
click at [133, 68] on input "NR162205ABN" at bounding box center [168, 69] width 185 height 12
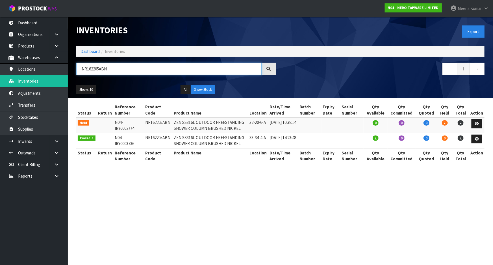
drag, startPoint x: 123, startPoint y: 68, endPoint x: 125, endPoint y: 88, distance: 19.9
click at [122, 68] on input "NR162205ABN" at bounding box center [168, 69] width 185 height 12
click at [112, 71] on input "NR162205ABN" at bounding box center [168, 69] width 185 height 12
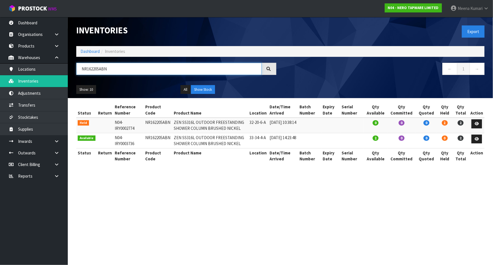
paste input "32-20-6-A"
type input "32-20-6-A"
click at [153, 121] on td "NR162205ABN" at bounding box center [158, 125] width 29 height 15
copy td "NR162205ABN"
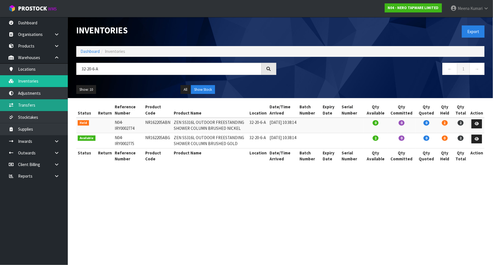
click at [38, 107] on link "Transfers" at bounding box center [34, 105] width 68 height 12
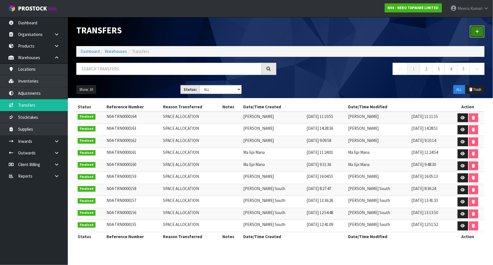
click at [481, 31] on link at bounding box center [477, 31] width 15 height 12
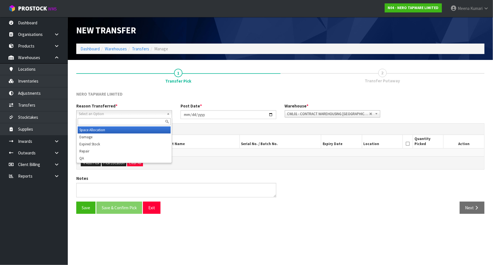
drag, startPoint x: 138, startPoint y: 113, endPoint x: 132, endPoint y: 127, distance: 15.1
click at [137, 113] on span "Select an Option" at bounding box center [122, 113] width 86 height 7
click at [127, 131] on li "Space Allocation" at bounding box center [124, 129] width 93 height 7
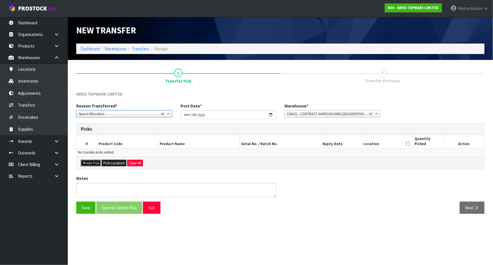
click at [92, 164] on button "Add Pick" at bounding box center [91, 163] width 20 height 7
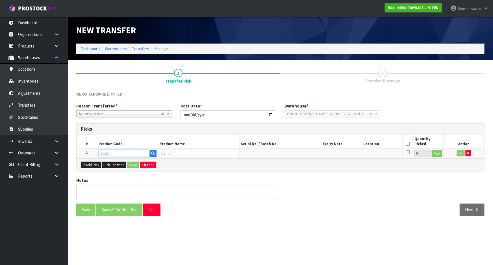
click at [113, 155] on input "text" at bounding box center [124, 153] width 51 height 7
paste input "NR162205ABN"
type input "NR162205ABN"
type input "ZEN SS316L OUTDOOR FREESTANDING SHOWER COLUMN BRUSHED NICKEL"
type input "NR162205ABN"
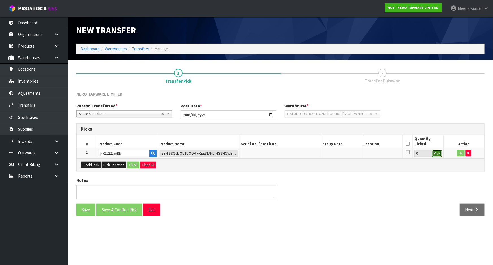
click at [434, 153] on button "Pick" at bounding box center [437, 153] width 10 height 7
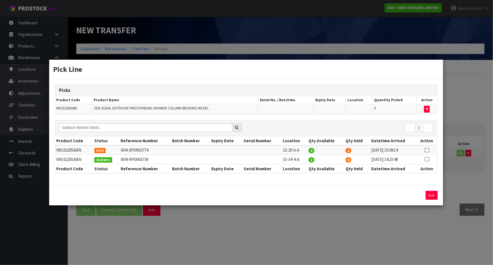
click at [429, 150] on icon at bounding box center [427, 150] width 5 height 0
click at [415, 195] on button "Assign Pick" at bounding box center [412, 195] width 23 height 9
type input "2"
click at [401, 218] on div "Pick Line Picks Product Code Product Name Serial No. / Batch No. Expiry Date Lo…" at bounding box center [246, 132] width 493 height 265
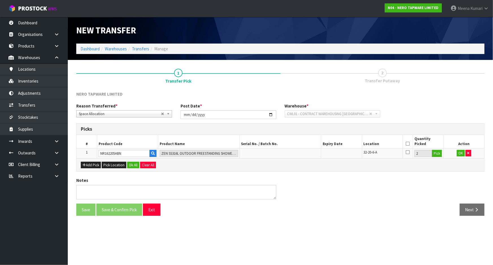
click at [406, 144] on icon at bounding box center [408, 144] width 4 height 0
click at [461, 155] on button "OK" at bounding box center [461, 153] width 8 height 7
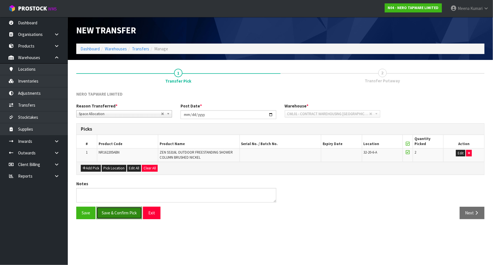
click at [115, 214] on button "Save & Confirm Pick" at bounding box center [119, 213] width 46 height 12
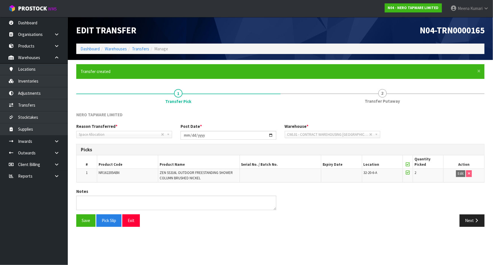
drag, startPoint x: 473, startPoint y: 230, endPoint x: 473, endPoint y: 227, distance: 3.1
click at [473, 230] on div "Save Pick Slip Exit Next" at bounding box center [280, 222] width 417 height 16
click at [474, 223] on button "Next" at bounding box center [472, 220] width 25 height 12
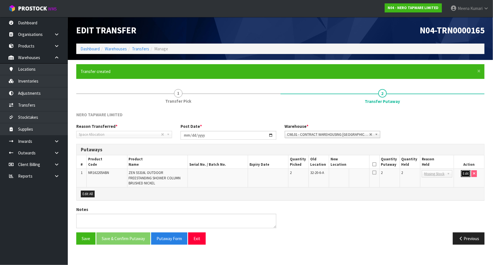
click at [467, 174] on button "Edit" at bounding box center [465, 173] width 9 height 7
click at [353, 175] on input "text" at bounding box center [346, 173] width 31 height 7
type input "32-18-2-A"
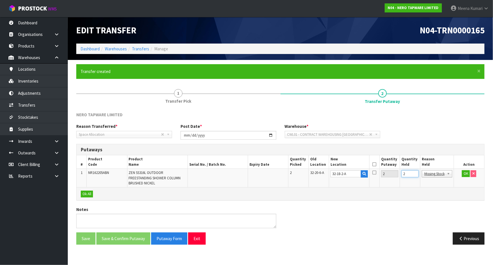
click at [405, 174] on input "2" at bounding box center [410, 173] width 17 height 7
type input "0"
click at [376, 164] on icon at bounding box center [377, 164] width 4 height 0
click at [465, 175] on button "OK" at bounding box center [466, 173] width 8 height 7
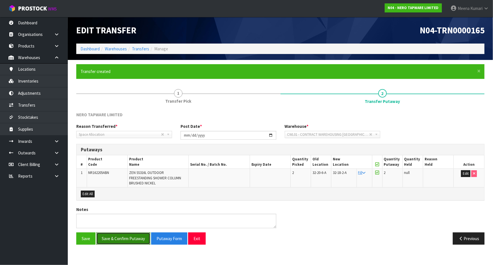
click at [118, 238] on button "Save & Confirm Putaway" at bounding box center [123, 238] width 54 height 12
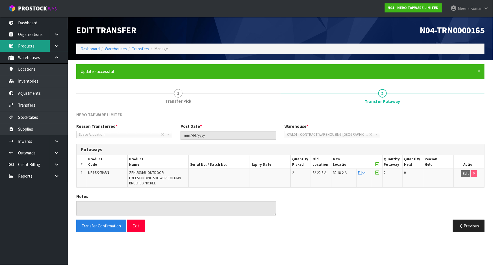
click at [29, 50] on link "Products" at bounding box center [34, 46] width 68 height 12
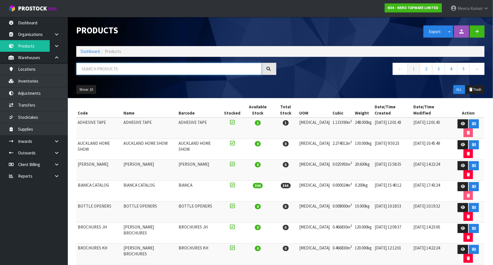
click at [116, 68] on input "text" at bounding box center [168, 69] width 185 height 12
paste input "NR162205C02GR"
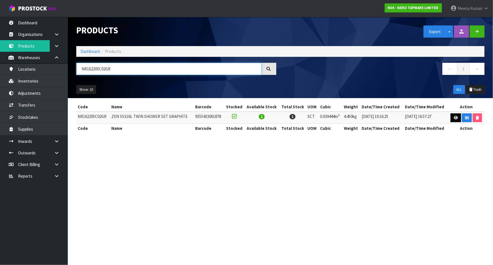
type input "NR162205C02GR"
click at [457, 117] on icon at bounding box center [456, 118] width 4 height 4
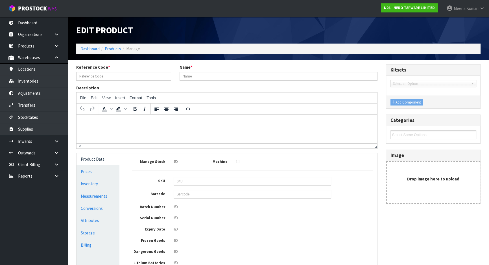
type input "NR162205C02GR"
type input "ZEN SS316L TWIN SHOWER SET GRAPHITE"
type input "9355433061878"
type input "86.5"
type input "48"
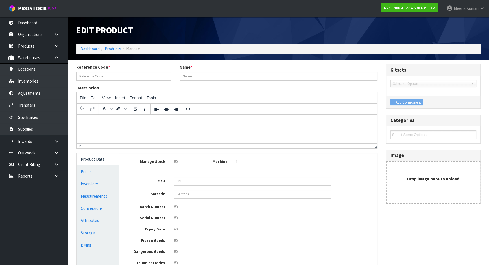
type input "9.5"
type input "0.039444"
type input "4.45"
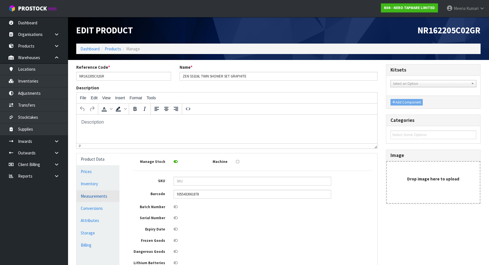
click at [104, 199] on link "Measurements" at bounding box center [98, 196] width 43 height 12
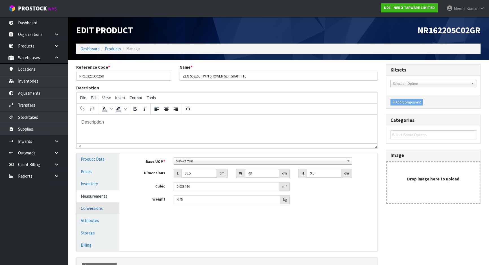
click at [105, 213] on link "Conversions" at bounding box center [98, 208] width 43 height 12
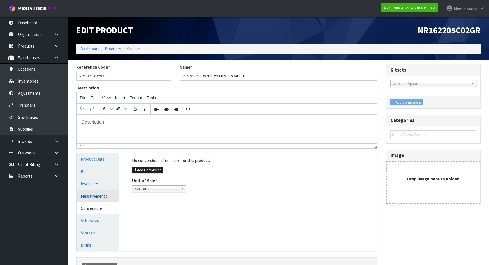
click at [84, 196] on link "Measurements" at bounding box center [98, 196] width 43 height 12
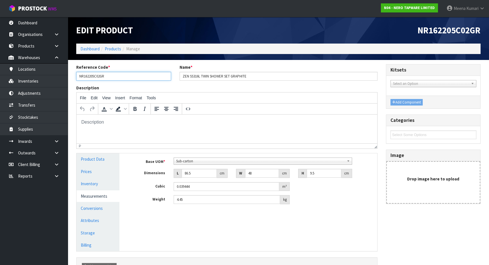
click at [107, 72] on input "NR162205C02GR" at bounding box center [123, 76] width 95 height 9
click at [60, 83] on link "Inventories" at bounding box center [34, 81] width 68 height 12
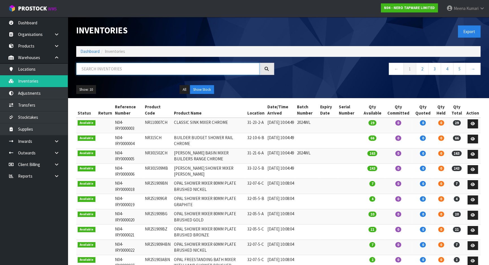
click at [133, 67] on input "text" at bounding box center [167, 69] width 183 height 12
paste input "NR162205C02GR"
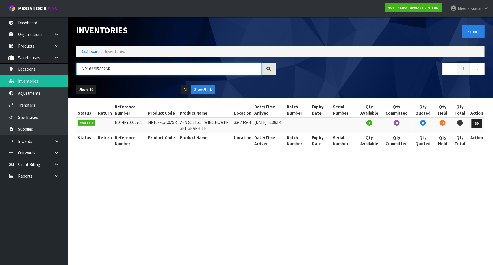
click at [124, 73] on input "NR162205C02GR" at bounding box center [168, 69] width 185 height 12
click at [123, 73] on input "NR162205C02GR" at bounding box center [168, 69] width 185 height 12
paste input "JOBLPARTYPL35"
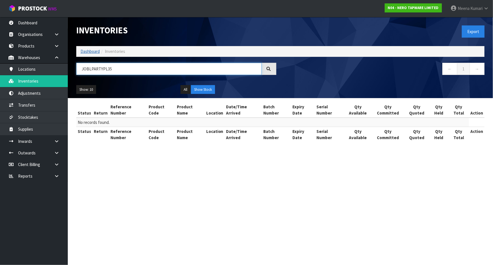
type input "JOBLPARTYPL35"
click at [91, 53] on link "Dashboard" at bounding box center [90, 51] width 19 height 5
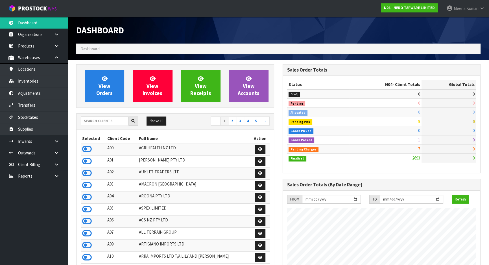
scroll to position [439, 206]
click at [87, 125] on div "Show: 10 5 10 25 50 ← 1 2 3 4 5 →" at bounding box center [176, 121] width 198 height 10
click at [90, 122] on input "text" at bounding box center [105, 120] width 48 height 9
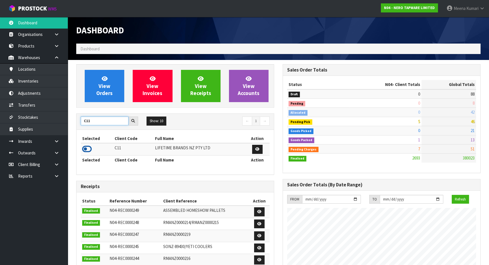
type input "C11"
click at [88, 149] on icon at bounding box center [87, 149] width 10 height 8
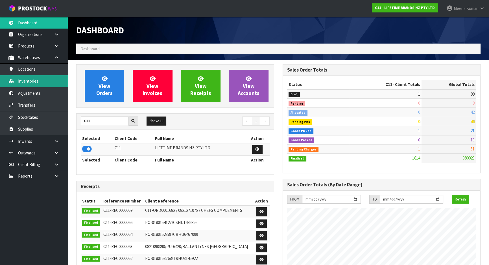
scroll to position [427, 206]
click at [49, 85] on link "Inventories" at bounding box center [34, 81] width 68 height 12
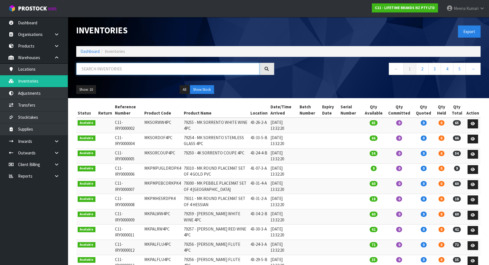
click at [105, 68] on input "text" at bounding box center [167, 69] width 183 height 12
paste input "JOBLPARTYPL35"
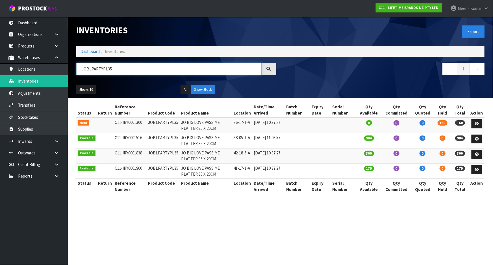
type input "JOBLPARTYPL35"
click at [171, 124] on td "JOBLPARTYPL35" at bounding box center [163, 125] width 33 height 15
copy td "JOBLPARTYPL35"
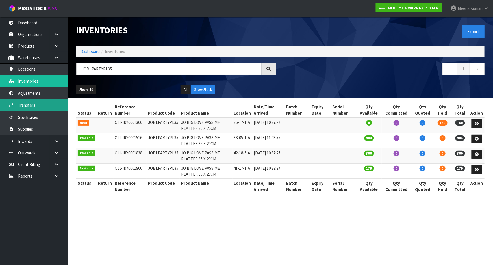
click at [34, 104] on link "Transfers" at bounding box center [34, 105] width 68 height 12
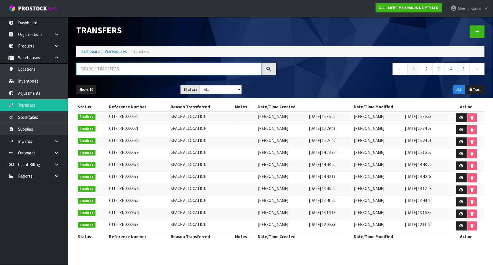
click at [112, 68] on input "text" at bounding box center [168, 69] width 185 height 12
paste input "JOBLPARTYPL35"
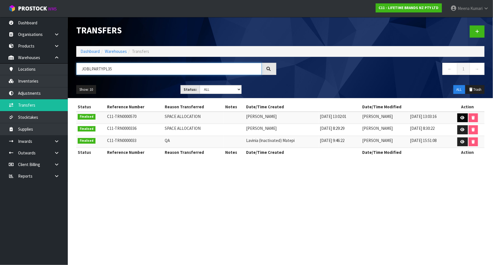
type input "JOBLPARTYPL35"
click at [459, 118] on link at bounding box center [462, 117] width 10 height 9
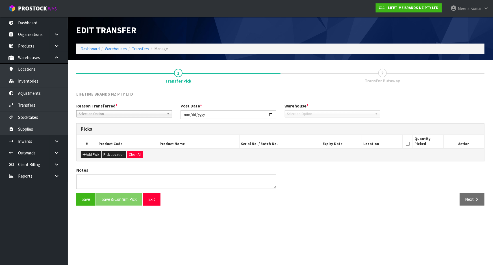
type input "[DATE]"
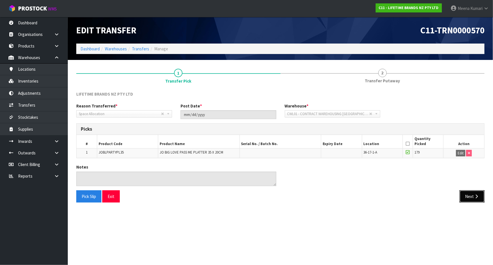
click at [466, 190] on button "Next" at bounding box center [472, 196] width 25 height 12
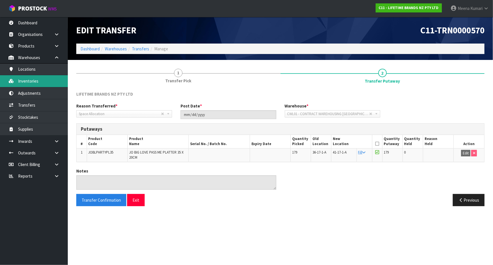
click at [40, 80] on link "Inventories" at bounding box center [34, 81] width 68 height 12
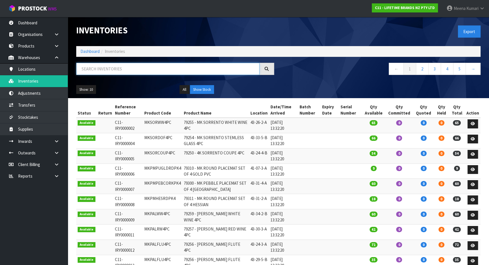
click at [145, 67] on input "text" at bounding box center [167, 69] width 183 height 12
paste input "JOBLEPICROAST"
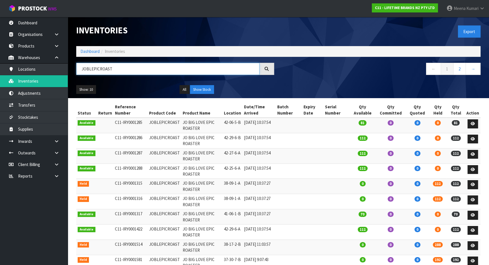
type input "JOBLEPICROAST"
click at [155, 123] on td "JOBLEPICROAST" at bounding box center [165, 125] width 34 height 15
copy td "JOBLEPICROAST"
click at [43, 107] on link "Transfers" at bounding box center [34, 105] width 68 height 12
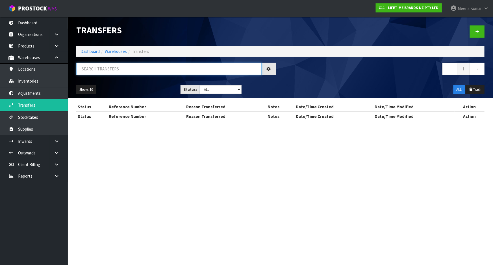
click at [113, 71] on input "text" at bounding box center [168, 69] width 185 height 12
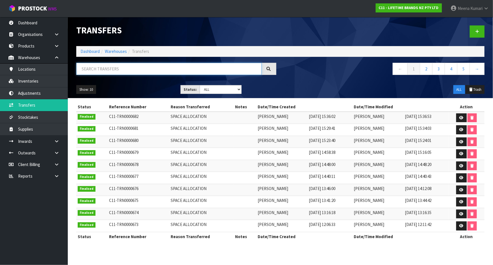
paste input "JOBLEPICROAST"
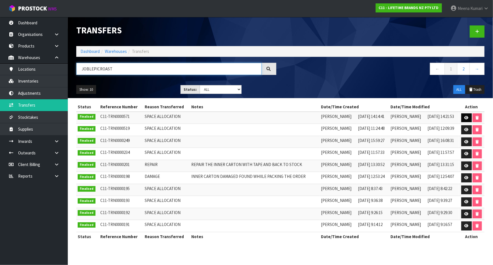
type input "JOBLEPICROAST"
click at [467, 117] on icon at bounding box center [467, 118] width 4 height 4
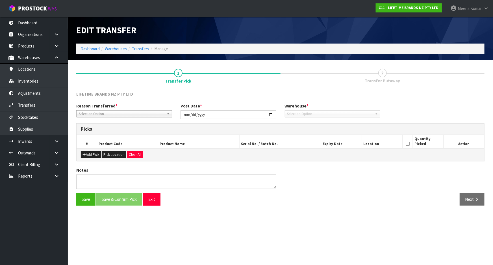
type input "[DATE]"
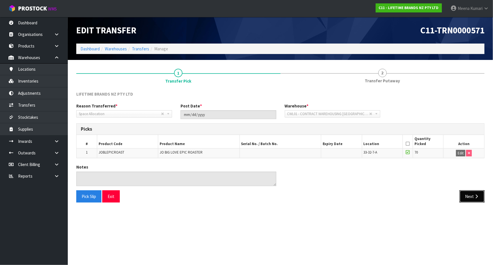
click at [472, 196] on button "Next" at bounding box center [472, 196] width 25 height 12
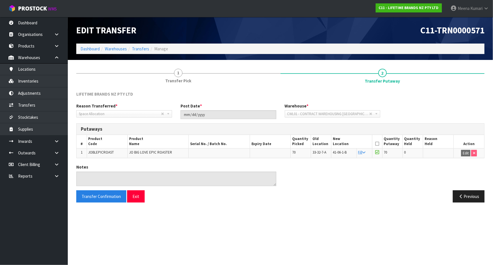
click at [95, 151] on span "JOBLEPICROAST" at bounding box center [101, 152] width 26 height 5
copy span "JOBLEPICROAST"
click at [42, 88] on link "Adjustments" at bounding box center [34, 93] width 68 height 12
click at [41, 83] on link "Inventories" at bounding box center [34, 81] width 68 height 12
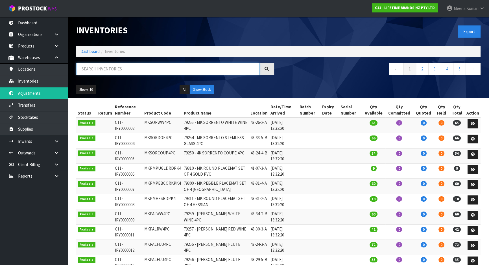
click at [138, 63] on input "text" at bounding box center [167, 69] width 183 height 12
paste input "JOBLEPICROAST"
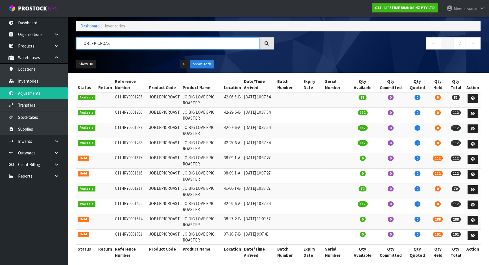
scroll to position [25, 0]
click at [458, 44] on link "2" at bounding box center [460, 43] width 13 height 12
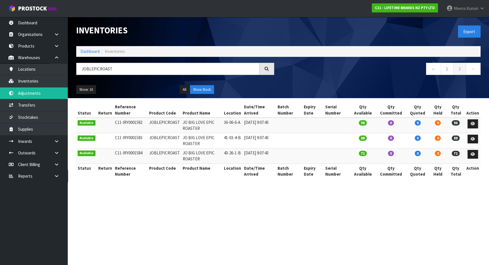
scroll to position [0, 0]
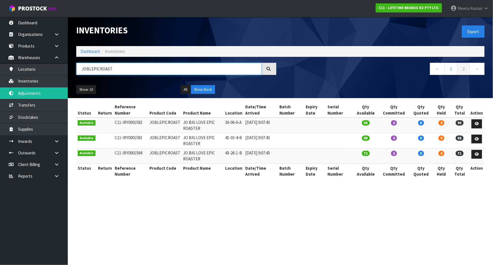
click at [121, 70] on input "JOBLEPICROAST" at bounding box center [168, 69] width 185 height 12
paste input "SHOWSTOP"
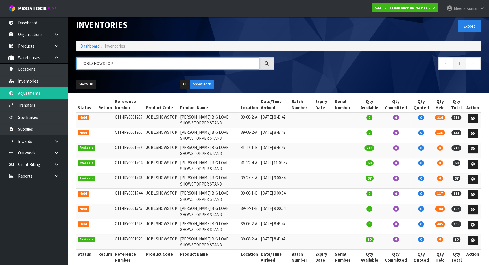
scroll to position [14, 0]
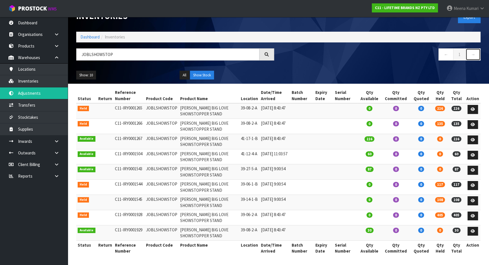
click at [469, 54] on link "→" at bounding box center [473, 54] width 15 height 12
click at [129, 55] on input "JOBLSHOWSTOP" at bounding box center [167, 54] width 183 height 12
paste input "text"
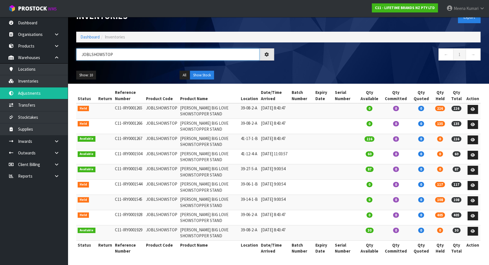
click at [121, 51] on input "JOBLSHOWSTOP" at bounding box center [167, 54] width 183 height 12
paste input "PROPPIE28"
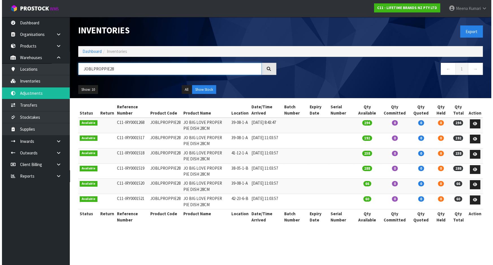
scroll to position [0, 0]
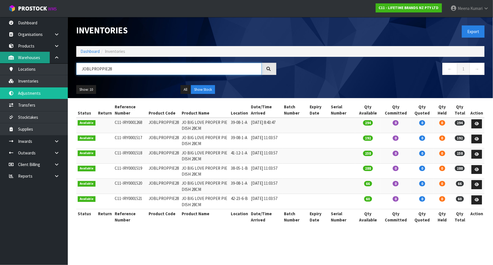
type input "JOBLPROPPIE28"
